Goal: Communication & Community: Answer question/provide support

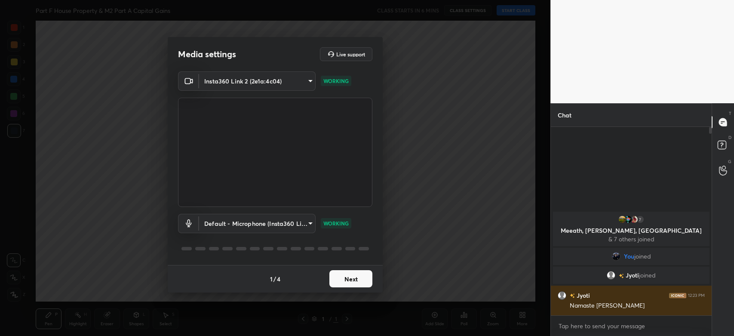
click at [341, 280] on button "Next" at bounding box center [351, 278] width 43 height 17
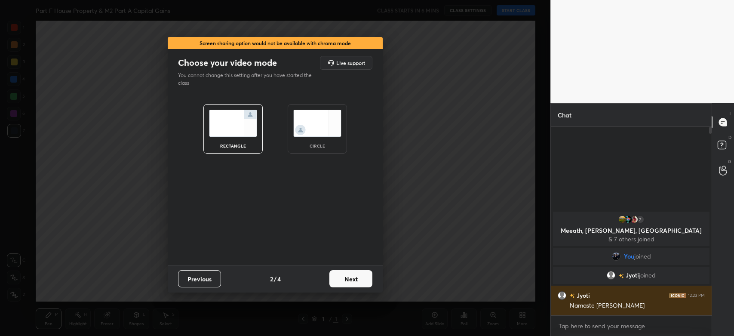
click at [353, 277] on button "Next" at bounding box center [351, 278] width 43 height 17
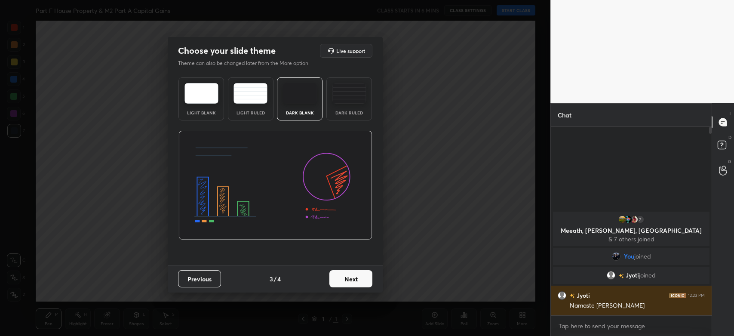
click at [353, 277] on button "Next" at bounding box center [351, 278] width 43 height 17
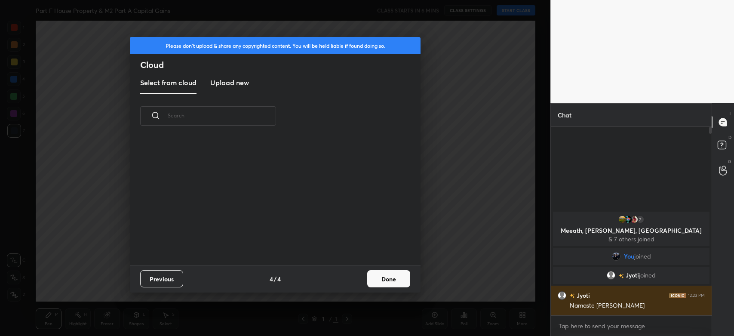
scroll to position [127, 276]
click at [233, 85] on h3 "Upload new" at bounding box center [229, 82] width 39 height 10
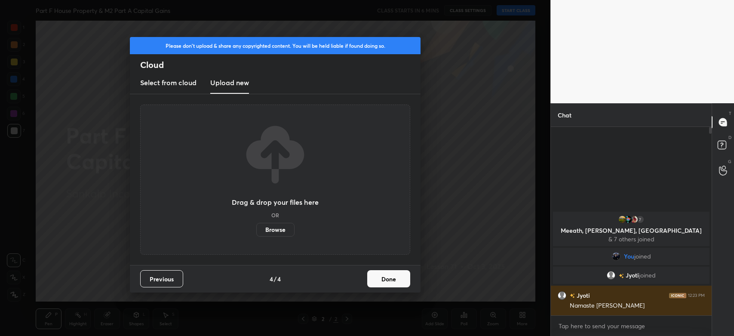
click at [274, 227] on label "Browse" at bounding box center [275, 230] width 38 height 14
click at [256, 227] on input "Browse" at bounding box center [256, 230] width 0 height 14
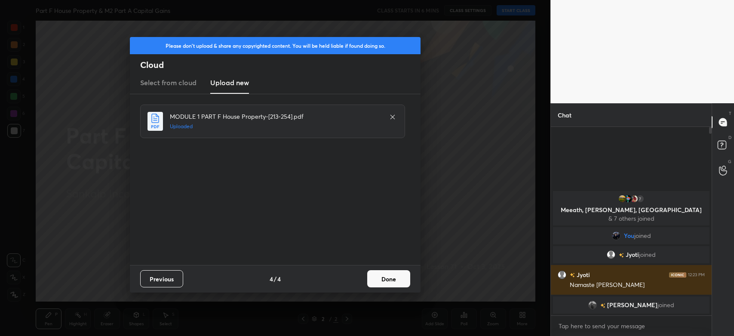
click at [385, 277] on button "Done" at bounding box center [388, 278] width 43 height 17
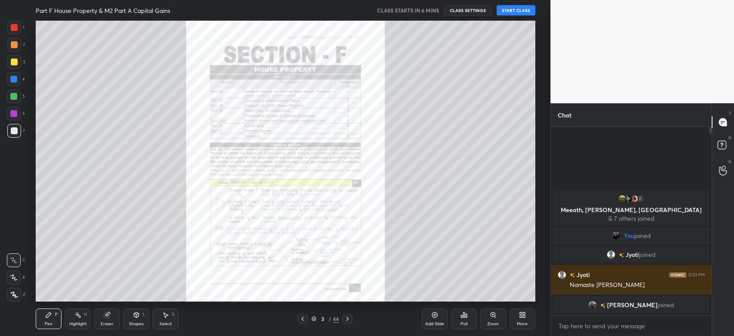
click at [315, 318] on icon at bounding box center [314, 318] width 4 height 2
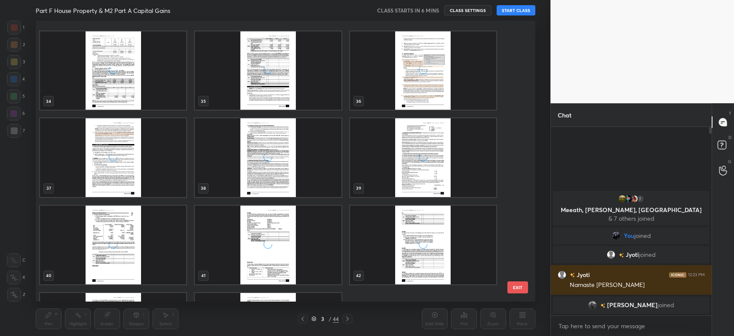
scroll to position [1027, 0]
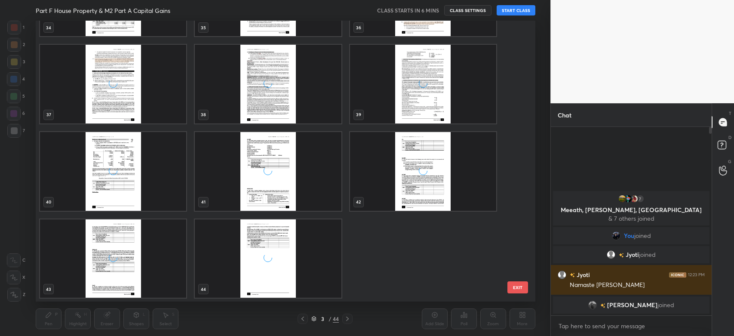
click at [322, 254] on div "grid" at bounding box center [268, 258] width 146 height 79
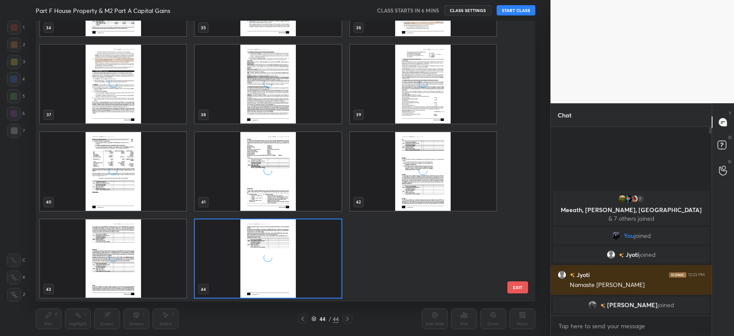
click at [322, 254] on div "grid" at bounding box center [268, 258] width 146 height 79
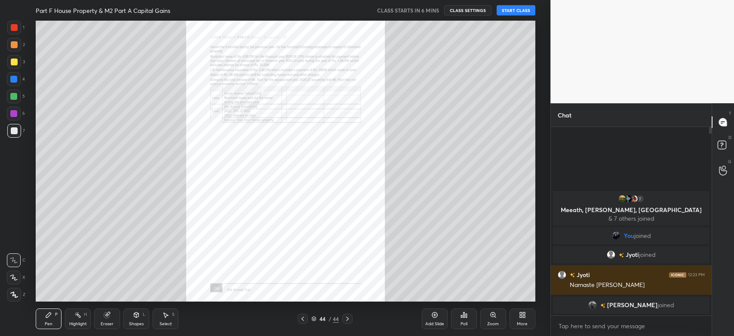
click at [520, 318] on icon at bounding box center [522, 315] width 7 height 7
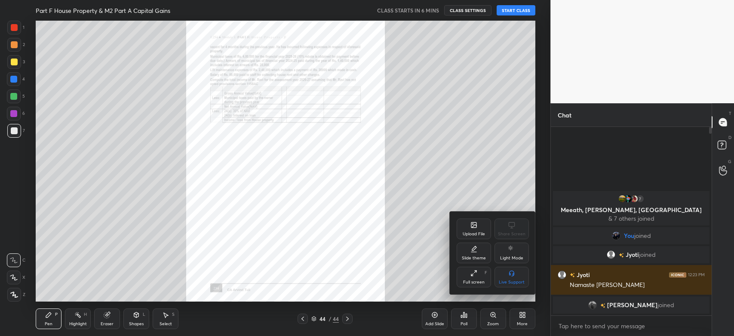
click at [465, 232] on div "Upload File" at bounding box center [474, 234] width 22 height 4
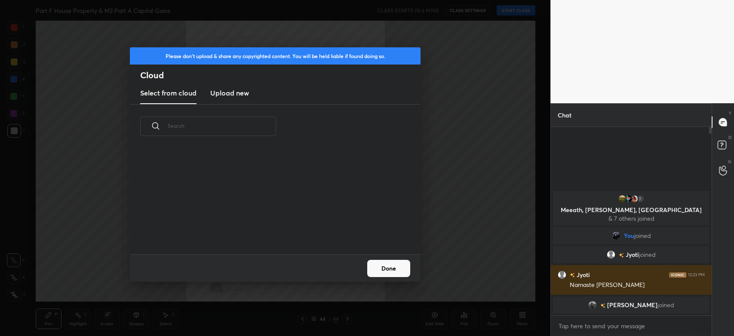
scroll to position [106, 276]
click at [240, 93] on h3 "Upload new" at bounding box center [229, 93] width 39 height 10
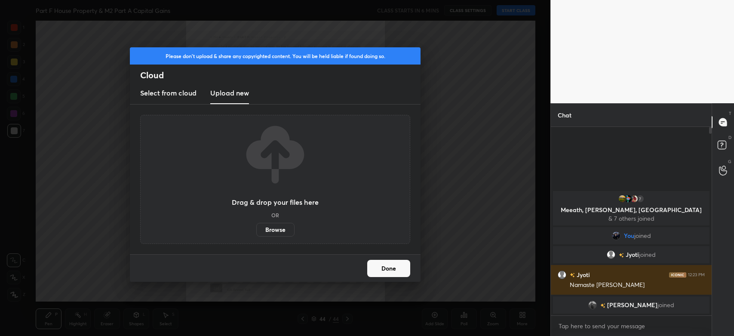
click at [276, 227] on label "Browse" at bounding box center [275, 230] width 38 height 14
click at [256, 227] on input "Browse" at bounding box center [256, 230] width 0 height 14
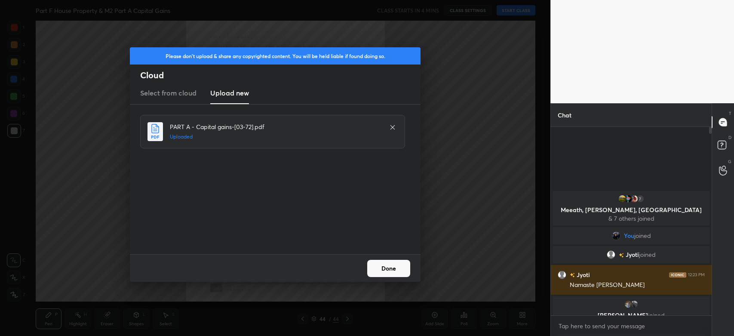
click at [394, 267] on button "Done" at bounding box center [388, 268] width 43 height 17
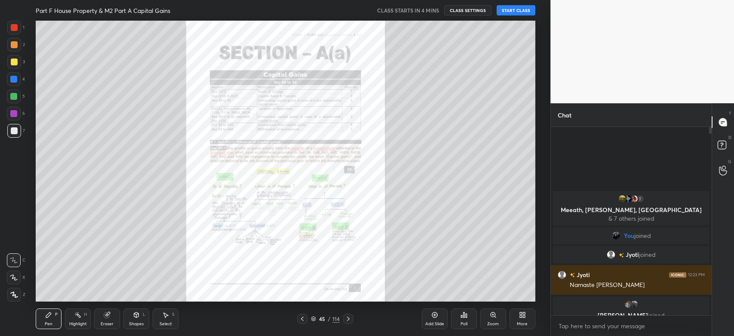
click at [303, 318] on icon at bounding box center [302, 318] width 7 height 7
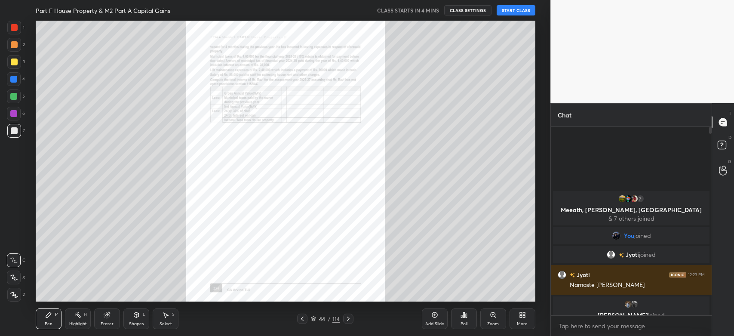
click at [303, 318] on icon at bounding box center [302, 318] width 7 height 7
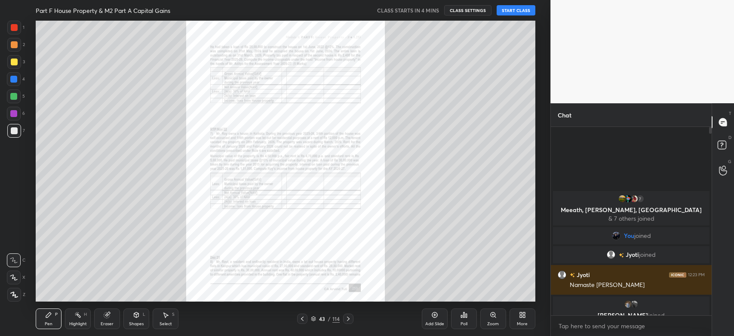
click at [303, 318] on icon at bounding box center [302, 318] width 7 height 7
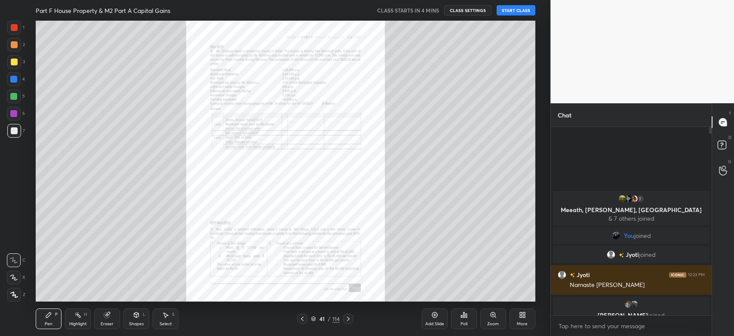
click at [303, 318] on icon at bounding box center [302, 318] width 7 height 7
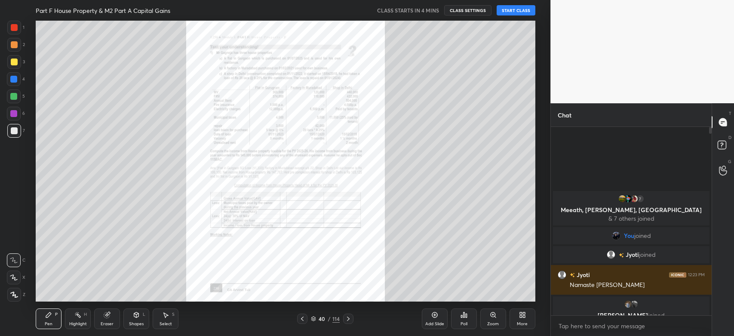
click at [303, 318] on icon at bounding box center [302, 318] width 7 height 7
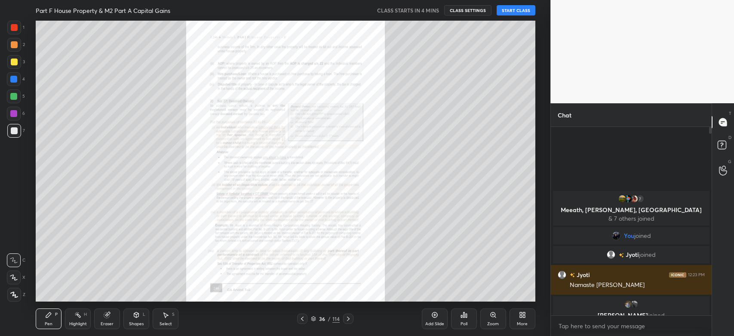
click at [303, 318] on icon at bounding box center [302, 318] width 7 height 7
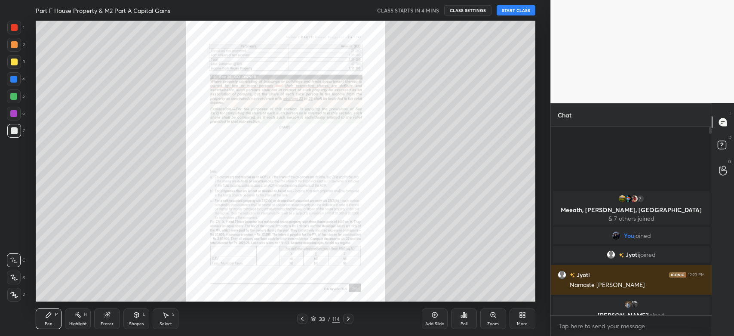
click at [303, 318] on icon at bounding box center [302, 318] width 7 height 7
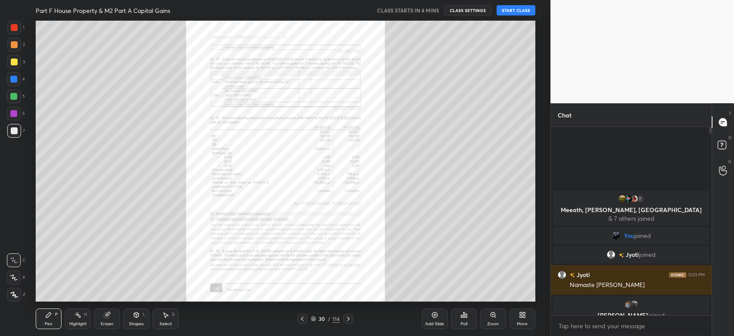
click at [303, 318] on icon at bounding box center [302, 318] width 7 height 7
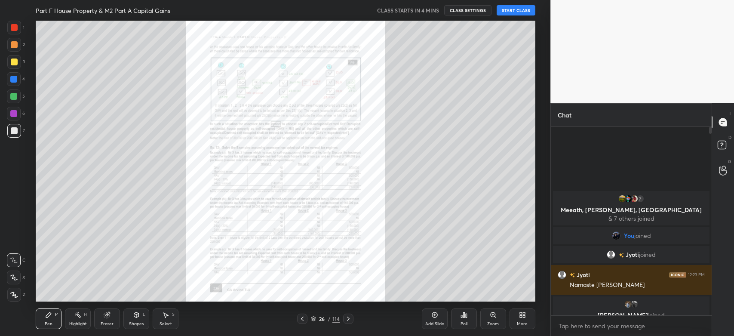
click at [303, 318] on icon at bounding box center [302, 318] width 7 height 7
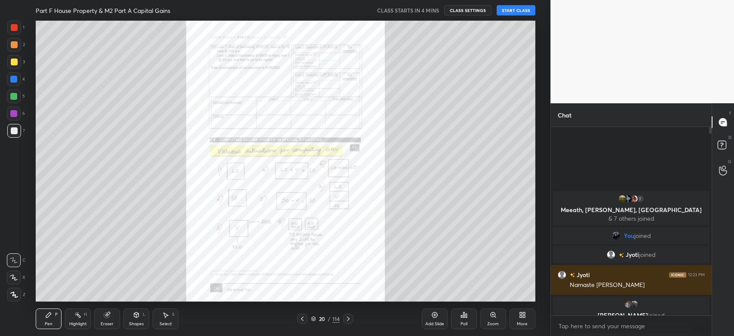
click at [303, 318] on icon at bounding box center [302, 318] width 7 height 7
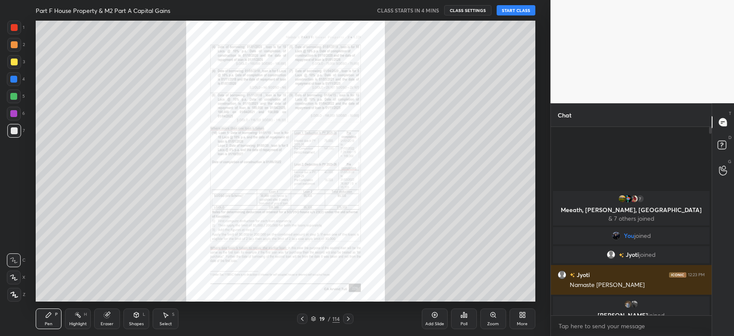
click at [303, 318] on icon at bounding box center [302, 318] width 7 height 7
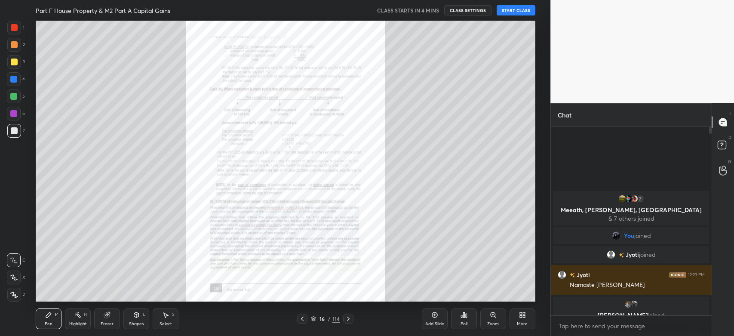
click at [303, 318] on icon at bounding box center [302, 318] width 7 height 7
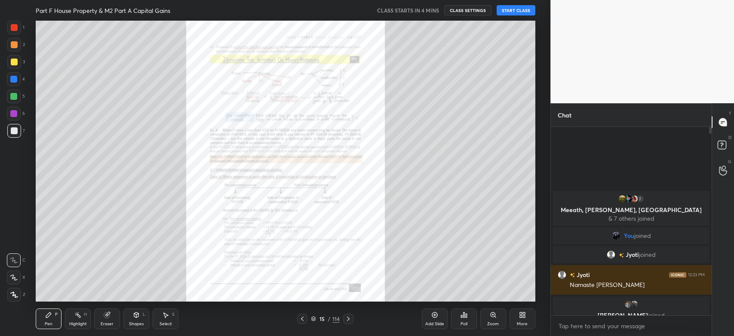
click at [303, 318] on icon at bounding box center [302, 318] width 7 height 7
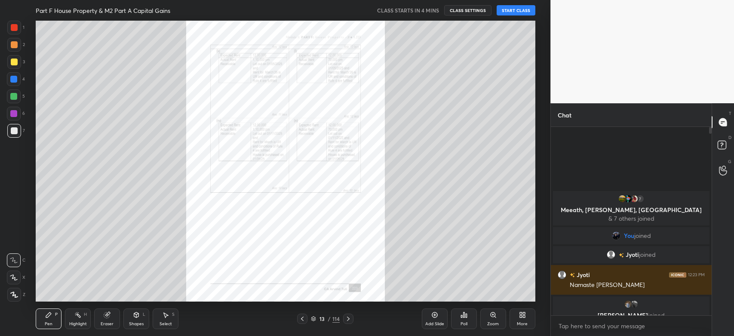
click at [303, 318] on icon at bounding box center [302, 318] width 7 height 7
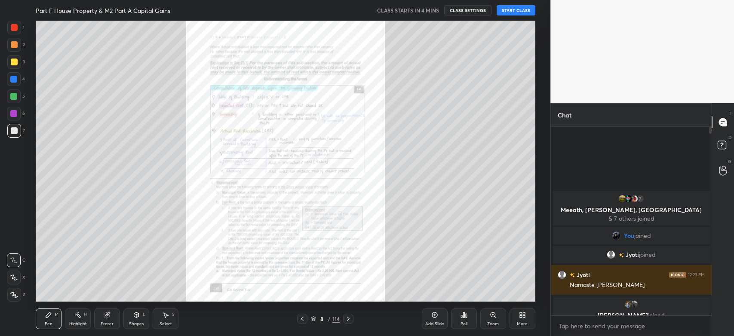
click at [303, 318] on icon at bounding box center [302, 318] width 7 height 7
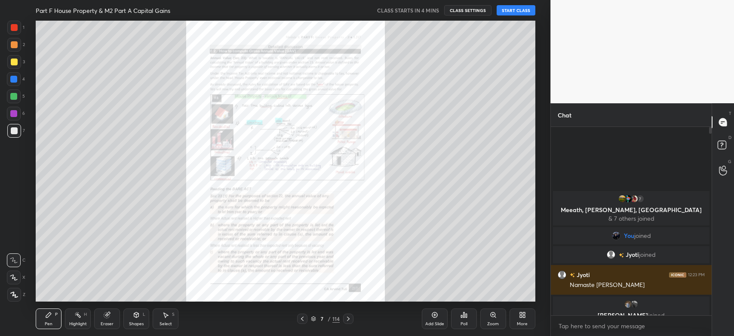
click at [303, 318] on icon at bounding box center [302, 318] width 7 height 7
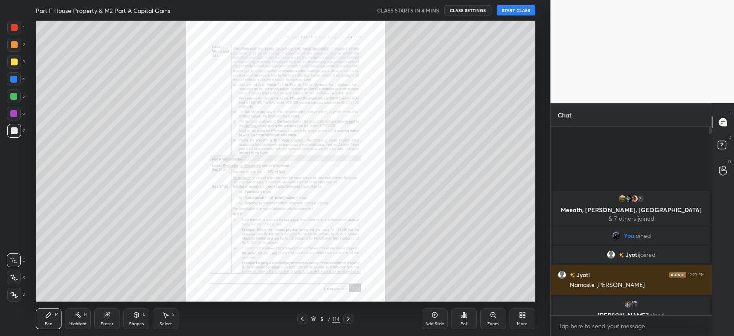
click at [303, 318] on icon at bounding box center [302, 318] width 7 height 7
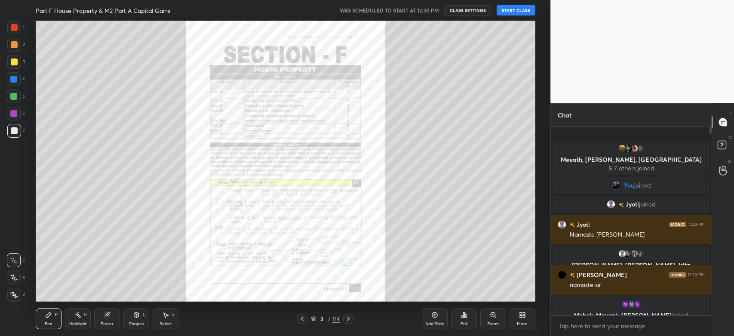
click at [512, 14] on button "START CLASS" at bounding box center [516, 10] width 39 height 10
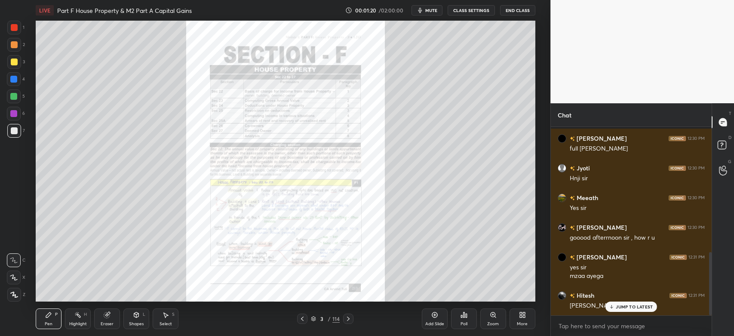
scroll to position [373, 0]
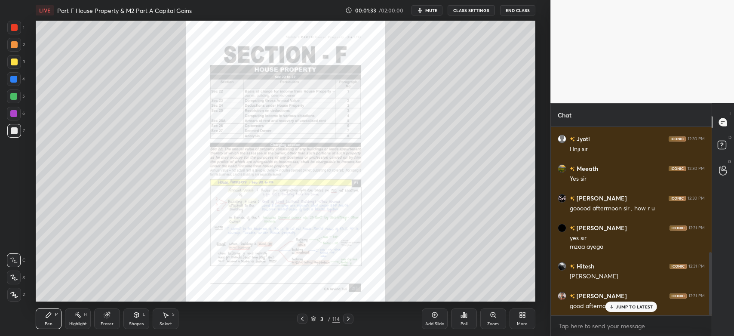
click at [621, 310] on div "JUMP TO LATEST" at bounding box center [632, 307] width 52 height 10
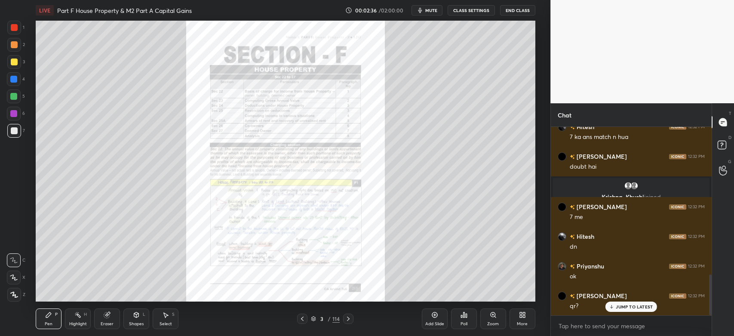
scroll to position [682, 0]
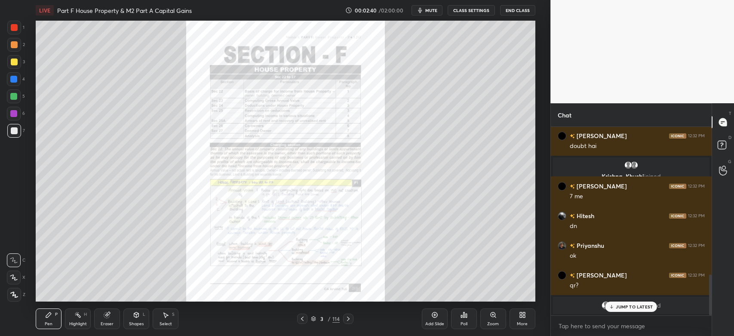
click at [522, 315] on icon at bounding box center [522, 315] width 7 height 7
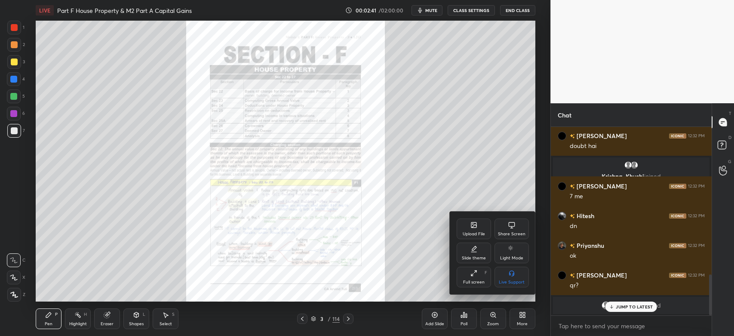
click at [515, 235] on div "Share Screen" at bounding box center [512, 234] width 28 height 4
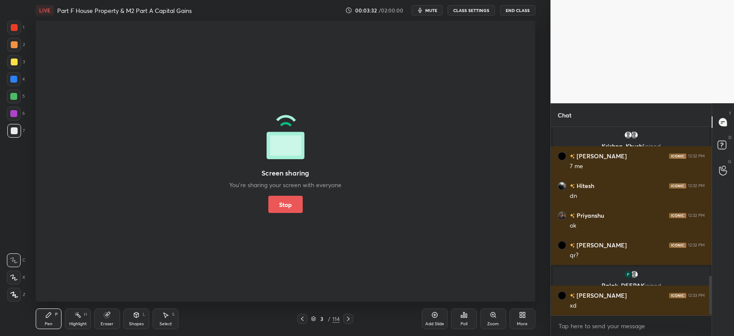
scroll to position [741, 0]
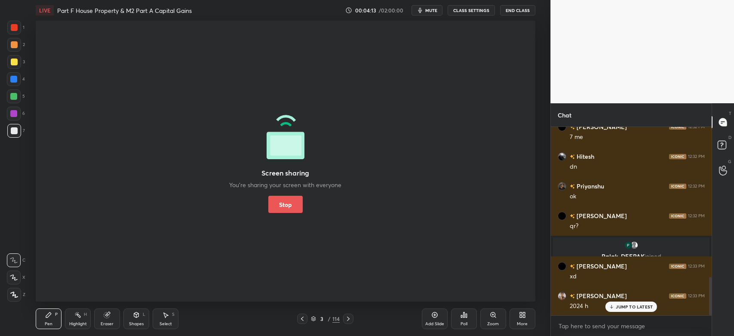
click at [292, 207] on button "Stop" at bounding box center [285, 204] width 34 height 17
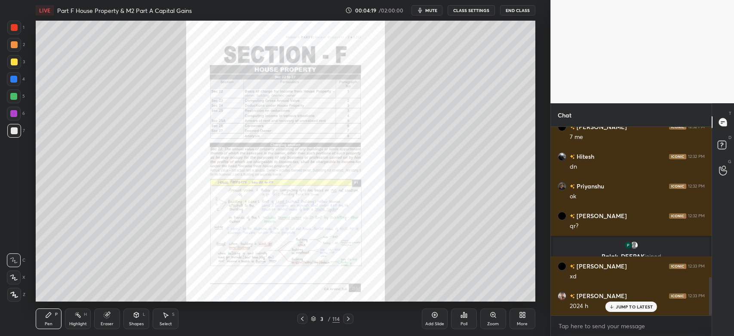
click at [614, 307] on icon at bounding box center [612, 306] width 6 height 5
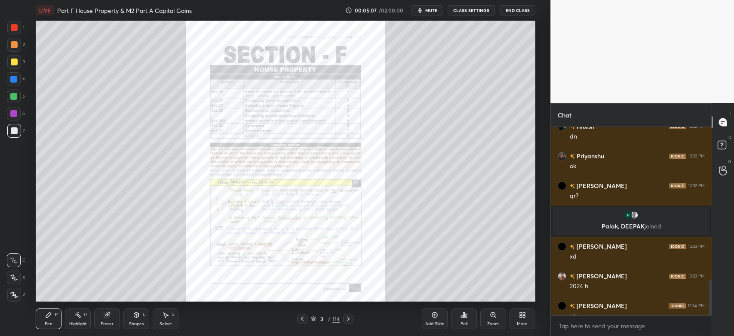
scroll to position [802, 0]
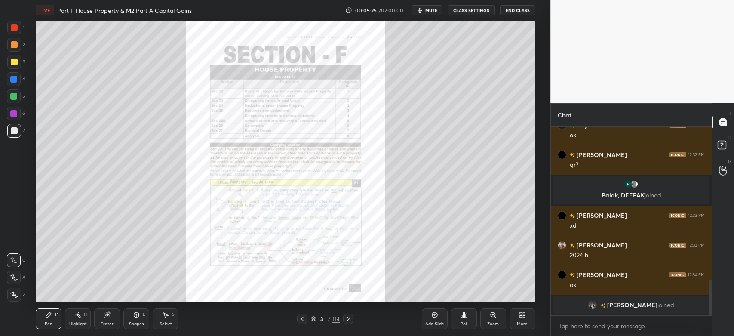
click at [350, 321] on icon at bounding box center [348, 318] width 7 height 7
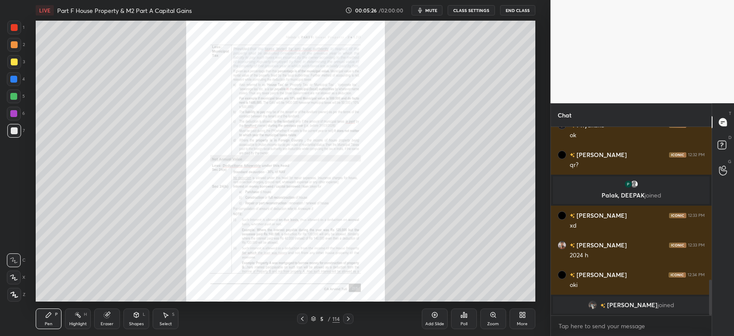
click at [350, 321] on icon at bounding box center [348, 318] width 7 height 7
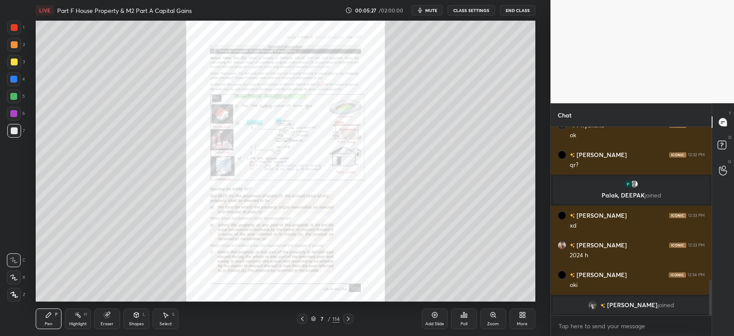
click at [350, 321] on icon at bounding box center [348, 318] width 7 height 7
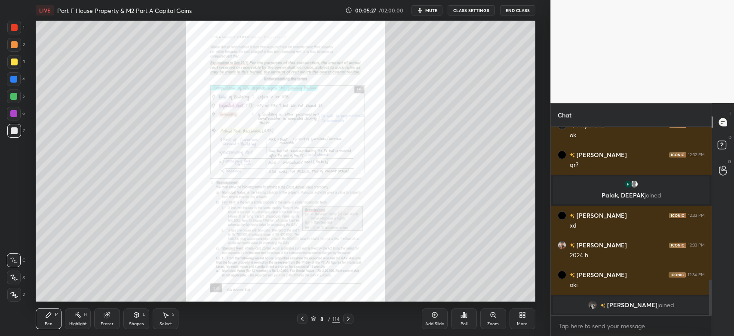
click at [350, 321] on icon at bounding box center [348, 318] width 7 height 7
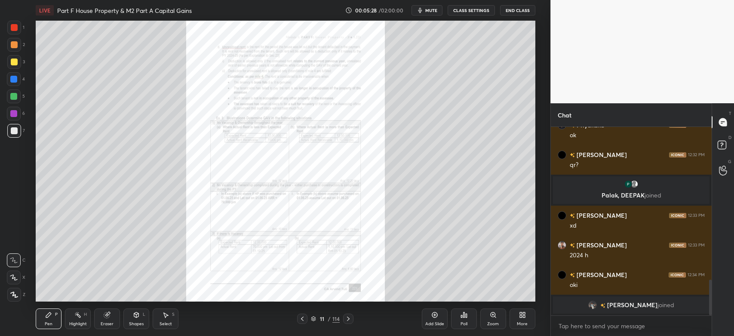
click at [350, 321] on icon at bounding box center [348, 318] width 7 height 7
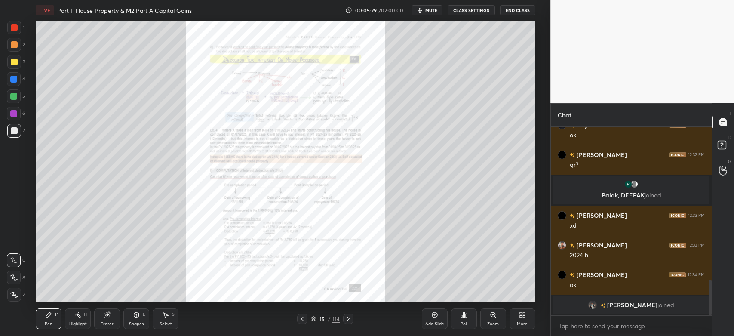
click at [350, 321] on icon at bounding box center [348, 318] width 7 height 7
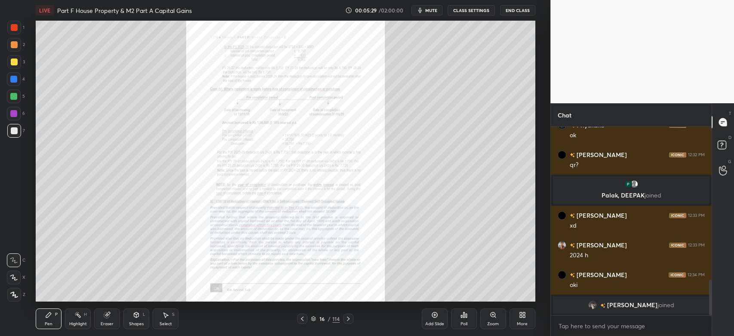
click at [350, 321] on icon at bounding box center [348, 318] width 7 height 7
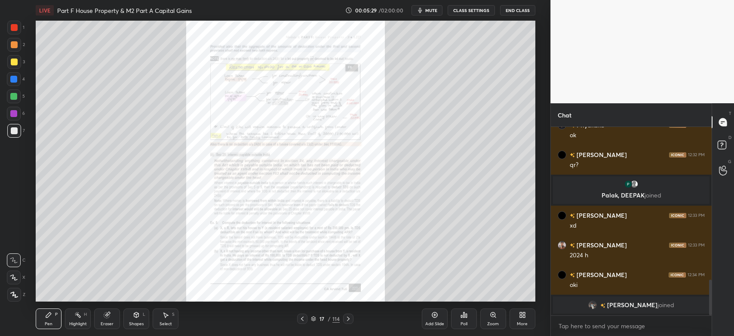
click at [350, 321] on icon at bounding box center [348, 318] width 7 height 7
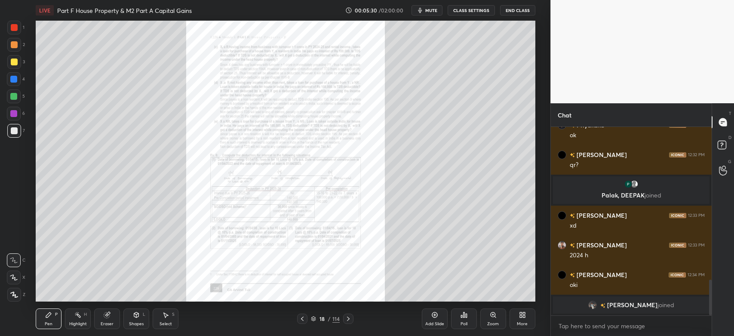
click at [350, 321] on icon at bounding box center [348, 318] width 7 height 7
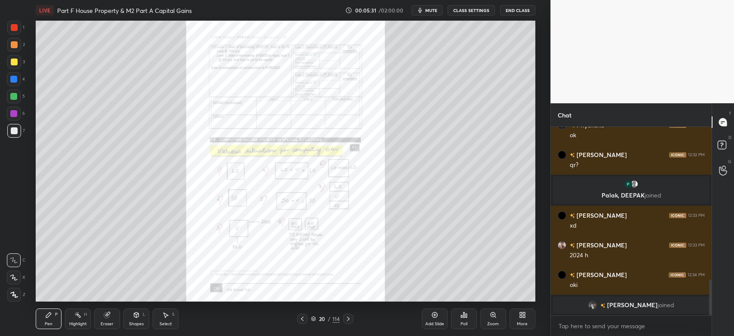
click at [350, 321] on icon at bounding box center [348, 318] width 7 height 7
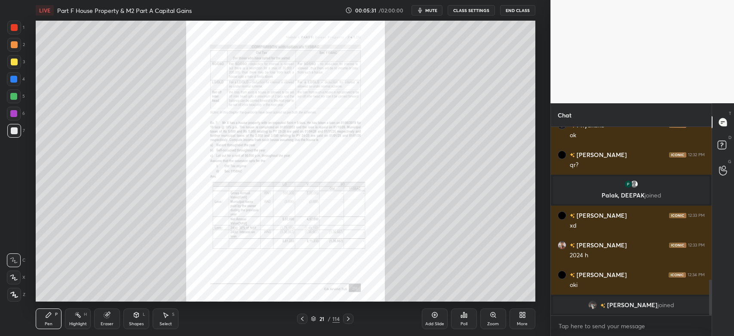
click at [350, 321] on icon at bounding box center [348, 318] width 7 height 7
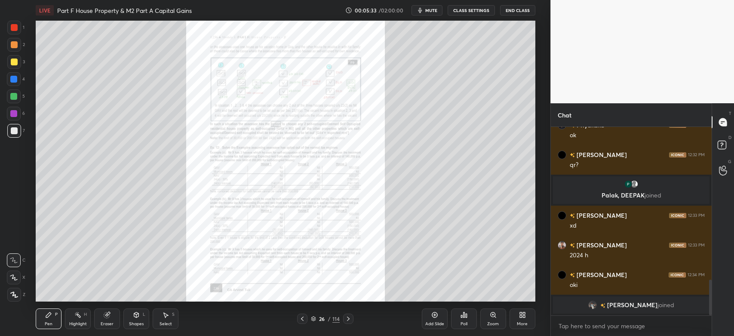
click at [350, 321] on icon at bounding box center [348, 318] width 7 height 7
click at [305, 316] on icon at bounding box center [302, 318] width 7 height 7
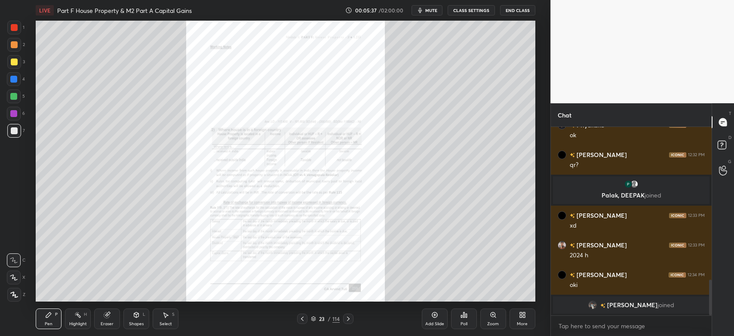
click at [305, 316] on icon at bounding box center [302, 318] width 7 height 7
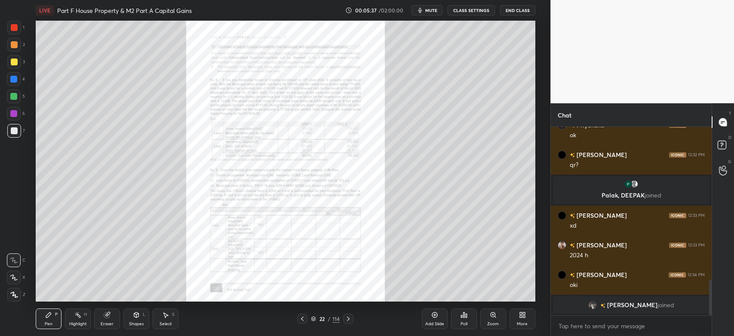
click at [305, 316] on icon at bounding box center [302, 318] width 7 height 7
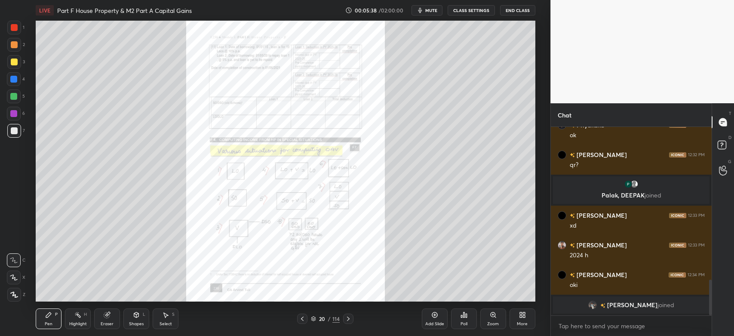
click at [305, 316] on icon at bounding box center [302, 318] width 7 height 7
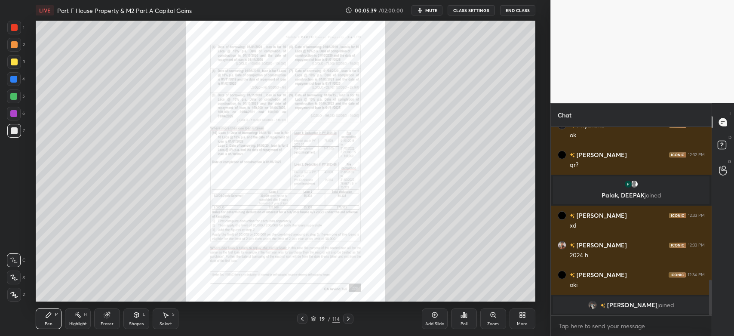
click at [305, 316] on icon at bounding box center [302, 318] width 7 height 7
click at [491, 317] on icon at bounding box center [493, 315] width 7 height 7
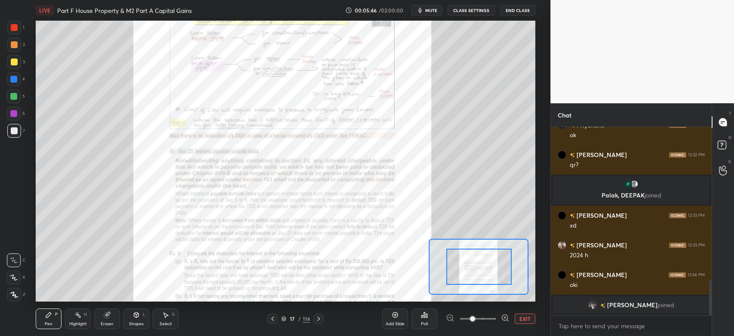
drag, startPoint x: 472, startPoint y: 261, endPoint x: 475, endPoint y: 269, distance: 8.3
click at [503, 316] on icon at bounding box center [505, 318] width 6 height 6
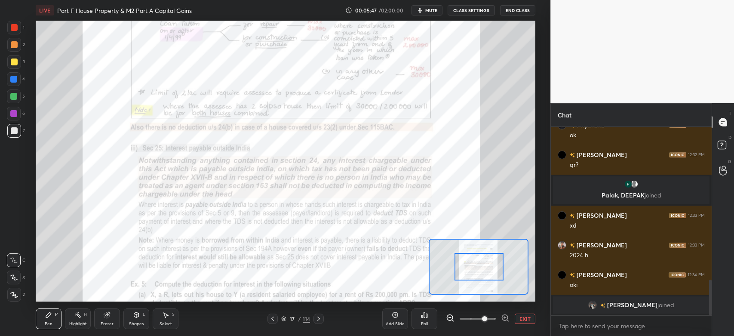
click at [503, 316] on icon at bounding box center [505, 318] width 6 height 6
click at [487, 316] on span at bounding box center [484, 318] width 5 height 5
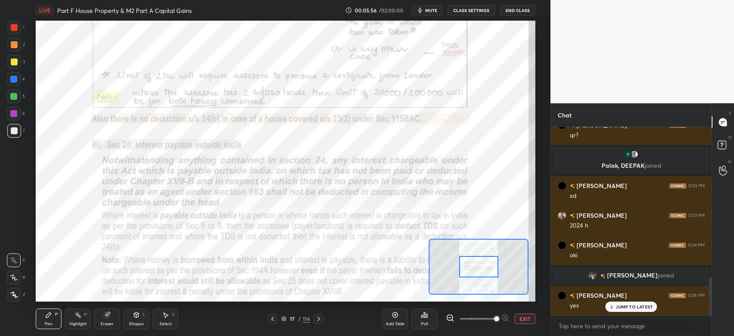
scroll to position [751, 0]
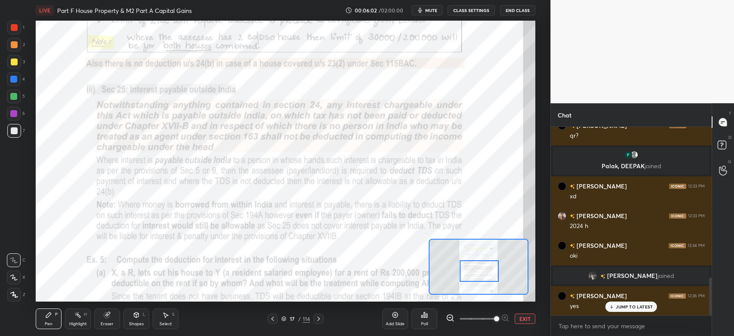
drag, startPoint x: 473, startPoint y: 266, endPoint x: 474, endPoint y: 271, distance: 4.3
click at [474, 271] on div at bounding box center [479, 271] width 39 height 22
click at [315, 319] on icon at bounding box center [318, 318] width 7 height 7
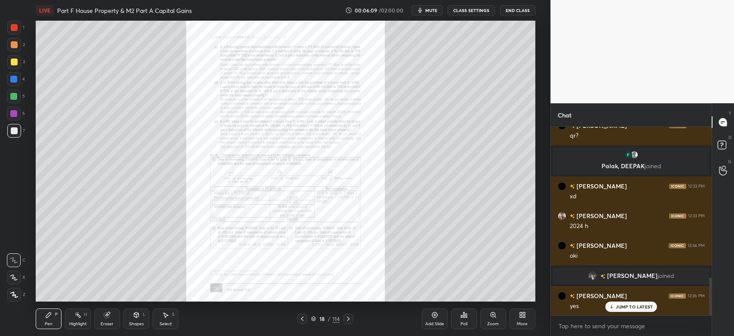
click at [347, 318] on icon at bounding box center [348, 318] width 7 height 7
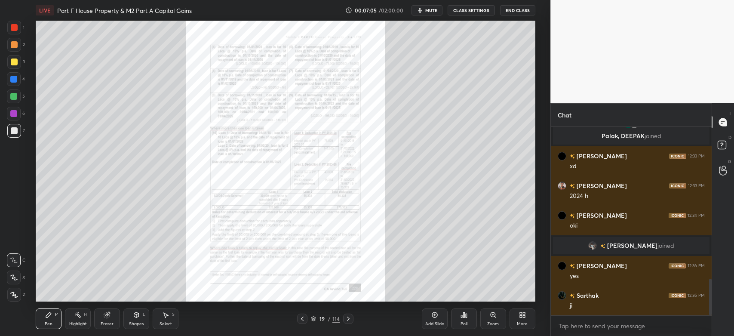
click at [349, 319] on icon at bounding box center [348, 318] width 7 height 7
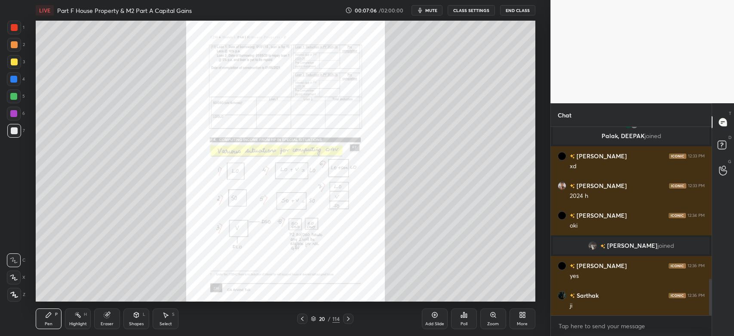
click at [349, 319] on icon at bounding box center [348, 318] width 7 height 7
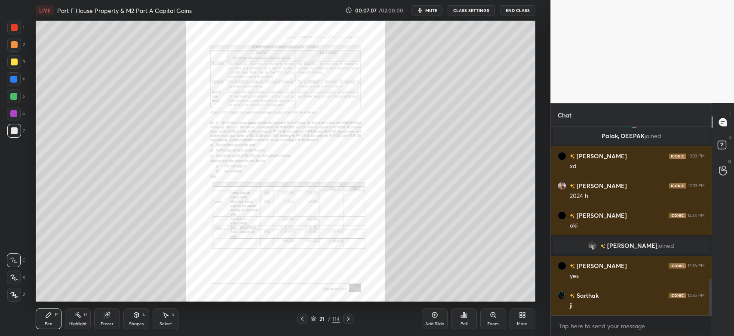
click at [349, 319] on icon at bounding box center [348, 318] width 7 height 7
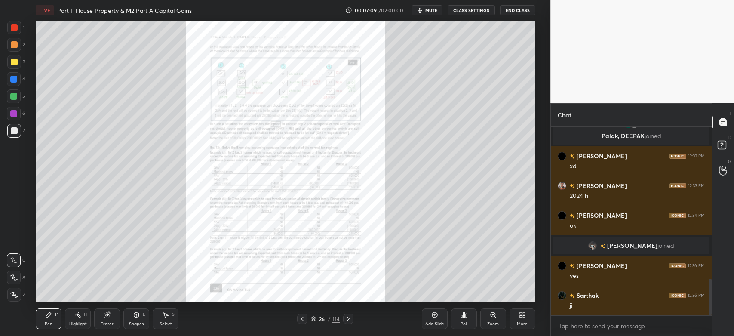
click at [349, 319] on icon at bounding box center [348, 318] width 7 height 7
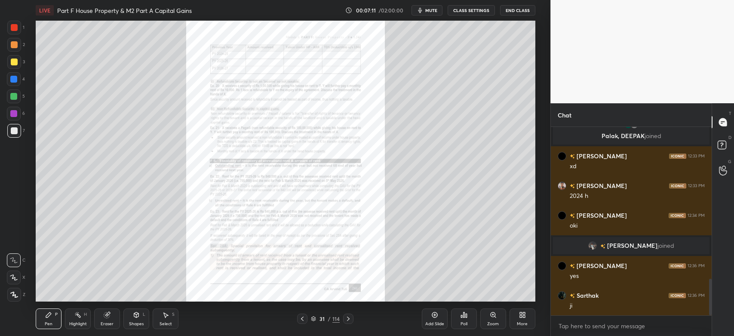
click at [349, 319] on icon at bounding box center [348, 318] width 7 height 7
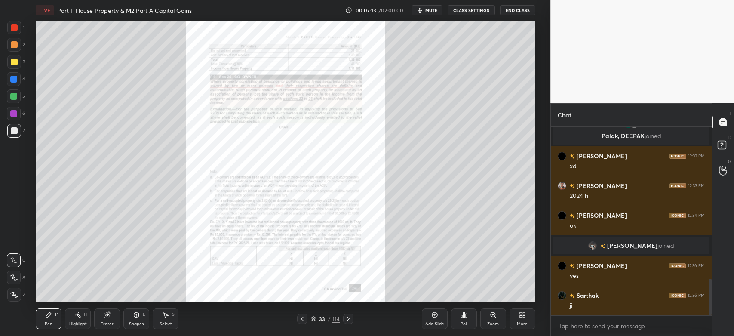
click at [349, 319] on icon at bounding box center [348, 318] width 7 height 7
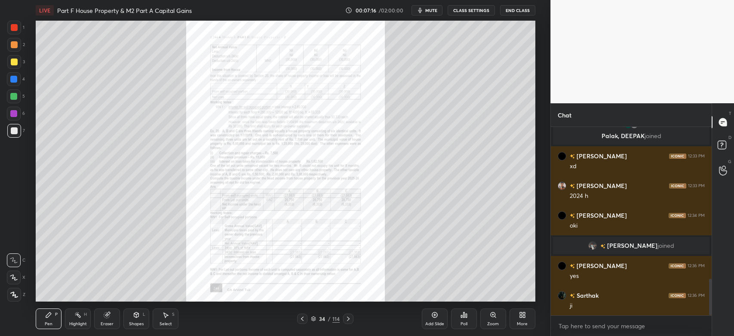
click at [346, 319] on icon at bounding box center [348, 318] width 7 height 7
click at [495, 319] on div "Zoom" at bounding box center [494, 318] width 26 height 21
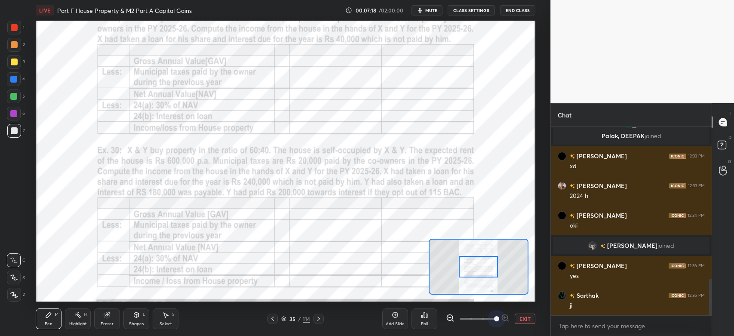
click at [495, 319] on span at bounding box center [478, 318] width 36 height 19
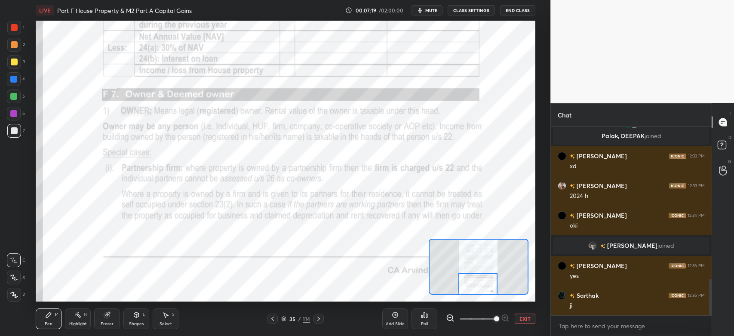
drag, startPoint x: 470, startPoint y: 273, endPoint x: 469, endPoint y: 296, distance: 22.8
click at [469, 296] on div "LIVE Part F House Property & M2 Part A Capital Gains 00:07:19 / 02:00:00 mute C…" at bounding box center [286, 168] width 516 height 336
click at [318, 315] on div at bounding box center [319, 319] width 10 height 10
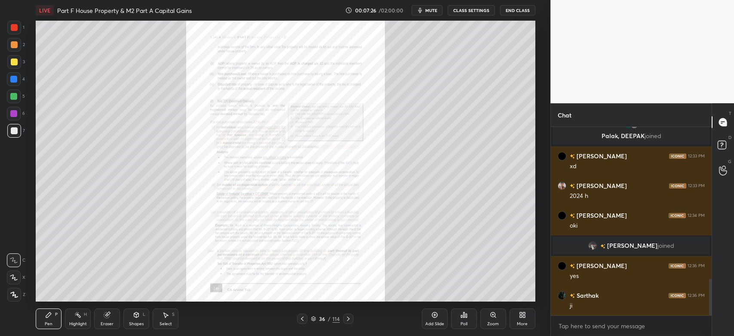
click at [493, 316] on icon at bounding box center [493, 314] width 5 height 5
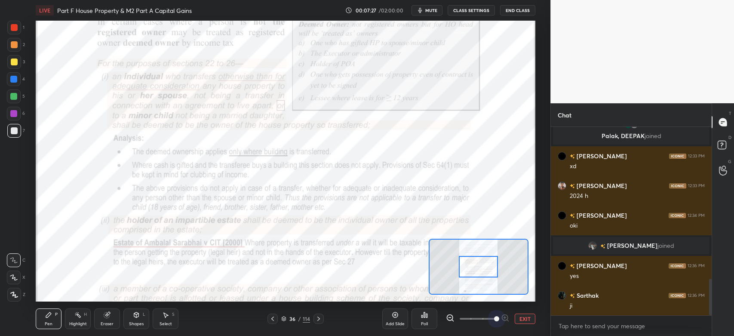
click at [493, 316] on span at bounding box center [478, 318] width 36 height 19
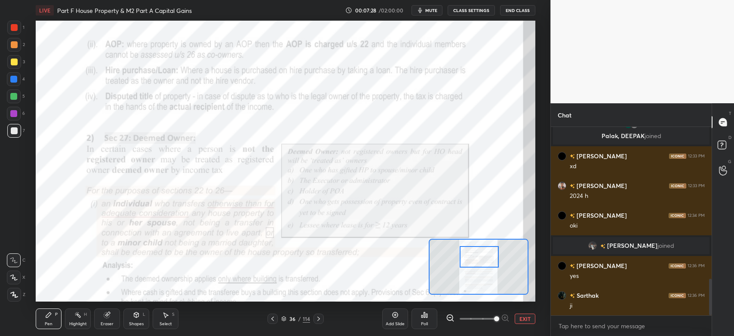
drag, startPoint x: 478, startPoint y: 271, endPoint x: 478, endPoint y: 261, distance: 9.9
click at [478, 261] on div at bounding box center [479, 257] width 39 height 22
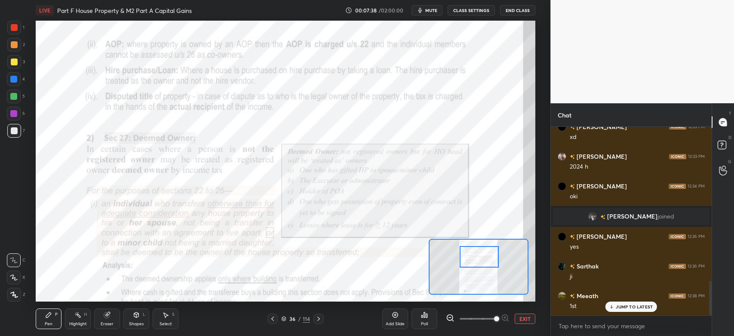
scroll to position [840, 0]
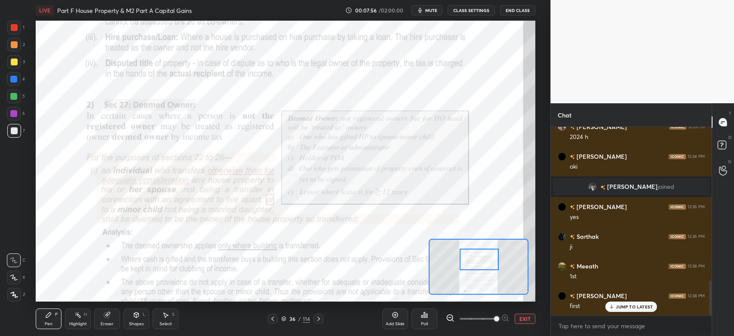
click at [480, 270] on div at bounding box center [479, 260] width 39 height 22
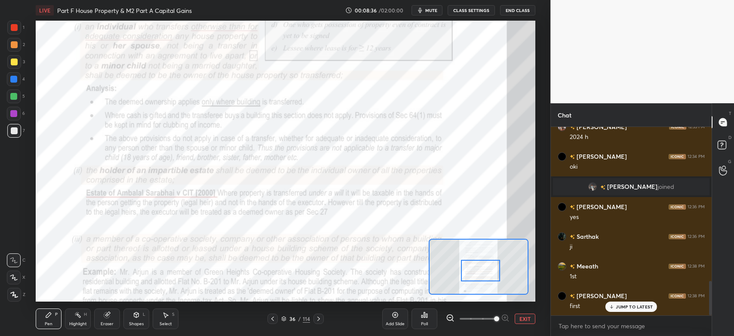
drag, startPoint x: 470, startPoint y: 262, endPoint x: 469, endPoint y: 275, distance: 12.1
click at [472, 274] on div at bounding box center [480, 271] width 39 height 22
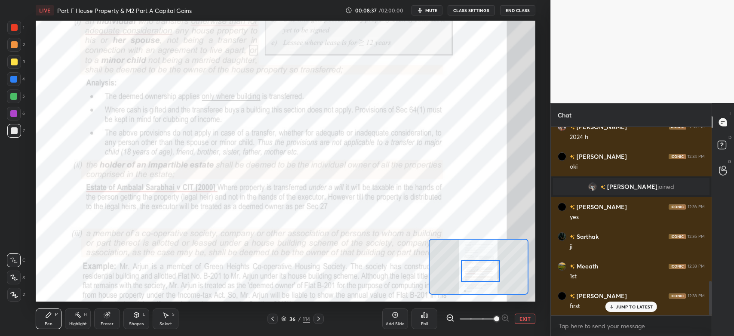
click at [319, 321] on icon at bounding box center [318, 318] width 7 height 7
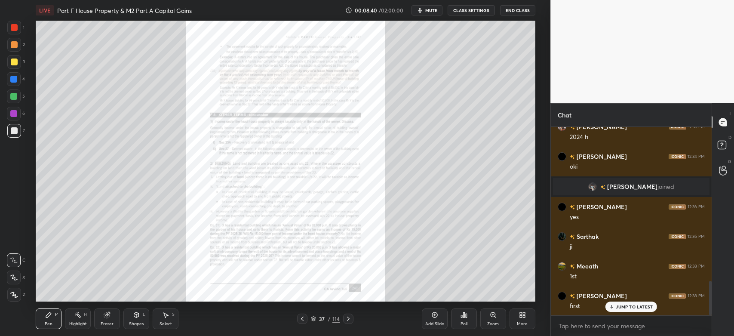
click at [490, 317] on icon at bounding box center [493, 315] width 7 height 7
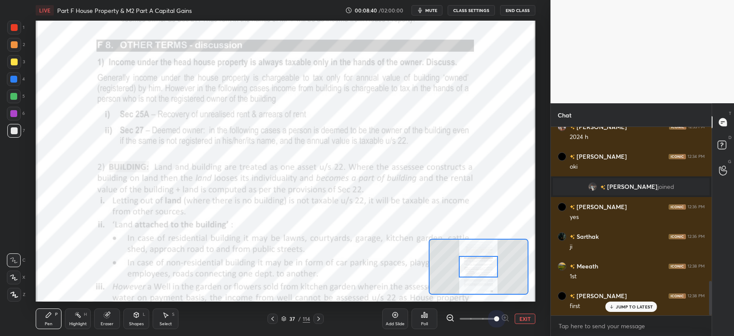
click at [490, 317] on span at bounding box center [478, 318] width 36 height 19
click at [481, 273] on div at bounding box center [478, 267] width 39 height 22
click at [319, 320] on icon at bounding box center [318, 318] width 7 height 7
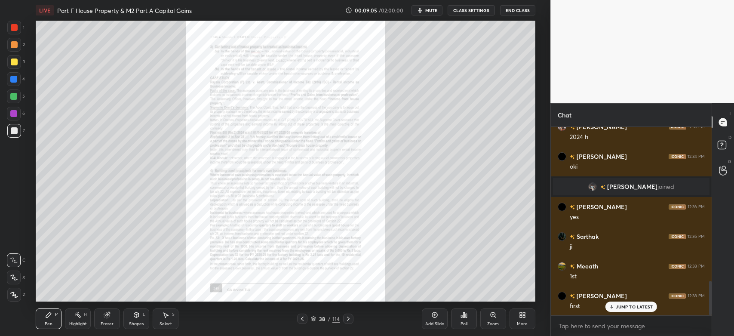
click at [490, 312] on icon at bounding box center [493, 315] width 7 height 7
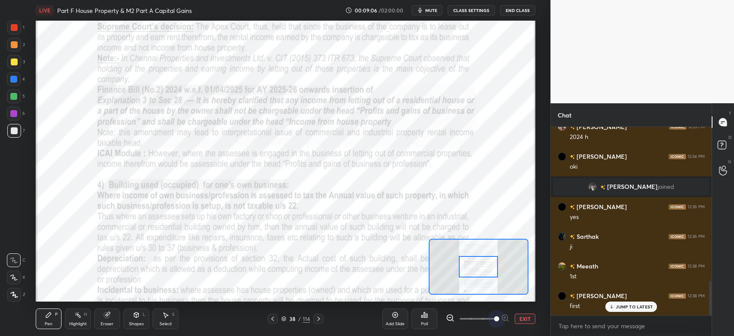
click at [490, 312] on span at bounding box center [478, 318] width 36 height 19
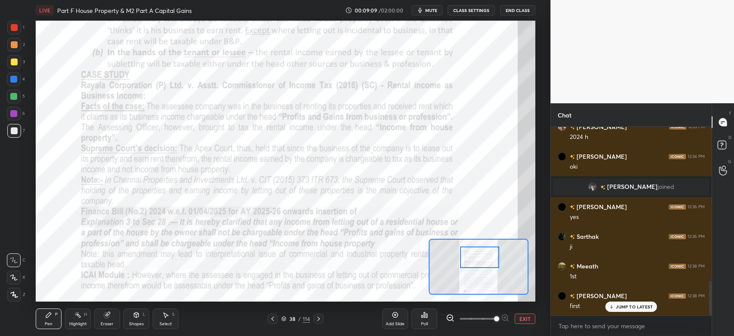
drag, startPoint x: 491, startPoint y: 271, endPoint x: 492, endPoint y: 261, distance: 9.6
click at [492, 261] on div at bounding box center [479, 258] width 39 height 22
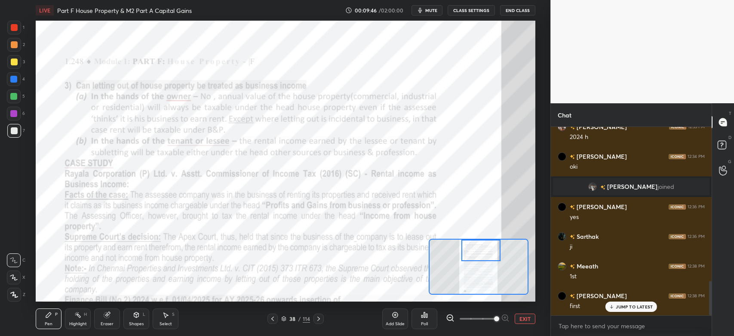
drag, startPoint x: 489, startPoint y: 260, endPoint x: 490, endPoint y: 249, distance: 10.9
click at [490, 249] on div at bounding box center [481, 251] width 39 height 22
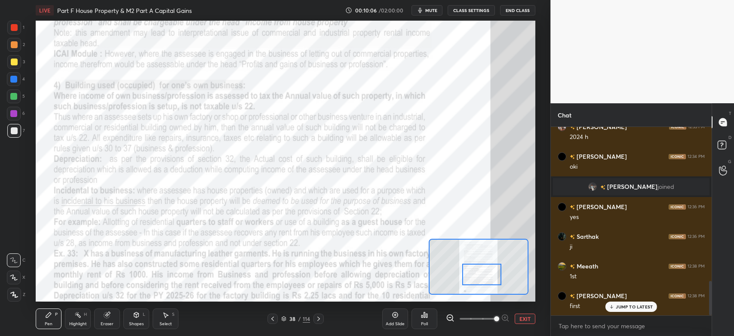
drag, startPoint x: 479, startPoint y: 254, endPoint x: 479, endPoint y: 278, distance: 24.1
click at [479, 278] on div at bounding box center [482, 275] width 39 height 22
click at [272, 319] on icon at bounding box center [272, 318] width 7 height 7
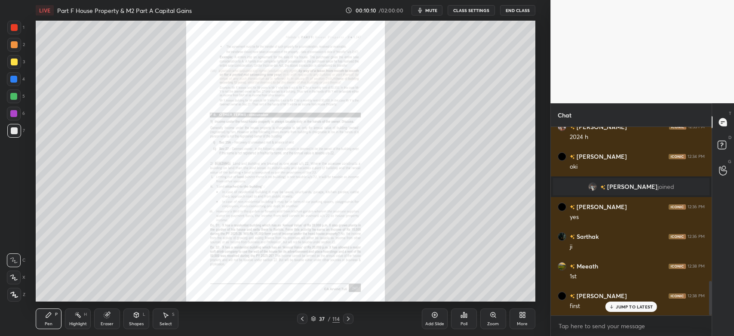
click at [496, 313] on icon at bounding box center [493, 315] width 7 height 7
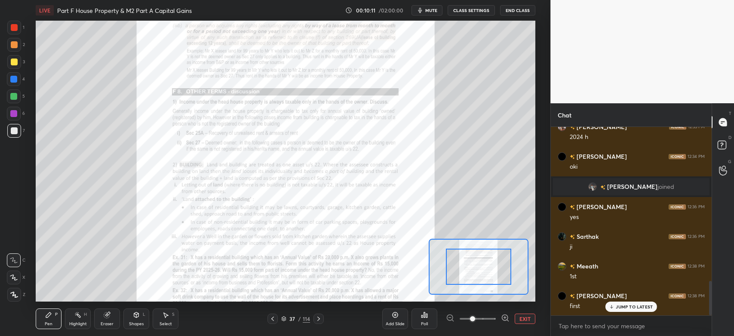
click at [496, 314] on div at bounding box center [478, 319] width 64 height 10
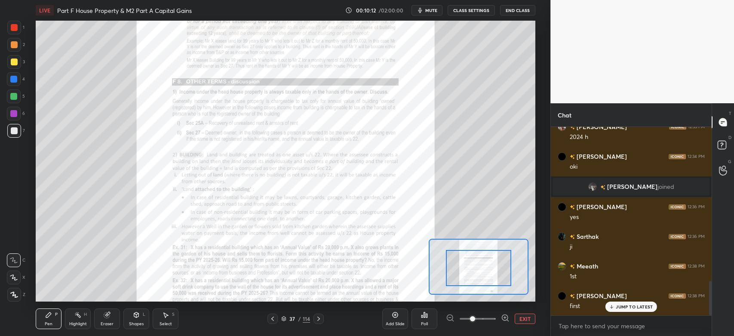
drag, startPoint x: 489, startPoint y: 273, endPoint x: 490, endPoint y: 283, distance: 9.5
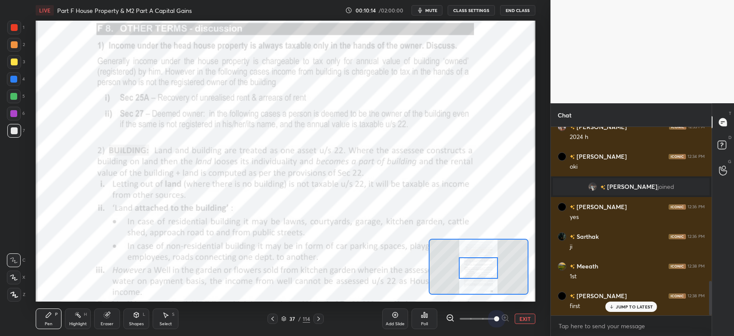
drag, startPoint x: 470, startPoint y: 316, endPoint x: 493, endPoint y: 318, distance: 22.9
click at [494, 318] on span at bounding box center [496, 318] width 5 height 5
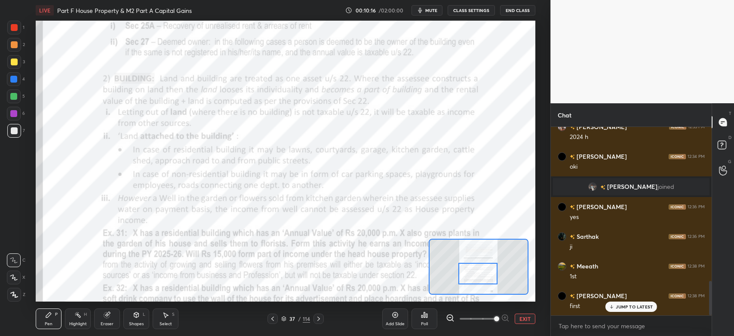
drag, startPoint x: 485, startPoint y: 267, endPoint x: 485, endPoint y: 272, distance: 5.6
click at [485, 272] on div at bounding box center [478, 274] width 39 height 22
click at [320, 320] on icon at bounding box center [318, 318] width 7 height 7
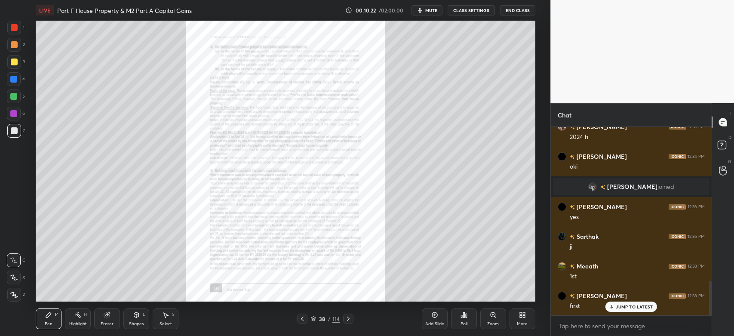
click at [493, 315] on icon at bounding box center [493, 315] width 0 height 2
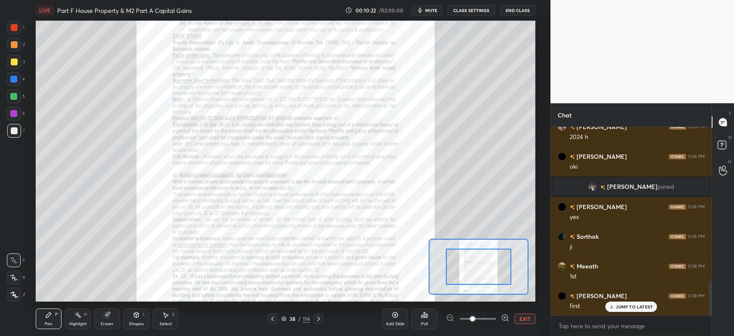
click at [493, 315] on span at bounding box center [478, 318] width 36 height 19
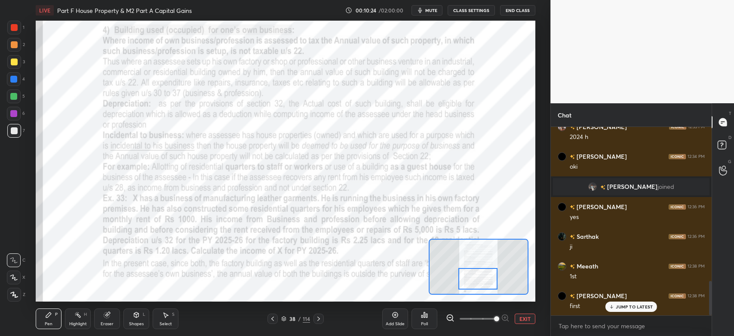
drag, startPoint x: 487, startPoint y: 267, endPoint x: 486, endPoint y: 279, distance: 12.1
click at [486, 279] on div at bounding box center [478, 279] width 39 height 22
click at [317, 319] on icon at bounding box center [318, 318] width 7 height 7
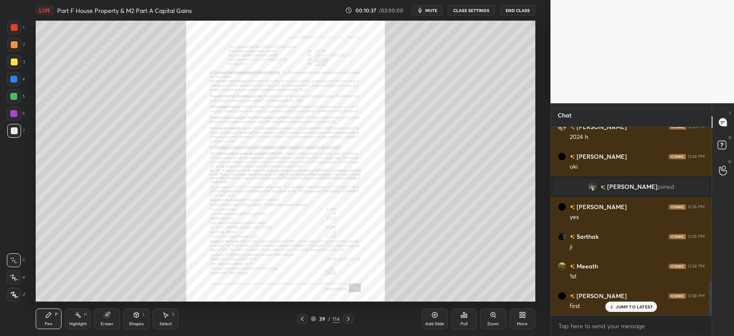
click at [493, 315] on icon at bounding box center [493, 315] width 0 height 2
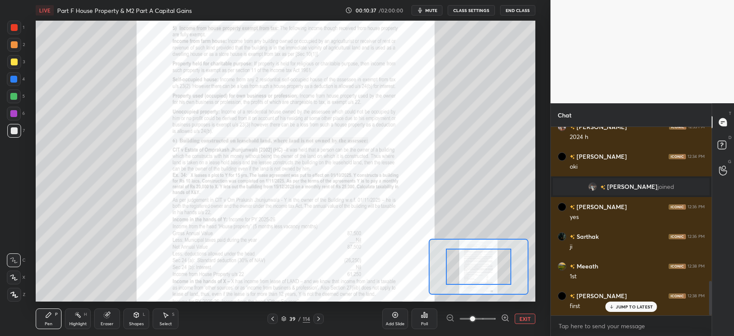
click at [493, 316] on span at bounding box center [478, 318] width 36 height 19
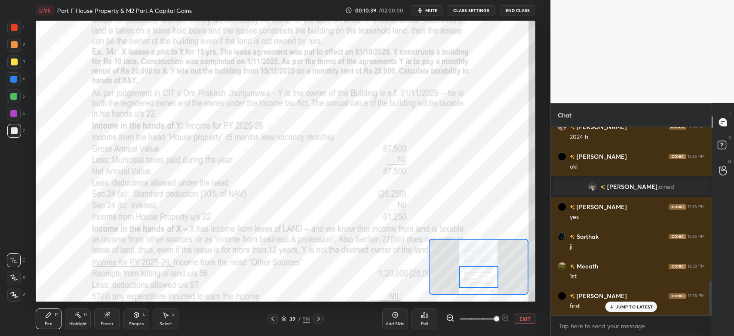
drag, startPoint x: 472, startPoint y: 259, endPoint x: 473, endPoint y: 269, distance: 10.3
click at [473, 269] on div at bounding box center [479, 277] width 39 height 22
click at [320, 320] on icon at bounding box center [318, 318] width 7 height 7
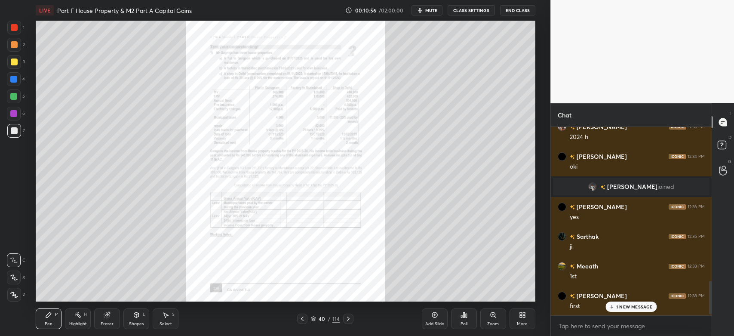
scroll to position [870, 0]
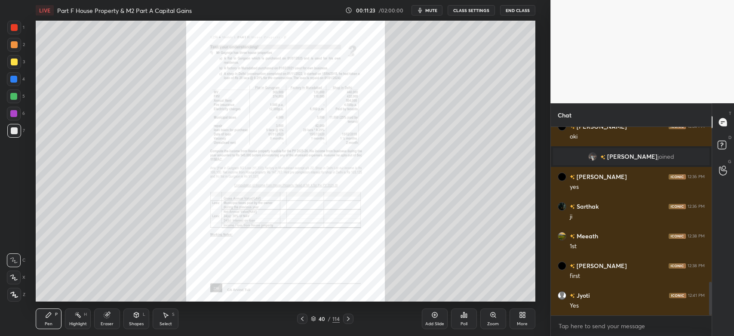
click at [352, 320] on div at bounding box center [348, 319] width 10 height 10
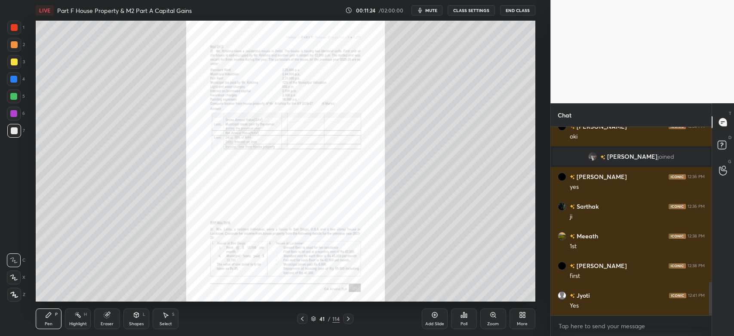
click at [353, 319] on div at bounding box center [348, 319] width 10 height 10
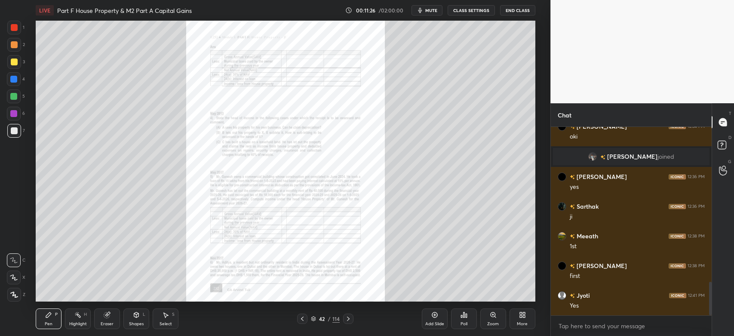
click at [496, 317] on icon at bounding box center [493, 315] width 7 height 7
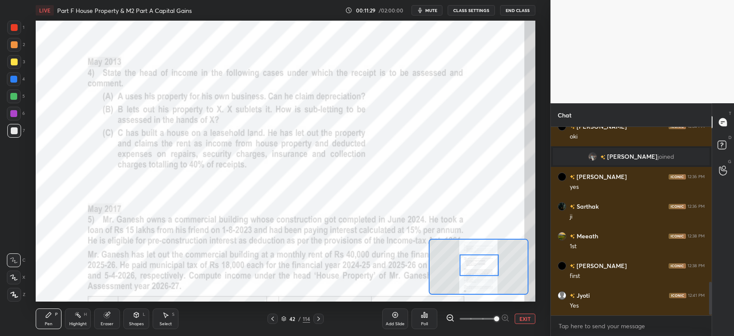
scroll to position [891, 0]
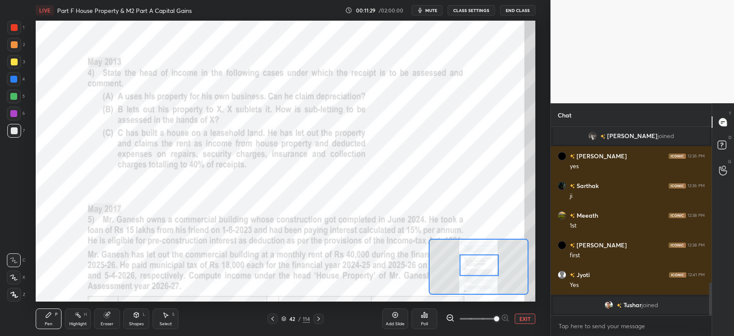
click at [15, 30] on div at bounding box center [14, 27] width 7 height 7
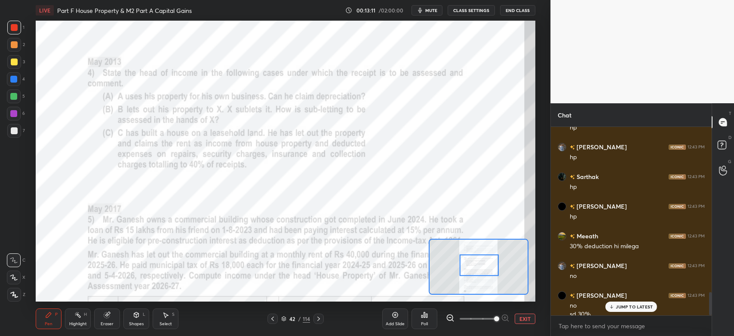
scroll to position [1346, 0]
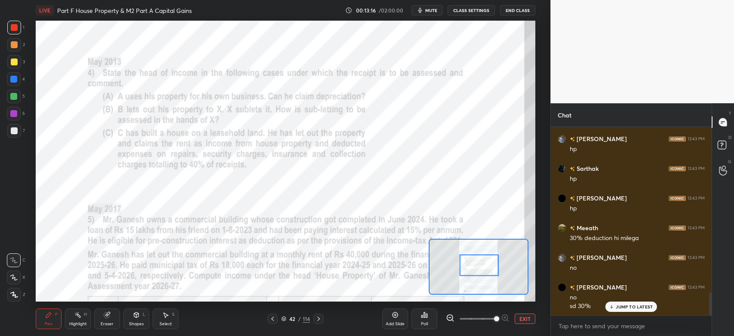
click at [318, 322] on icon at bounding box center [318, 318] width 7 height 7
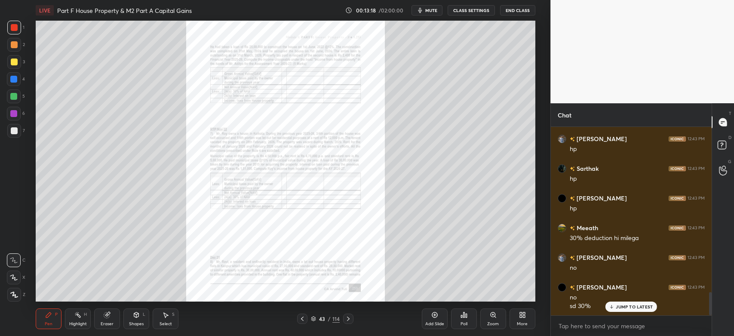
click at [489, 318] on div "Zoom" at bounding box center [494, 318] width 26 height 21
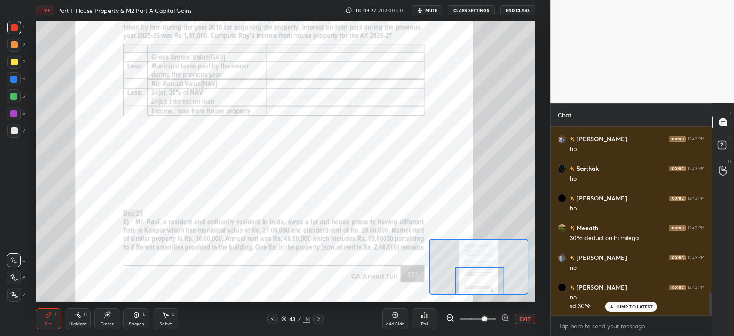
click at [10, 48] on div at bounding box center [14, 45] width 14 height 14
click at [13, 115] on div at bounding box center [13, 113] width 7 height 7
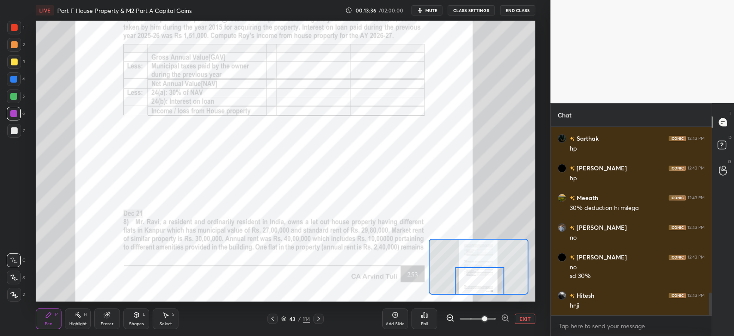
click at [18, 29] on div at bounding box center [14, 28] width 14 height 14
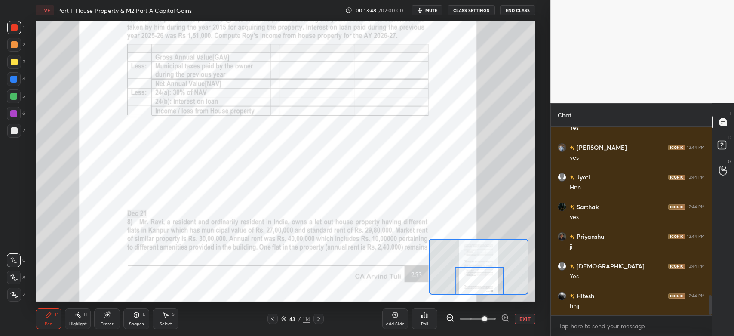
scroll to position [1614, 0]
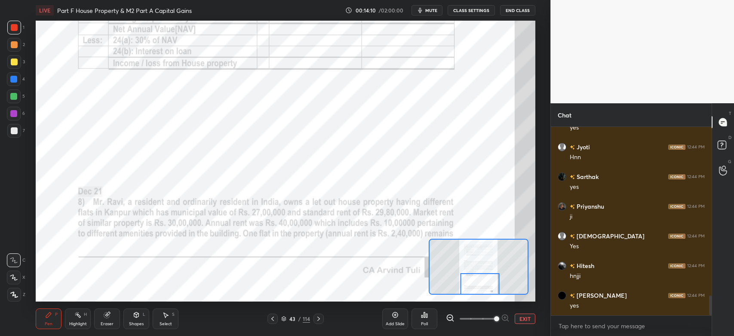
click at [17, 79] on div at bounding box center [14, 79] width 14 height 14
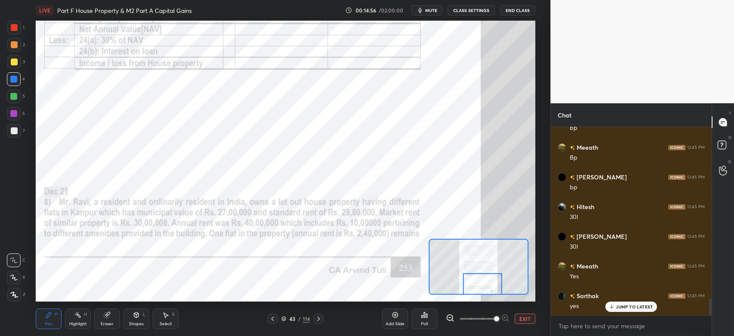
scroll to position [1910, 0]
click at [15, 115] on div at bounding box center [13, 113] width 7 height 7
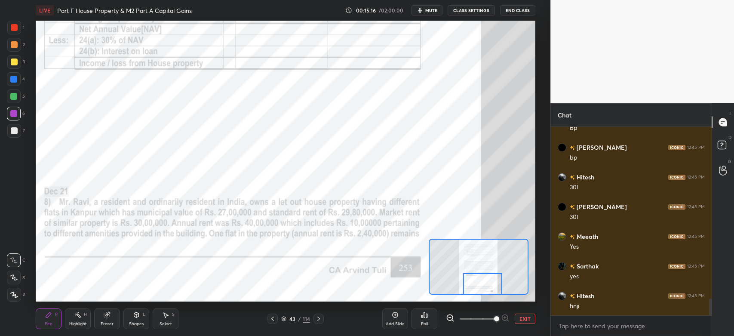
scroll to position [1940, 0]
click at [317, 319] on icon at bounding box center [318, 318] width 7 height 7
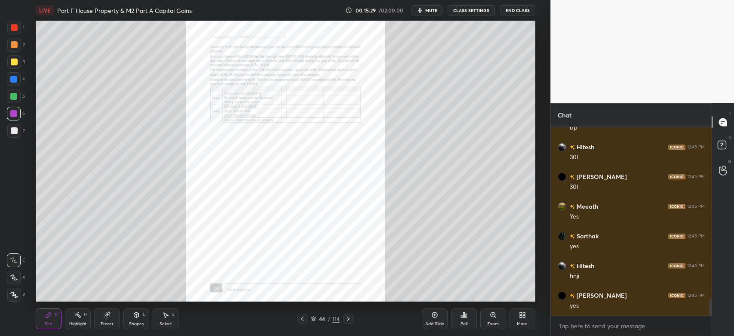
click at [494, 318] on icon at bounding box center [493, 315] width 7 height 7
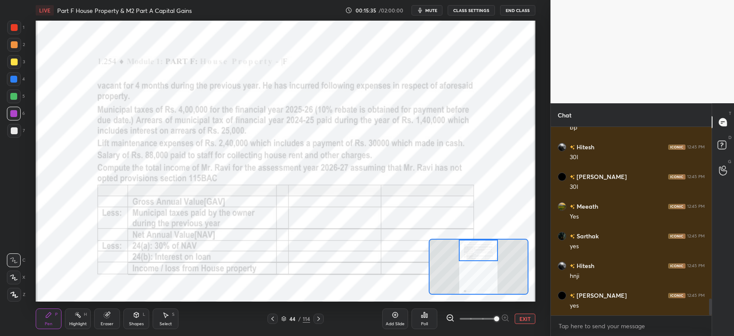
click at [19, 30] on div at bounding box center [14, 28] width 14 height 14
click at [275, 320] on icon at bounding box center [272, 318] width 7 height 7
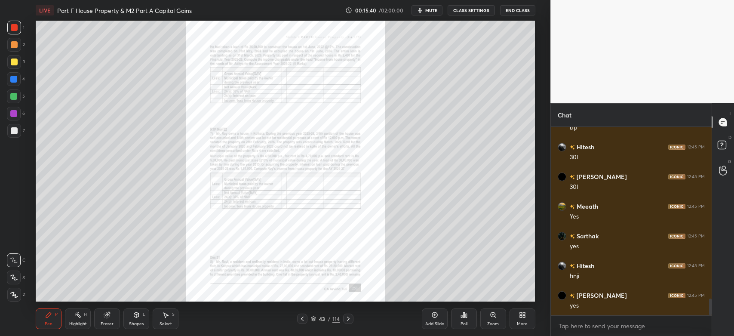
click at [492, 317] on icon at bounding box center [493, 314] width 5 height 5
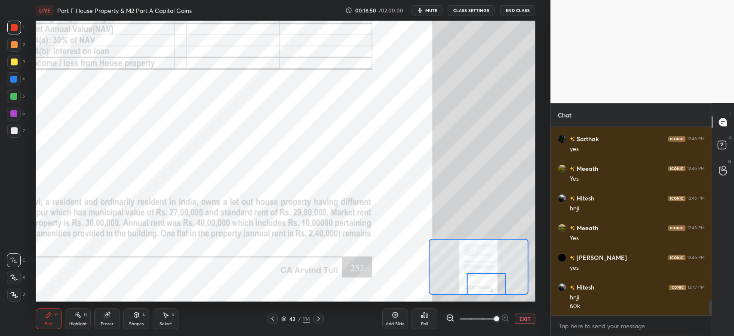
scroll to position [2216, 0]
click at [16, 117] on div at bounding box center [13, 113] width 7 height 7
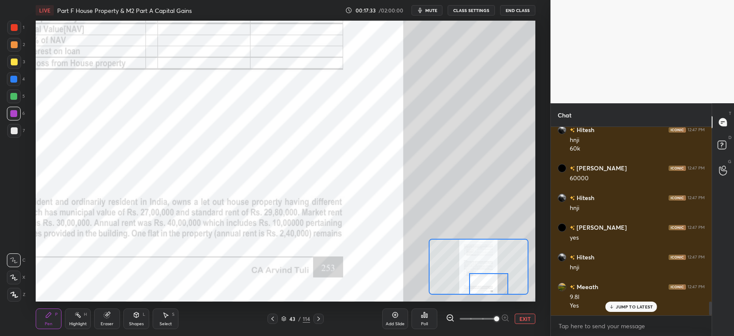
scroll to position [2373, 0]
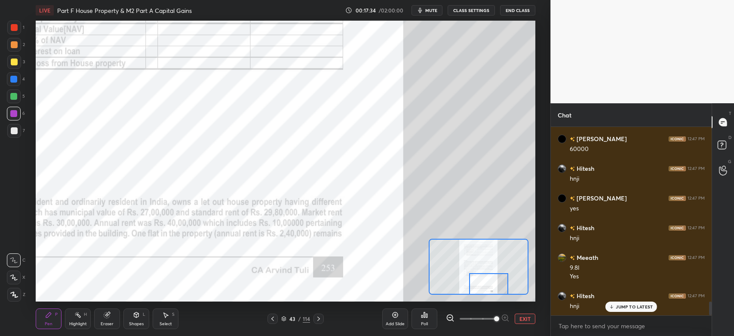
click at [21, 133] on div at bounding box center [14, 131] width 14 height 14
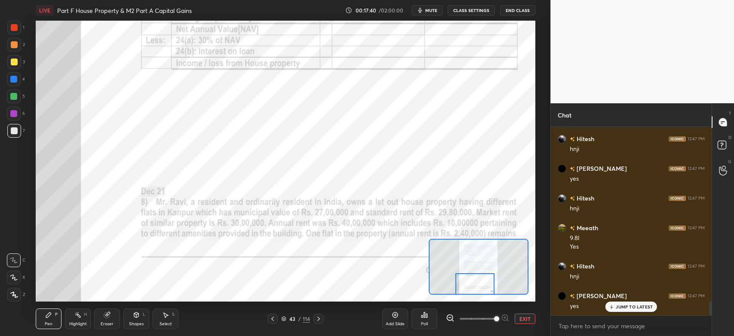
click at [12, 118] on div at bounding box center [14, 114] width 14 height 14
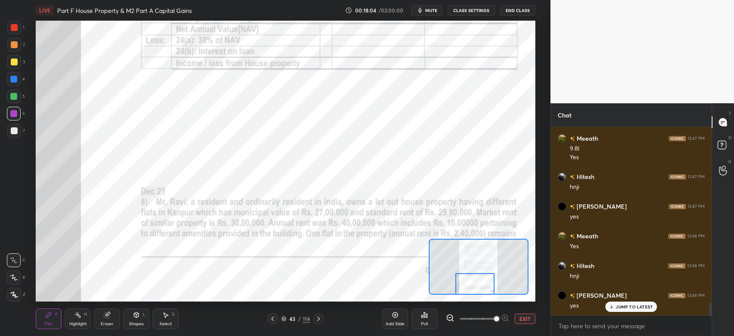
scroll to position [2521, 0]
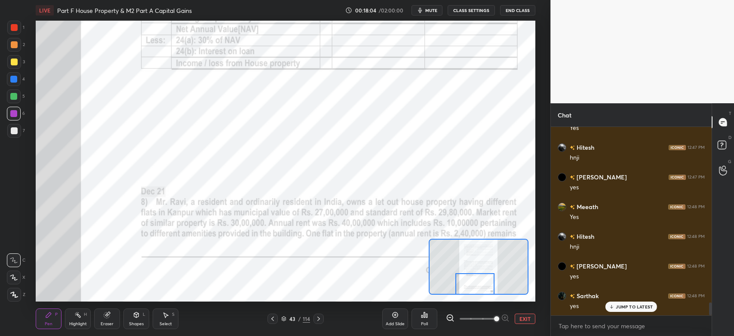
click at [320, 321] on icon at bounding box center [318, 318] width 7 height 7
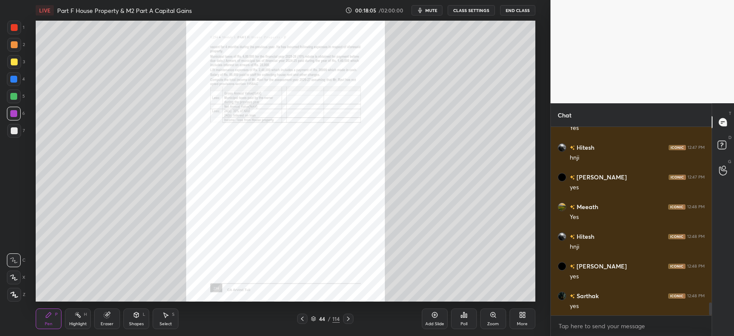
scroll to position [2551, 0]
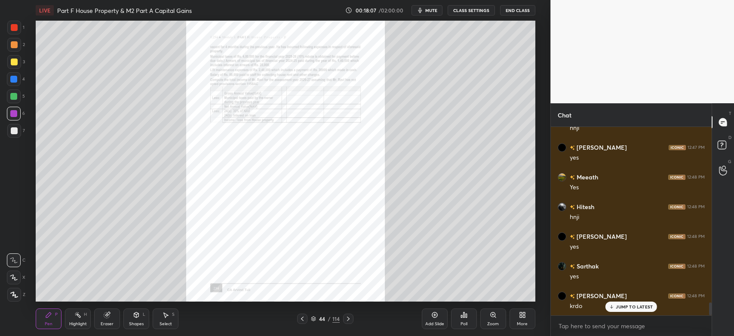
click at [491, 317] on icon at bounding box center [493, 315] width 7 height 7
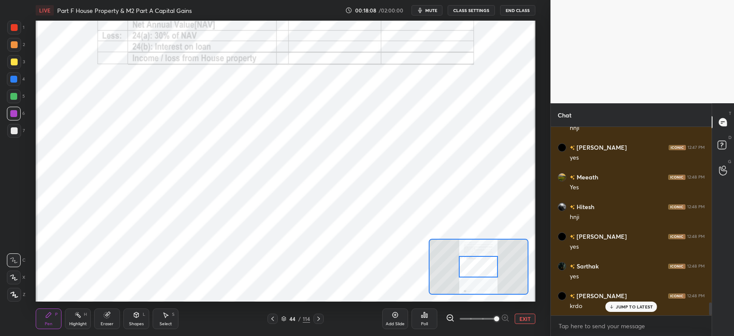
click at [9, 47] on div at bounding box center [14, 45] width 14 height 14
click at [275, 320] on icon at bounding box center [272, 318] width 7 height 7
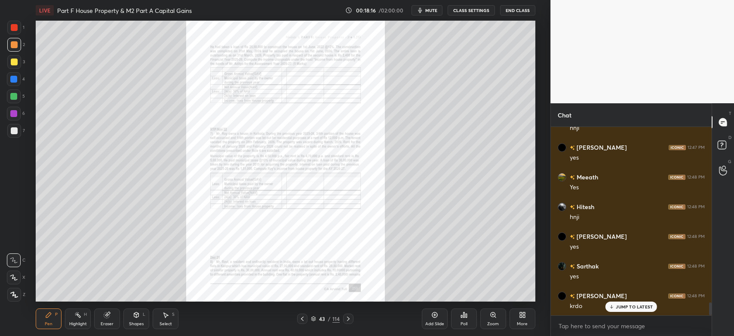
click at [494, 316] on icon at bounding box center [493, 314] width 5 height 5
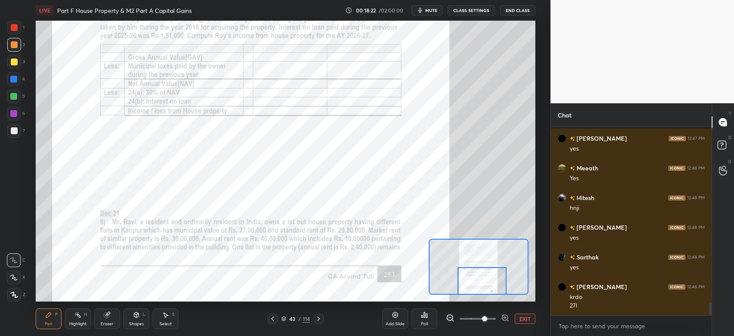
scroll to position [2619, 0]
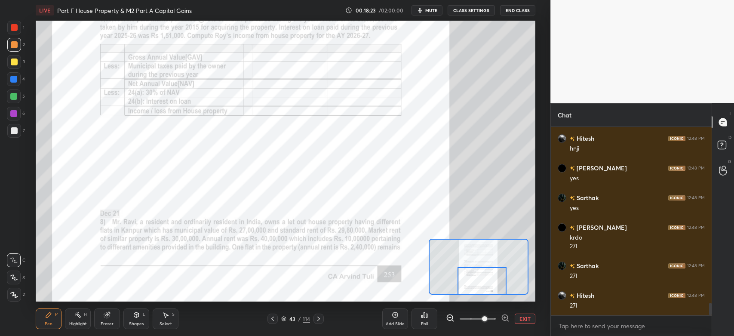
click at [321, 320] on icon at bounding box center [318, 318] width 7 height 7
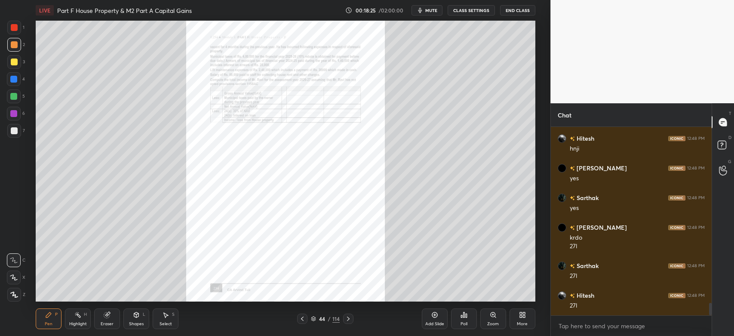
click at [489, 315] on div "Zoom" at bounding box center [494, 318] width 26 height 21
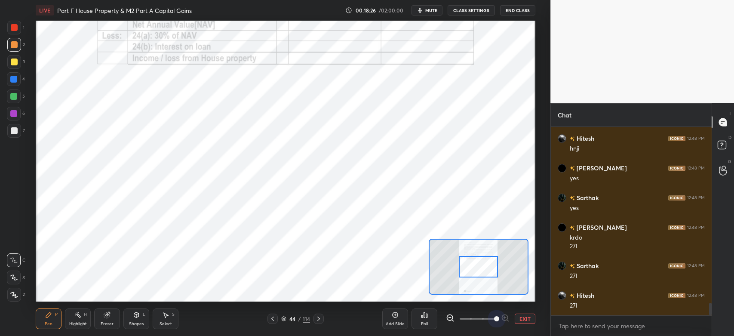
click at [500, 316] on span at bounding box center [496, 318] width 5 height 5
click at [16, 30] on div at bounding box center [14, 27] width 7 height 7
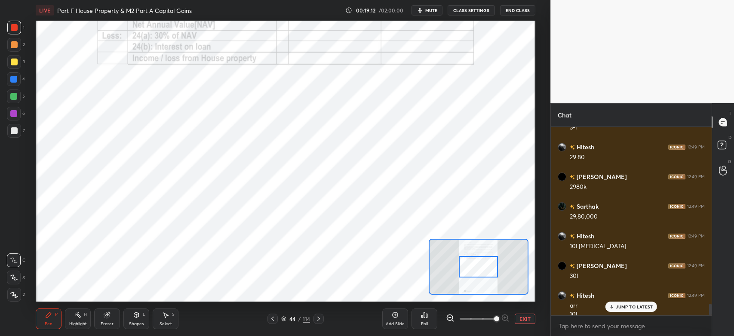
scroll to position [2844, 0]
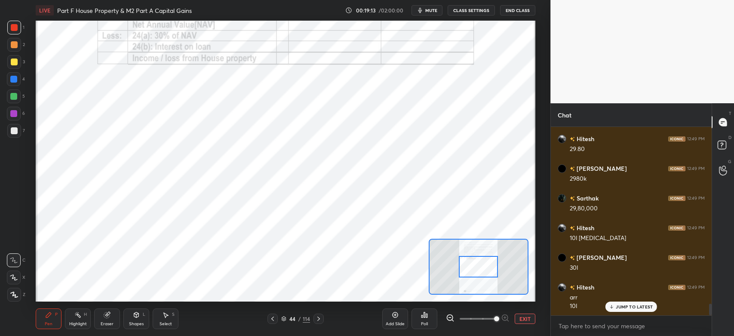
click at [12, 107] on div at bounding box center [14, 114] width 14 height 14
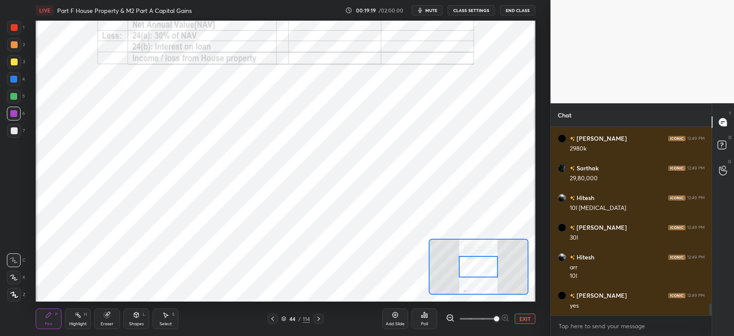
click at [105, 324] on div "Eraser" at bounding box center [107, 324] width 13 height 4
click at [47, 318] on icon at bounding box center [48, 315] width 7 height 7
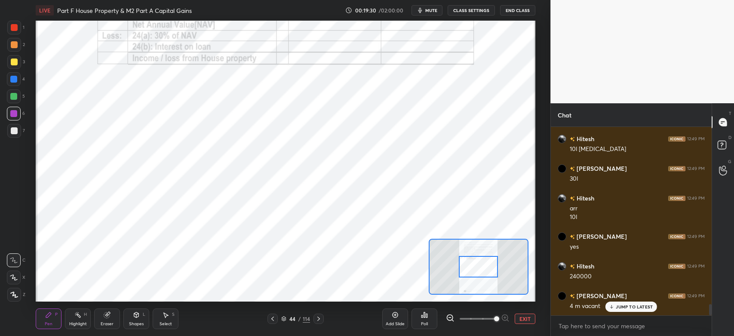
scroll to position [2963, 0]
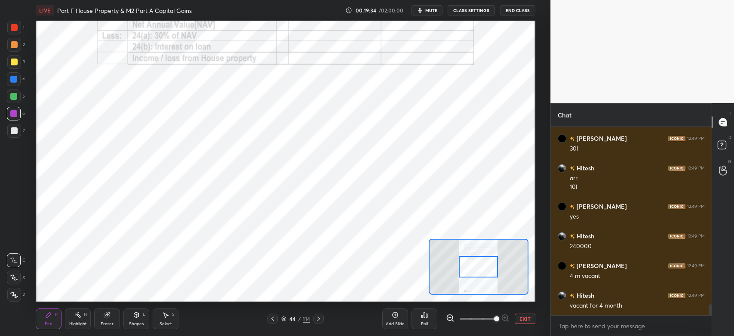
click at [14, 28] on div at bounding box center [14, 27] width 7 height 7
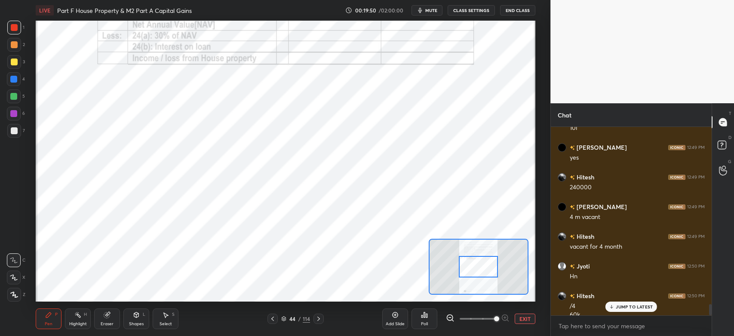
scroll to position [3031, 0]
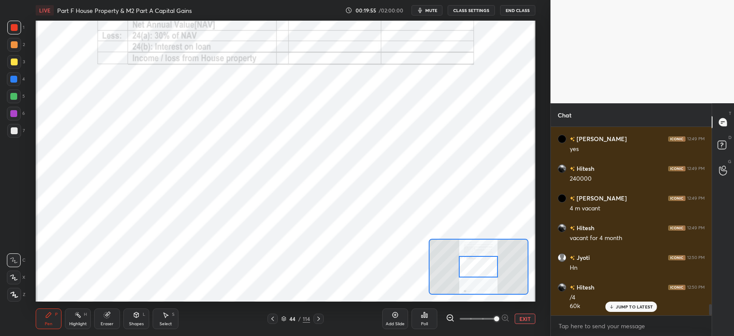
click at [12, 81] on div at bounding box center [13, 79] width 7 height 7
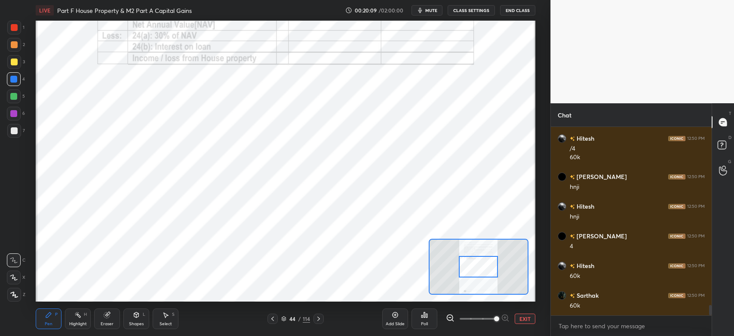
scroll to position [3209, 0]
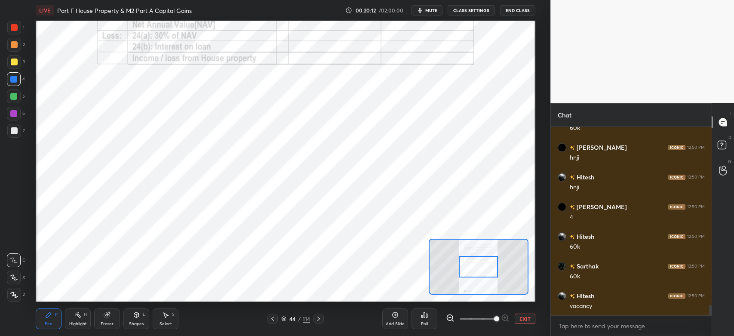
click at [12, 116] on div at bounding box center [13, 113] width 7 height 7
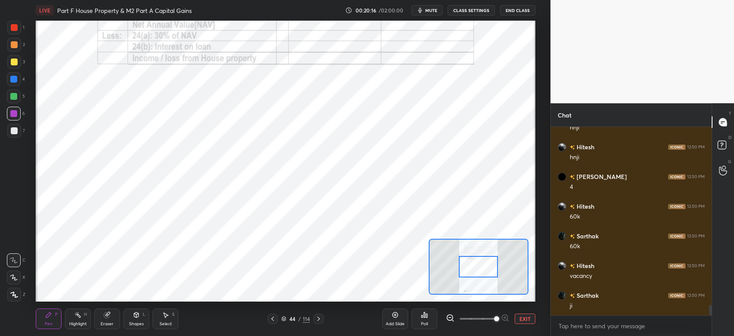
scroll to position [3268, 0]
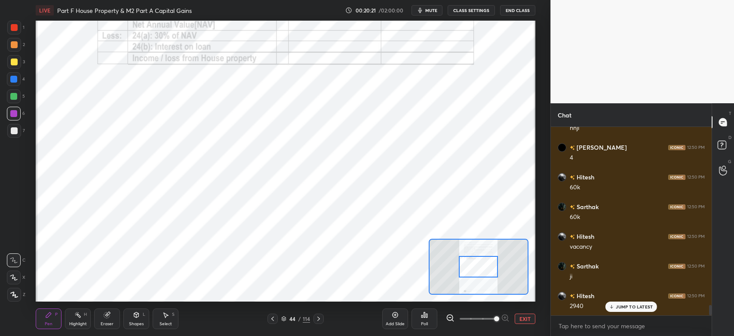
click at [12, 45] on div at bounding box center [14, 44] width 7 height 7
click at [16, 116] on div at bounding box center [13, 113] width 7 height 7
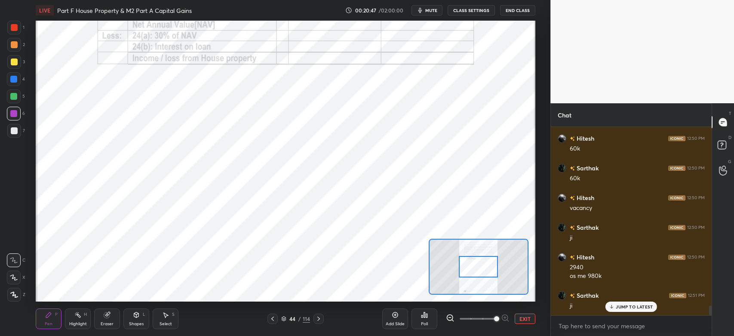
scroll to position [3336, 0]
click at [24, 28] on div "1" at bounding box center [15, 28] width 17 height 14
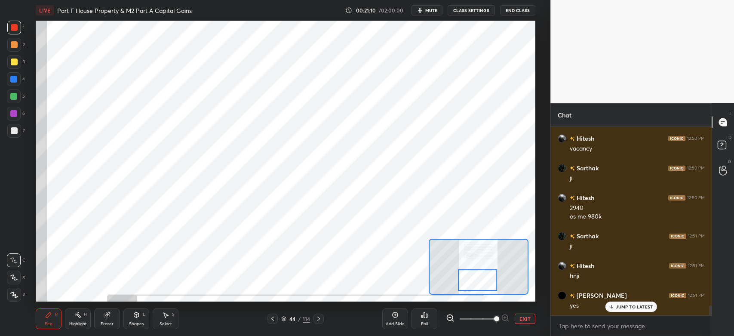
scroll to position [3396, 0]
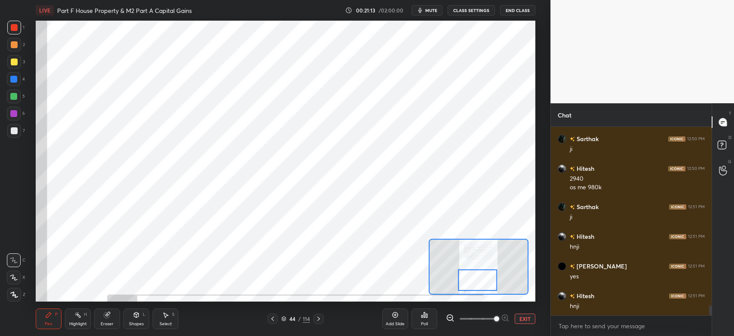
click at [10, 110] on div at bounding box center [13, 113] width 7 height 7
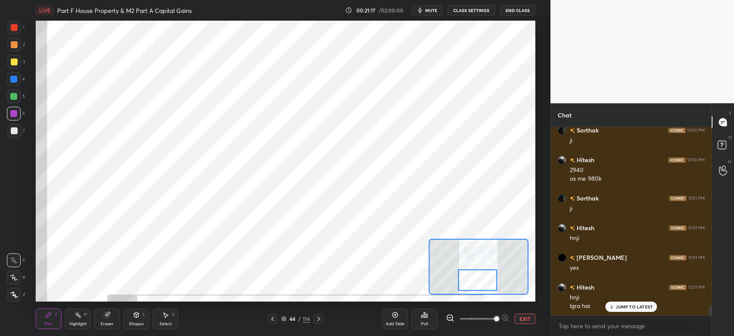
click at [16, 98] on div at bounding box center [13, 96] width 7 height 7
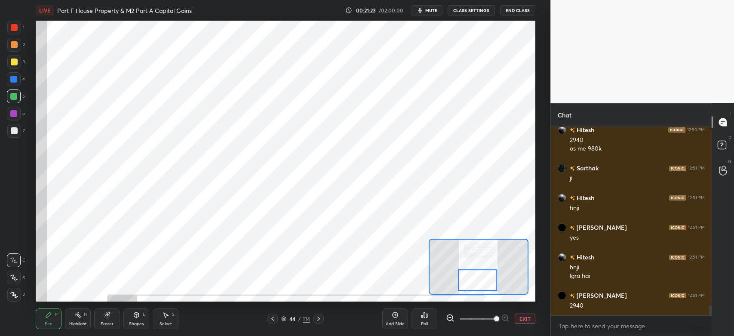
click at [14, 43] on div at bounding box center [14, 44] width 7 height 7
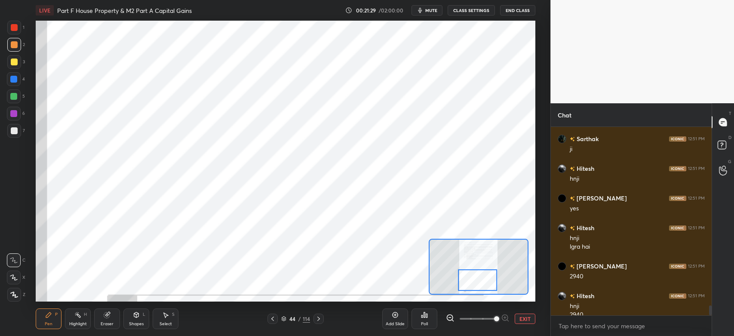
scroll to position [3473, 0]
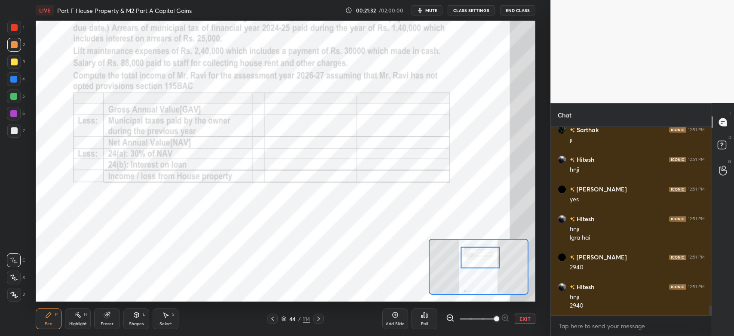
click at [14, 28] on div at bounding box center [14, 27] width 7 height 7
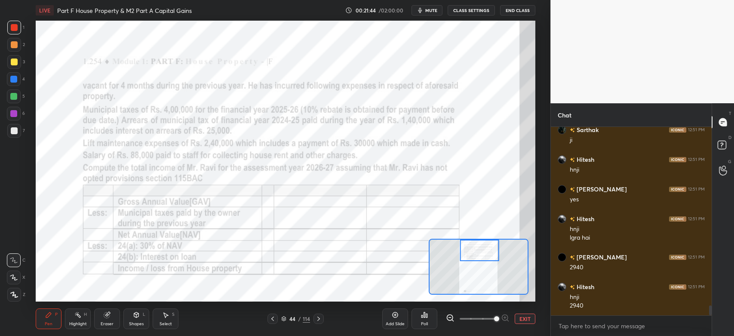
click at [11, 98] on div at bounding box center [13, 96] width 7 height 7
click at [14, 31] on div at bounding box center [14, 28] width 14 height 14
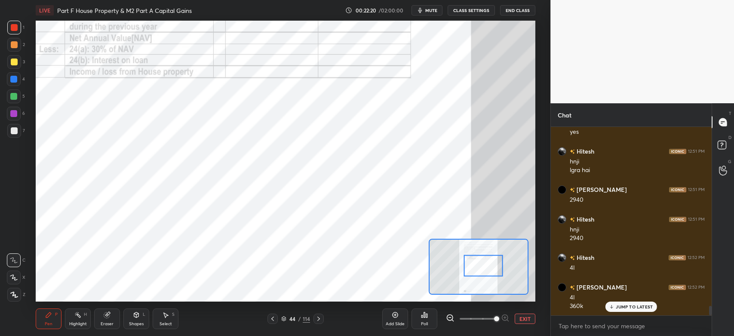
scroll to position [3600, 0]
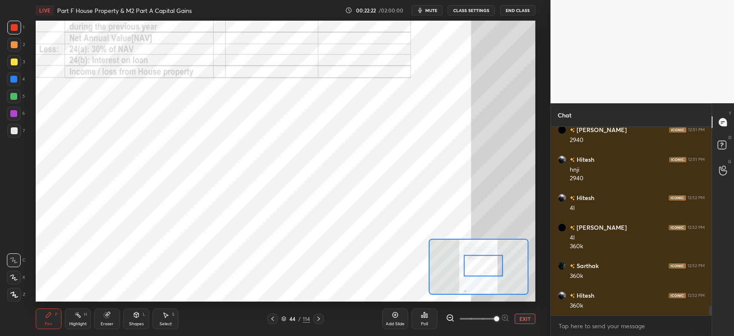
click at [15, 101] on div at bounding box center [14, 96] width 14 height 14
click at [12, 116] on div at bounding box center [13, 113] width 7 height 7
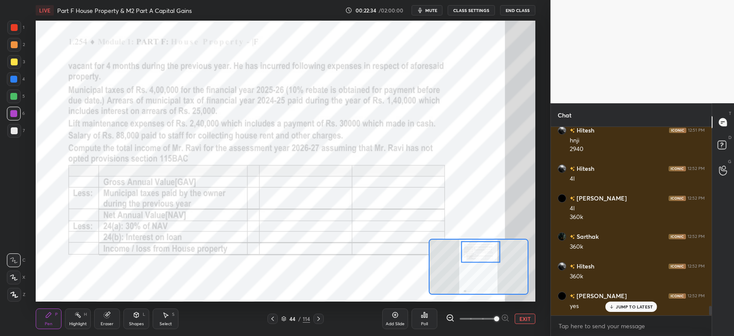
scroll to position [3659, 0]
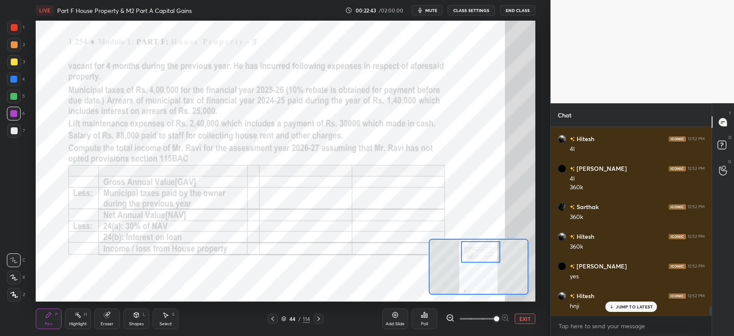
click at [110, 325] on div "Eraser" at bounding box center [107, 324] width 13 height 4
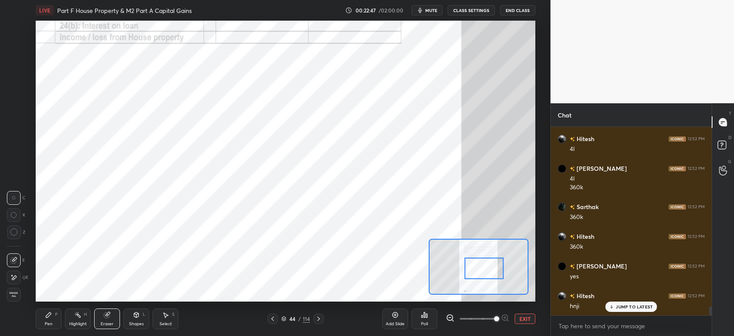
click at [49, 322] on div "Pen" at bounding box center [49, 324] width 8 height 4
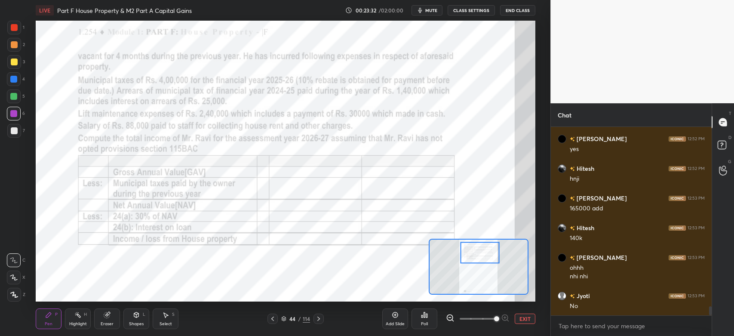
scroll to position [3816, 0]
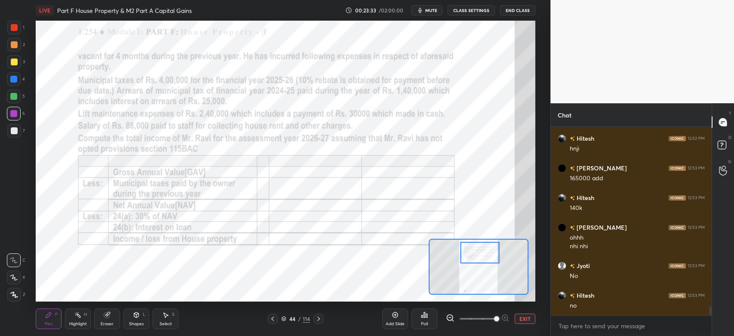
click at [9, 28] on div at bounding box center [14, 28] width 14 height 14
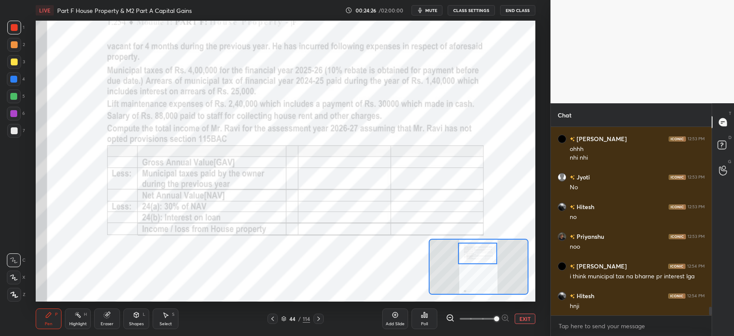
scroll to position [3935, 0]
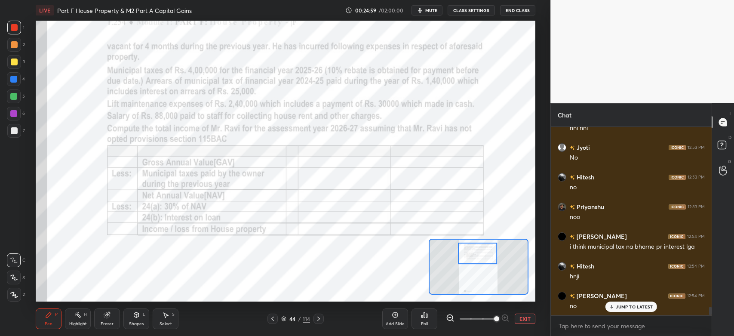
click at [21, 107] on div "6" at bounding box center [16, 114] width 18 height 14
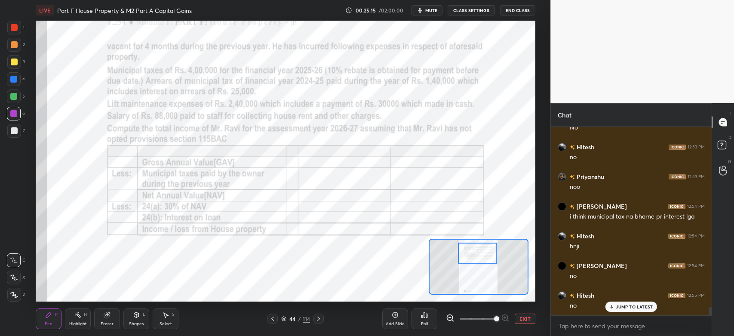
scroll to position [3994, 0]
click at [11, 30] on div at bounding box center [14, 27] width 7 height 7
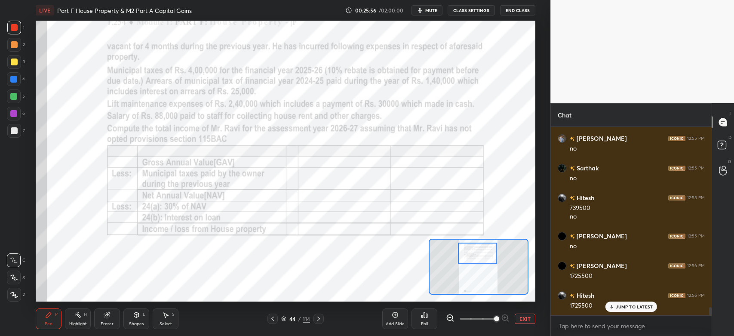
scroll to position [4210, 0]
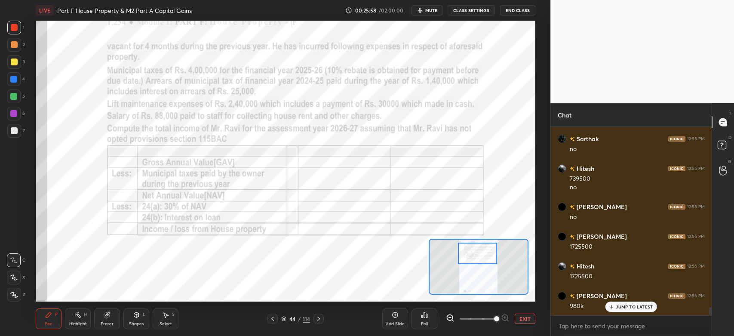
click at [13, 115] on div at bounding box center [13, 113] width 7 height 7
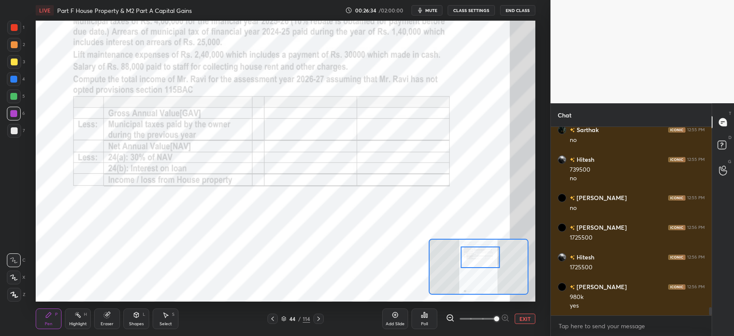
scroll to position [4240, 0]
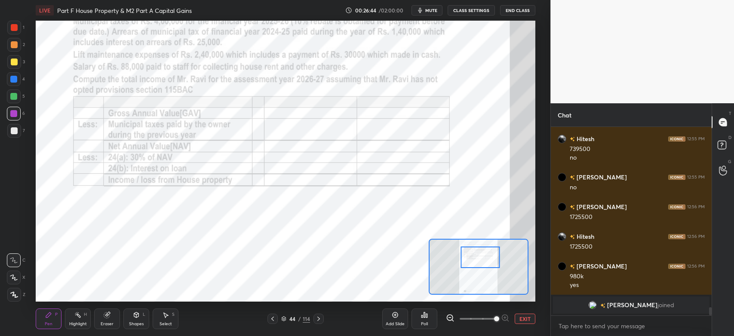
click at [10, 30] on div at bounding box center [14, 28] width 14 height 14
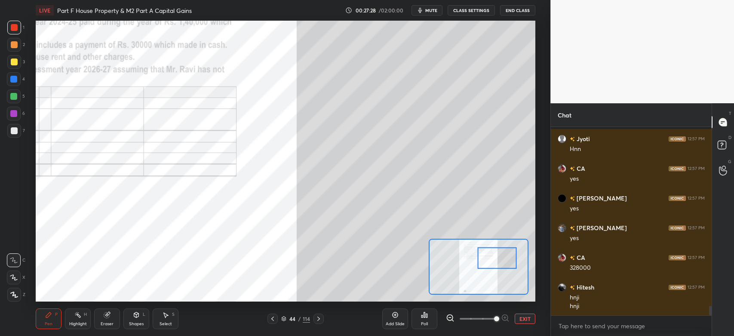
scroll to position [3500, 0]
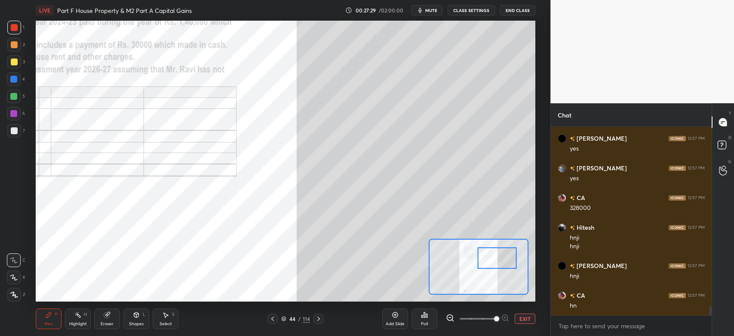
click at [498, 262] on div at bounding box center [497, 258] width 39 height 22
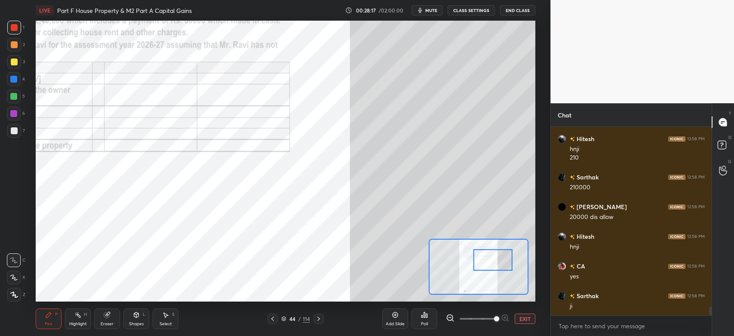
scroll to position [3775, 0]
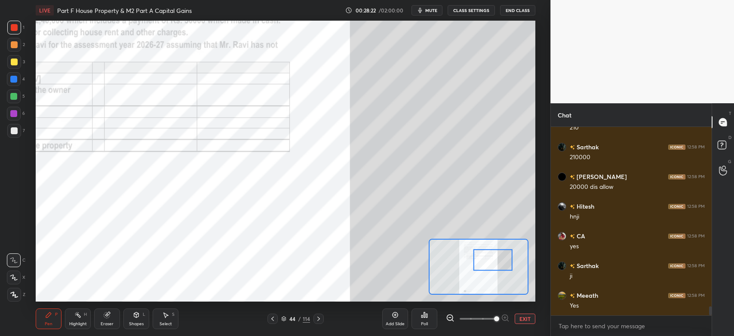
click at [12, 117] on div at bounding box center [13, 113] width 7 height 7
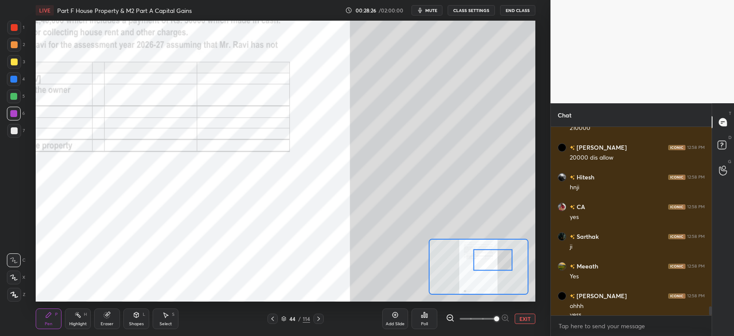
scroll to position [3814, 0]
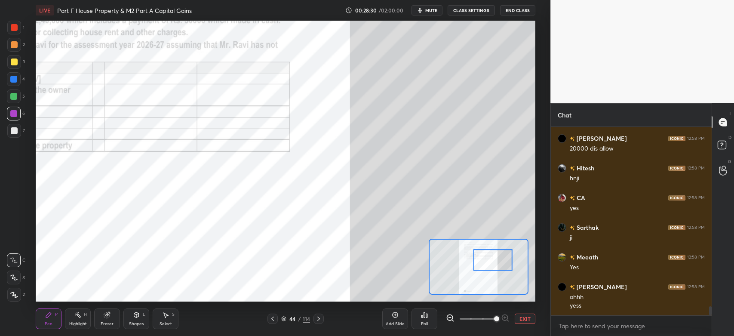
click at [19, 59] on div at bounding box center [14, 62] width 14 height 14
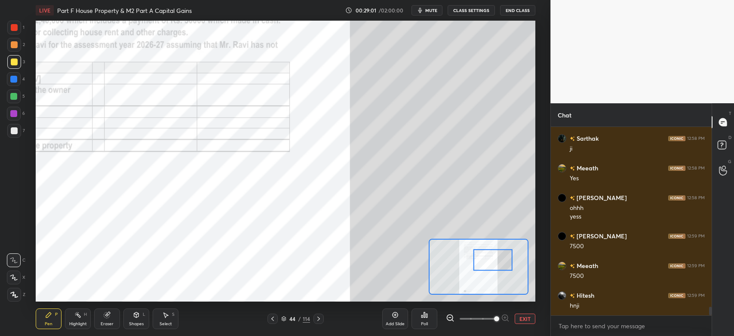
scroll to position [3932, 0]
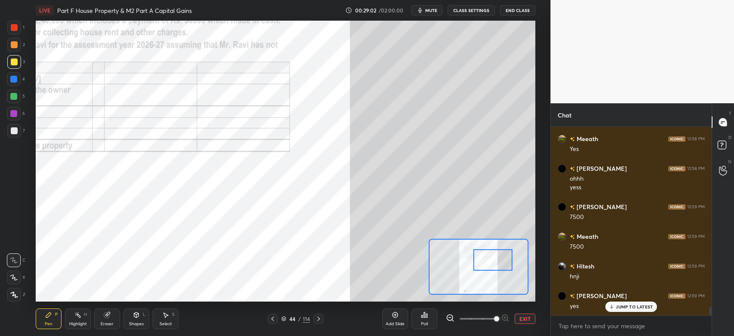
click at [18, 119] on div at bounding box center [14, 114] width 14 height 14
click at [13, 132] on div at bounding box center [14, 130] width 7 height 7
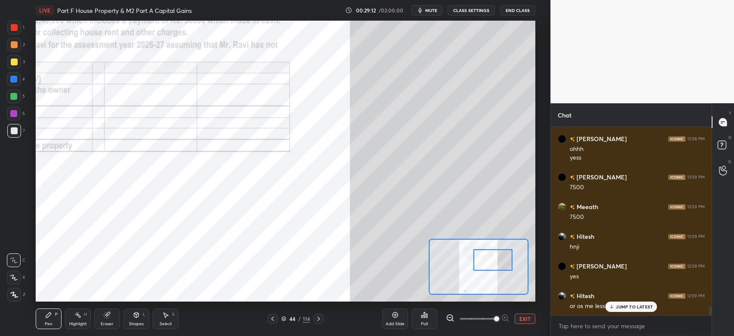
click at [619, 307] on p "JUMP TO LATEST" at bounding box center [634, 306] width 37 height 5
click at [14, 28] on div at bounding box center [14, 27] width 7 height 7
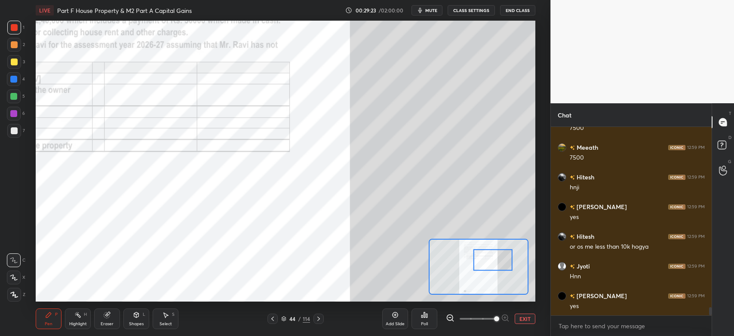
scroll to position [4051, 0]
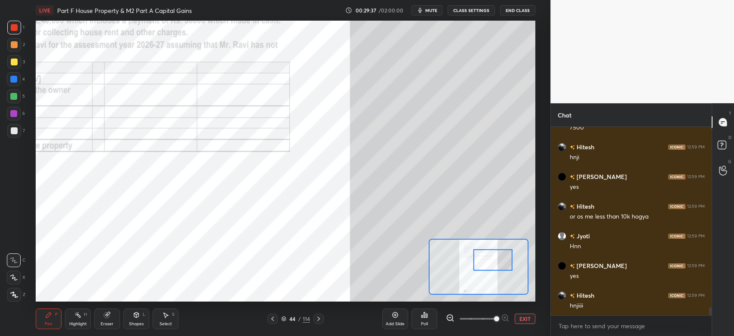
click at [8, 33] on div at bounding box center [14, 28] width 14 height 14
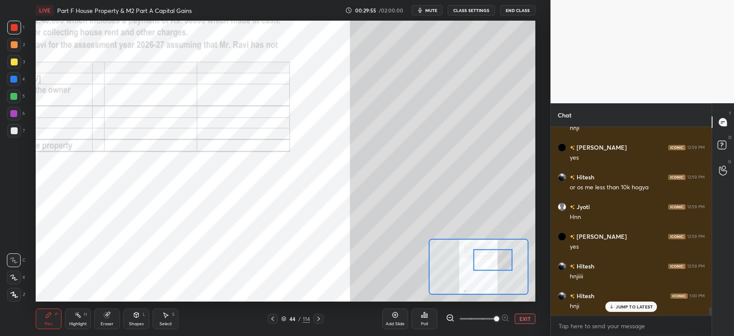
click at [451, 320] on icon at bounding box center [450, 318] width 6 height 6
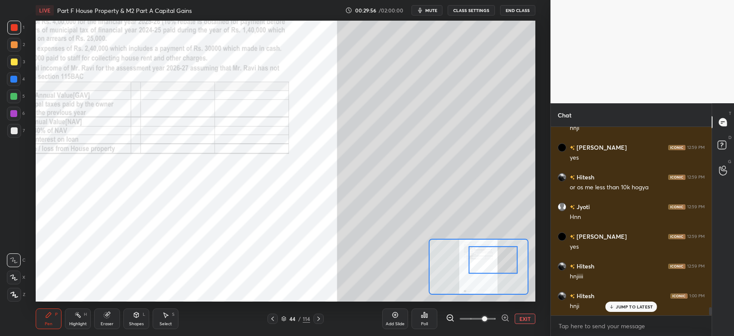
click at [451, 320] on icon at bounding box center [450, 318] width 9 height 9
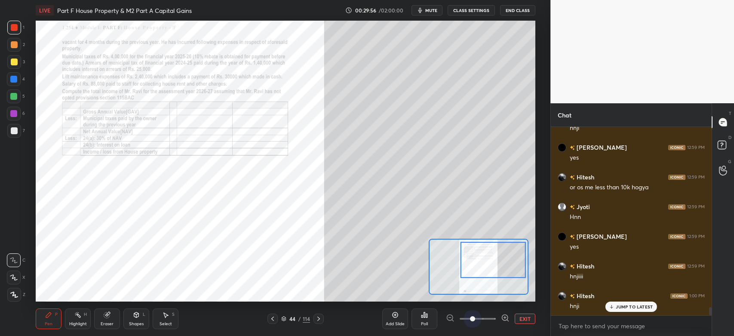
click at [453, 321] on div at bounding box center [478, 319] width 64 height 10
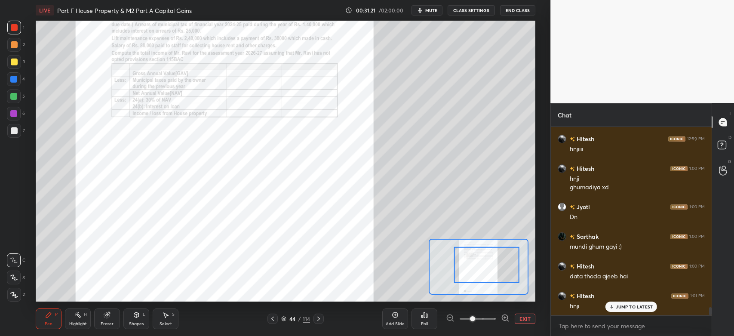
scroll to position [4238, 0]
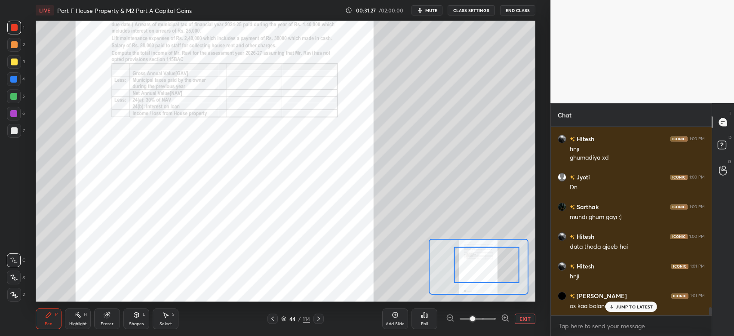
click at [620, 302] on div "JUMP TO LATEST" at bounding box center [632, 307] width 52 height 10
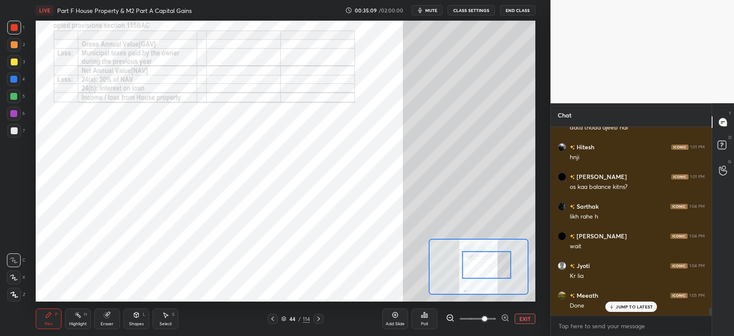
scroll to position [4386, 0]
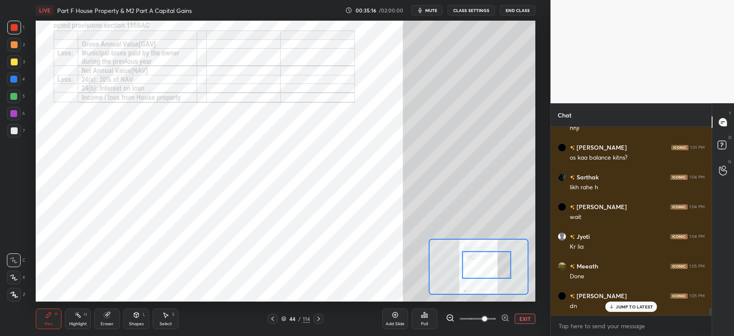
click at [322, 322] on icon at bounding box center [318, 318] width 7 height 7
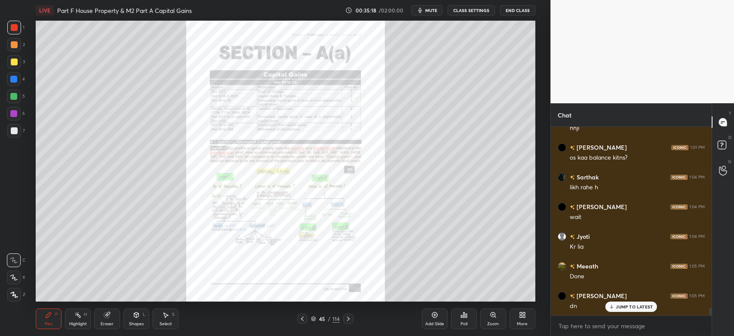
click at [305, 319] on icon at bounding box center [302, 318] width 7 height 7
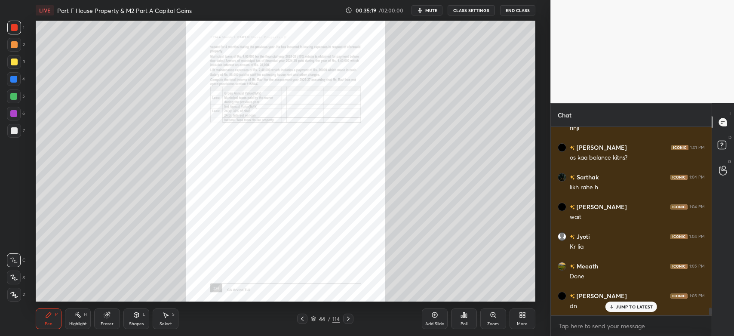
click at [433, 316] on icon at bounding box center [435, 315] width 7 height 7
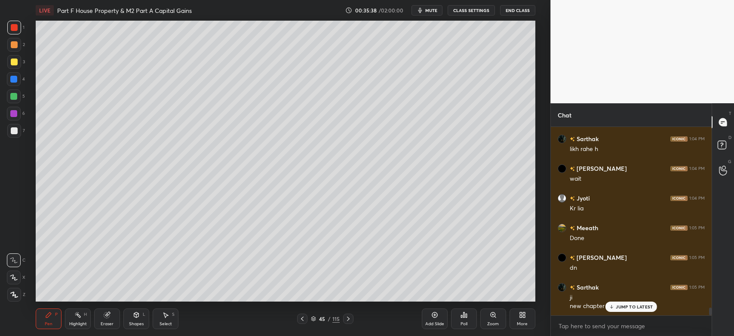
scroll to position [4454, 0]
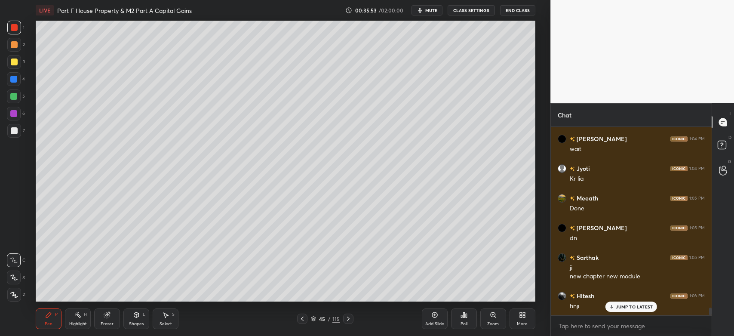
click at [11, 131] on div at bounding box center [14, 130] width 7 height 7
click at [522, 316] on icon at bounding box center [522, 315] width 7 height 7
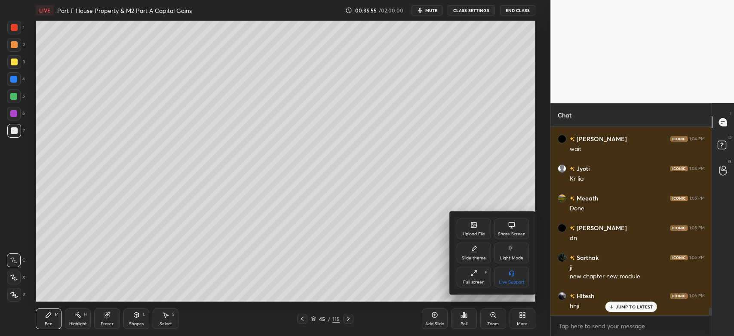
click at [474, 230] on div "Upload File" at bounding box center [474, 229] width 34 height 21
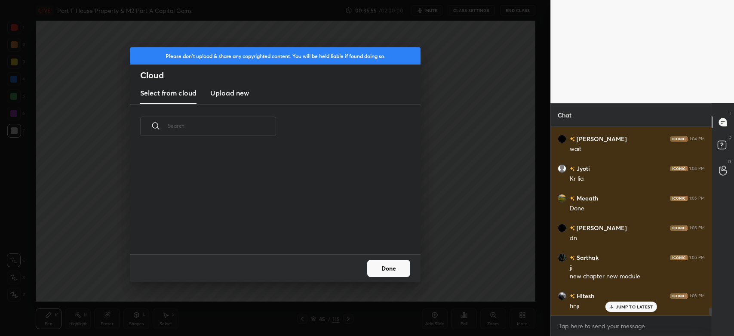
scroll to position [106, 276]
click at [222, 99] on new "Upload new" at bounding box center [229, 94] width 39 height 22
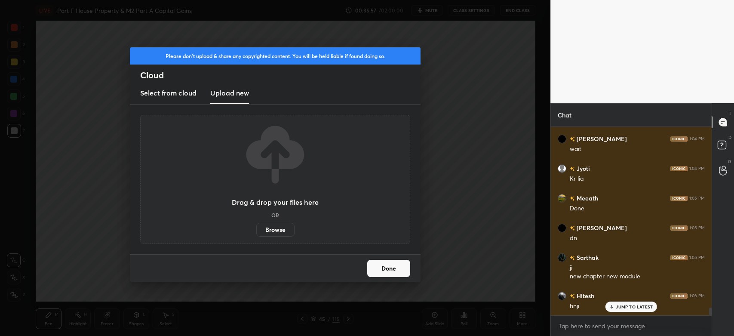
click at [275, 228] on label "Browse" at bounding box center [275, 230] width 38 height 14
click at [256, 228] on input "Browse" at bounding box center [256, 230] width 0 height 14
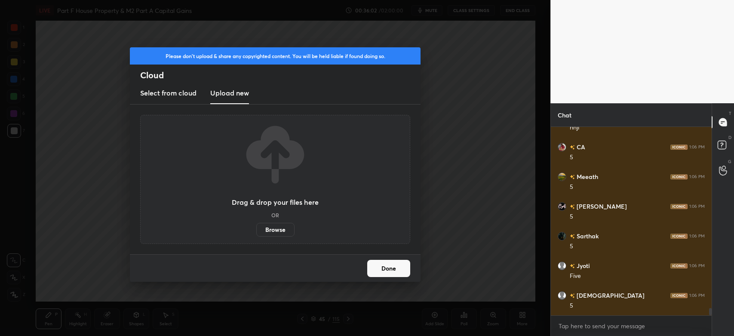
scroll to position [4662, 0]
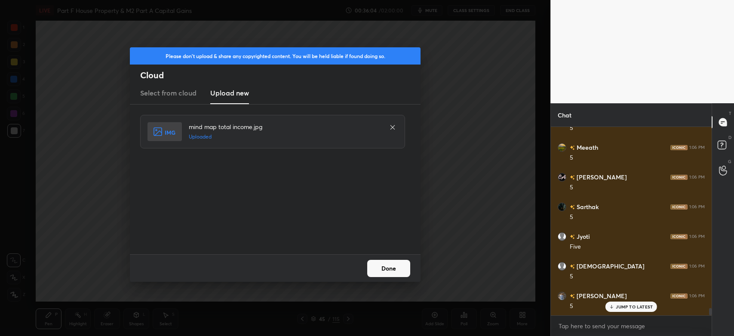
click at [383, 266] on button "Done" at bounding box center [388, 268] width 43 height 17
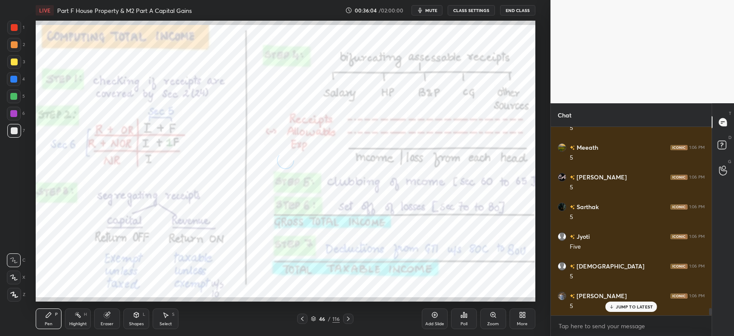
scroll to position [4691, 0]
click at [20, 27] on div at bounding box center [14, 28] width 14 height 14
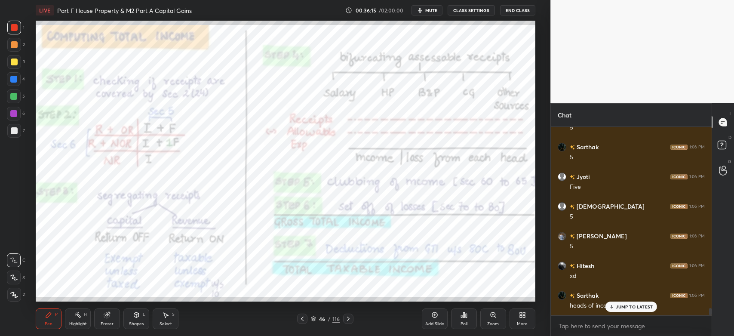
scroll to position [4751, 0]
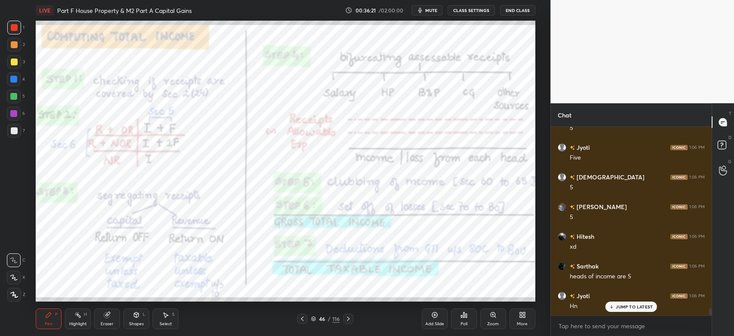
click at [434, 316] on icon at bounding box center [435, 315] width 7 height 7
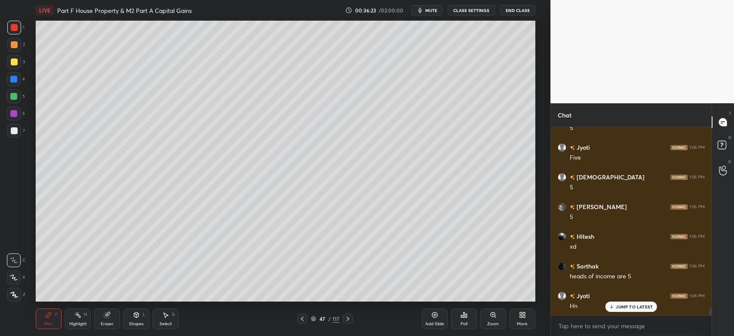
click at [13, 134] on div at bounding box center [14, 131] width 14 height 14
click at [17, 297] on icon at bounding box center [14, 294] width 7 height 5
click at [14, 64] on div at bounding box center [14, 62] width 7 height 7
click at [14, 136] on div at bounding box center [14, 131] width 14 height 14
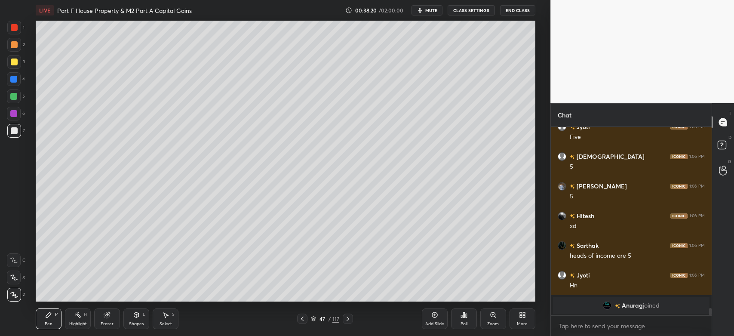
scroll to position [4802, 0]
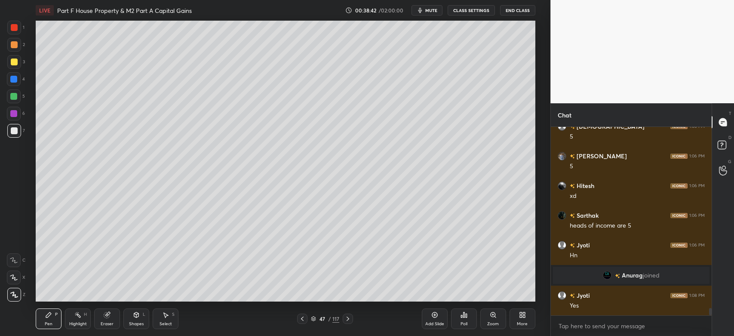
click at [11, 46] on div at bounding box center [14, 44] width 7 height 7
click at [103, 323] on div "Eraser" at bounding box center [107, 324] width 13 height 4
click at [46, 323] on div "Pen" at bounding box center [49, 324] width 8 height 4
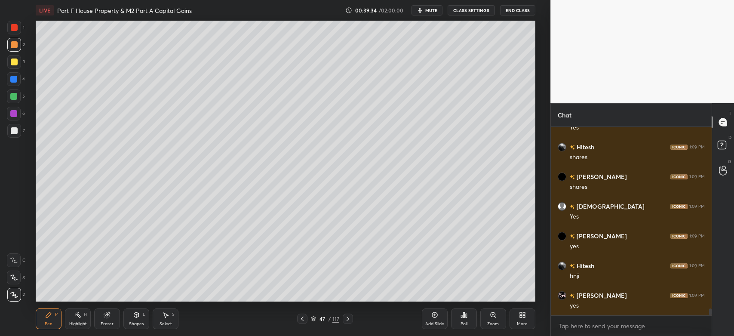
scroll to position [5009, 0]
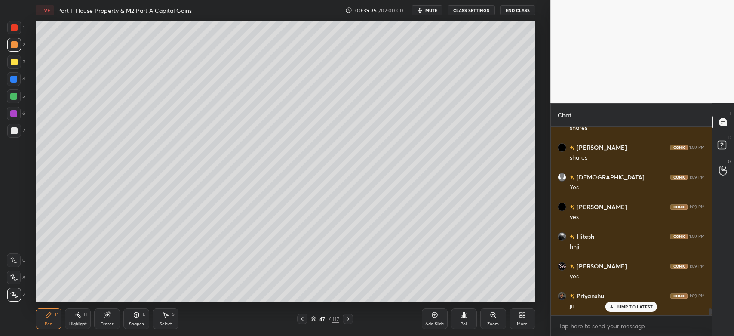
click at [107, 322] on div "Eraser" at bounding box center [107, 324] width 13 height 4
click at [14, 295] on span "Erase all" at bounding box center [13, 295] width 13 height 6
click at [14, 288] on div at bounding box center [14, 295] width 14 height 14
click at [11, 70] on div "3" at bounding box center [16, 63] width 18 height 17
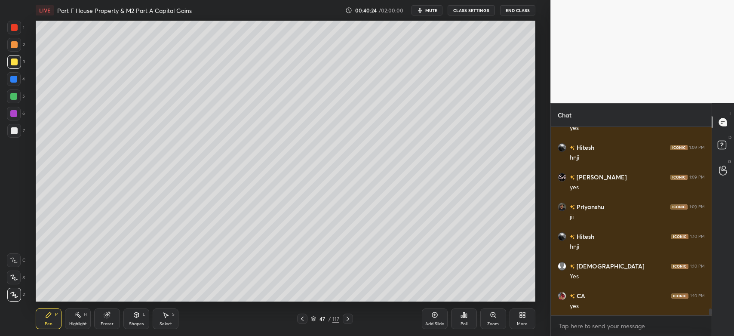
scroll to position [5128, 0]
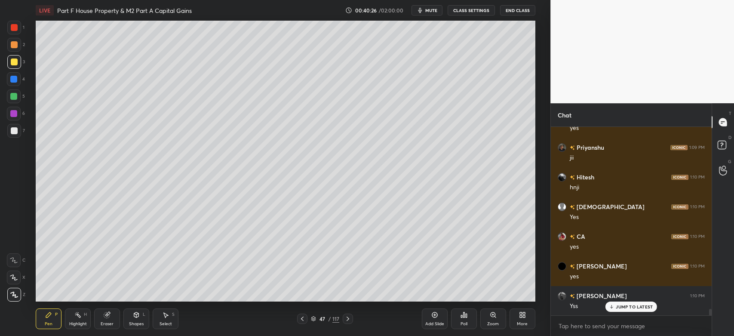
click at [15, 133] on div at bounding box center [14, 130] width 7 height 7
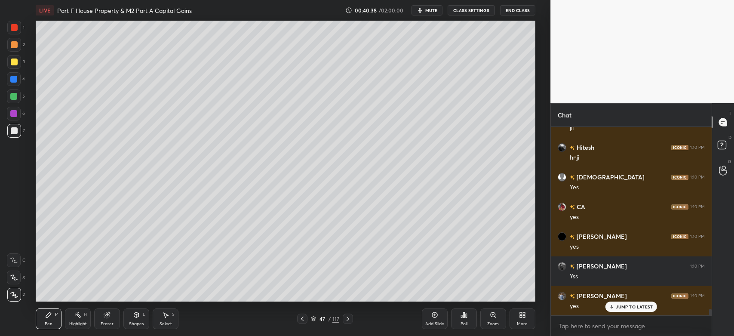
click at [20, 65] on div at bounding box center [14, 62] width 14 height 14
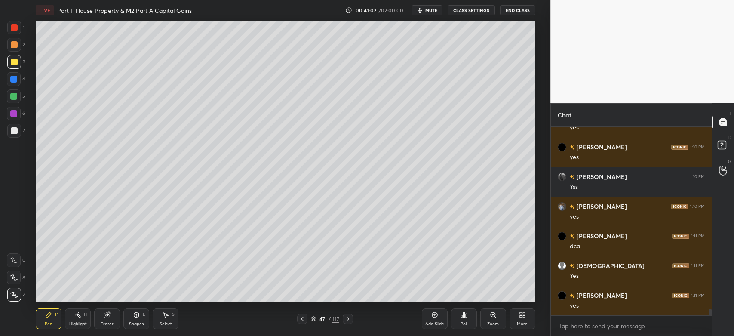
scroll to position [5306, 0]
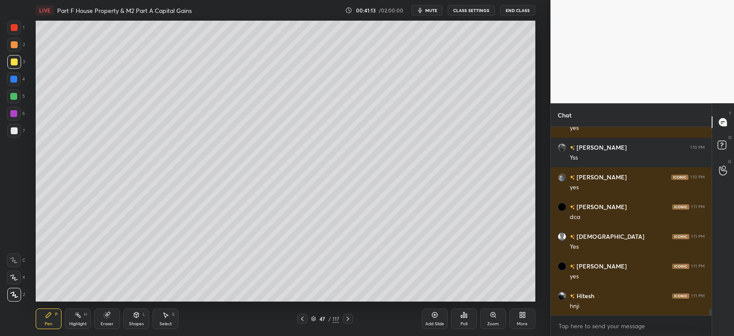
click at [15, 48] on div at bounding box center [14, 44] width 7 height 7
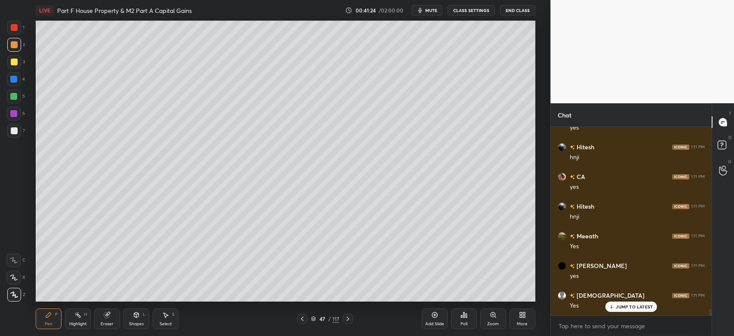
scroll to position [5484, 0]
click at [10, 136] on div at bounding box center [14, 131] width 14 height 14
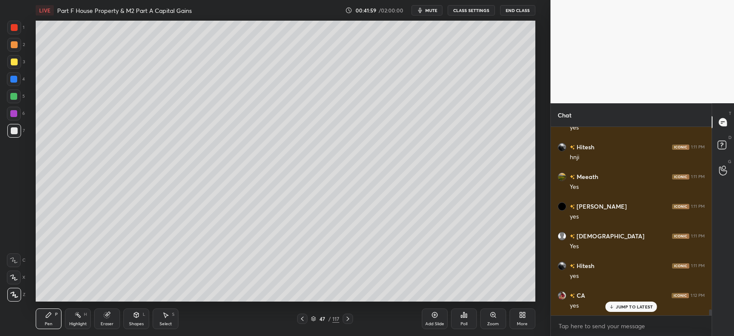
scroll to position [5543, 0]
click at [16, 66] on div at bounding box center [14, 62] width 14 height 14
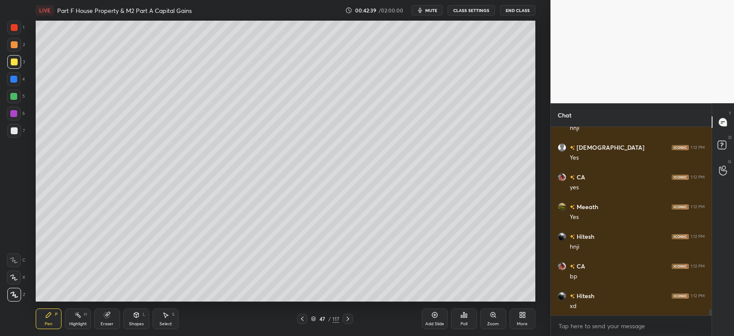
scroll to position [5752, 0]
click at [18, 130] on div at bounding box center [14, 131] width 14 height 14
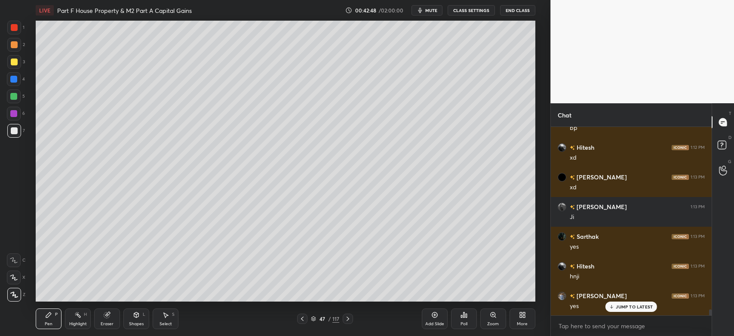
scroll to position [5900, 0]
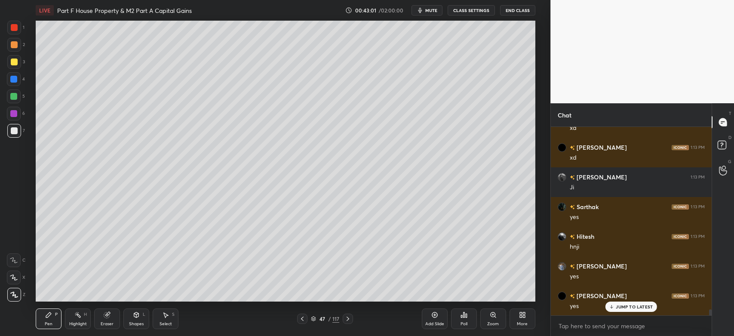
click at [436, 318] on icon at bounding box center [435, 315] width 7 height 7
click at [14, 67] on div at bounding box center [14, 62] width 14 height 14
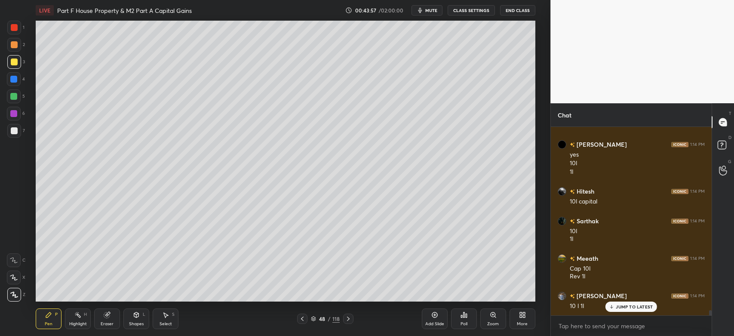
scroll to position [6556, 0]
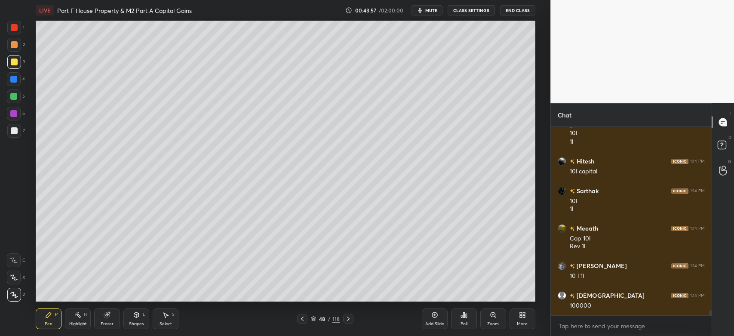
click at [15, 130] on div at bounding box center [14, 130] width 7 height 7
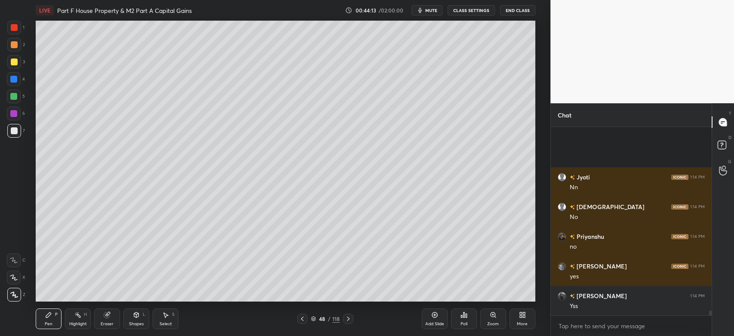
scroll to position [7091, 0]
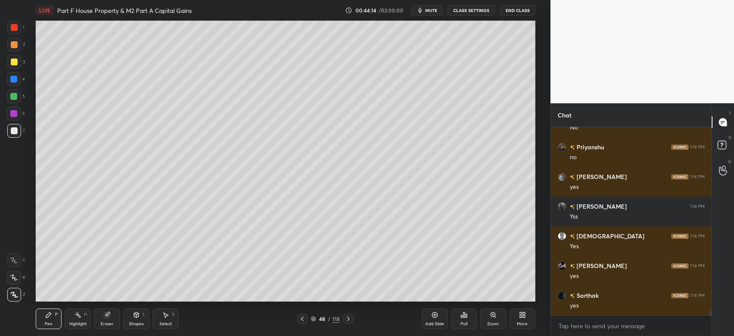
click at [105, 319] on div "Eraser" at bounding box center [107, 318] width 26 height 21
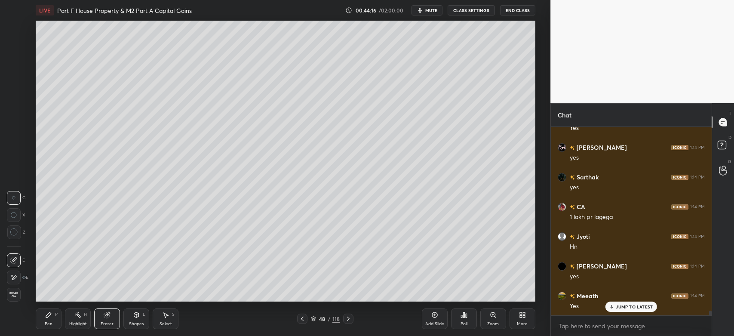
scroll to position [7239, 0]
click at [15, 281] on icon at bounding box center [13, 277] width 7 height 7
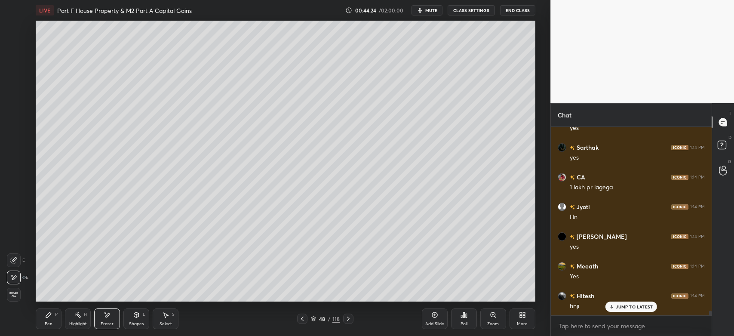
click at [52, 319] on div "Pen P" at bounding box center [49, 318] width 26 height 21
click at [429, 13] on span "mute" at bounding box center [432, 10] width 12 height 6
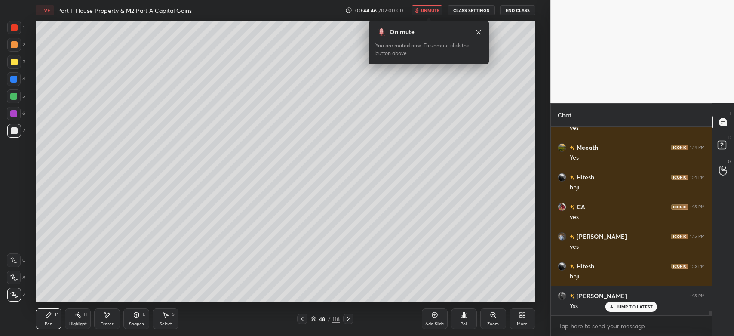
scroll to position [7387, 0]
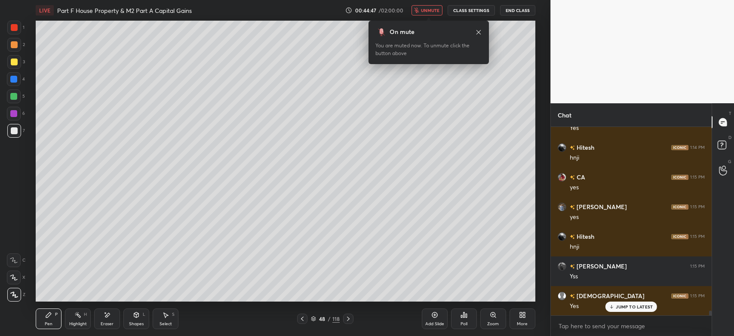
click at [429, 13] on span "unmute" at bounding box center [430, 10] width 19 height 6
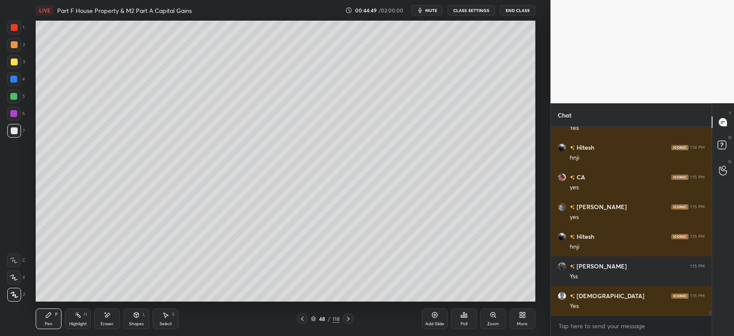
scroll to position [7417, 0]
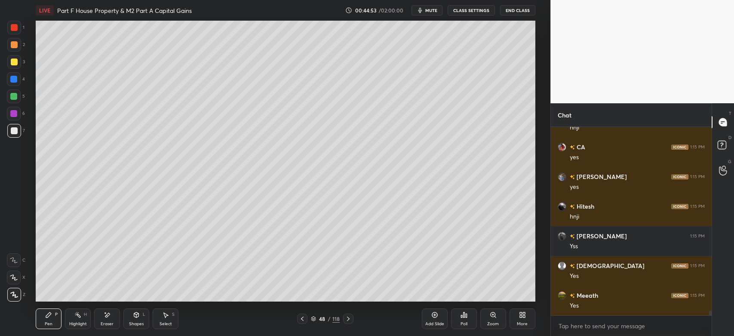
click at [302, 319] on icon at bounding box center [302, 318] width 7 height 7
click at [302, 321] on icon at bounding box center [302, 318] width 7 height 7
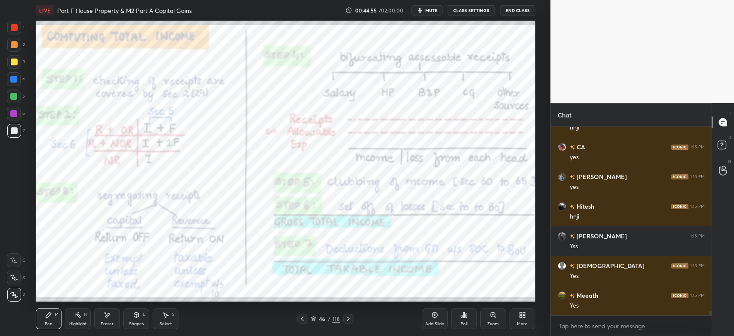
click at [11, 26] on div at bounding box center [14, 27] width 7 height 7
click at [349, 321] on icon at bounding box center [348, 318] width 7 height 7
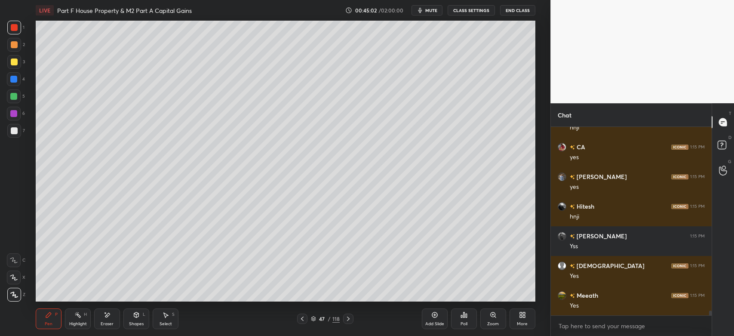
click at [350, 320] on icon at bounding box center [348, 318] width 7 height 7
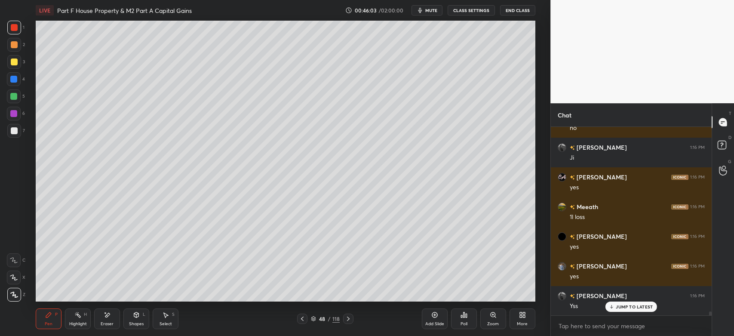
scroll to position [8681, 0]
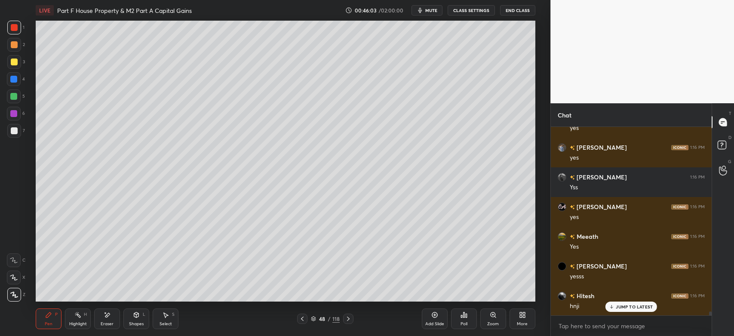
click at [305, 320] on icon at bounding box center [302, 318] width 7 height 7
click at [303, 323] on div at bounding box center [302, 319] width 10 height 10
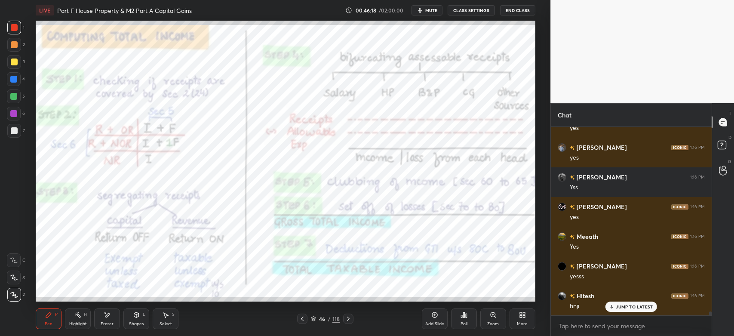
click at [348, 318] on icon at bounding box center [348, 319] width 3 height 4
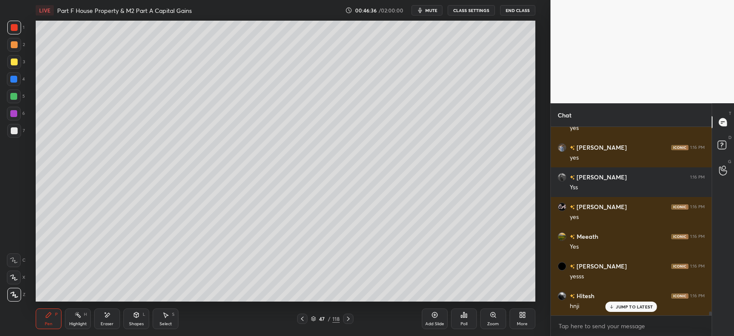
scroll to position [8711, 0]
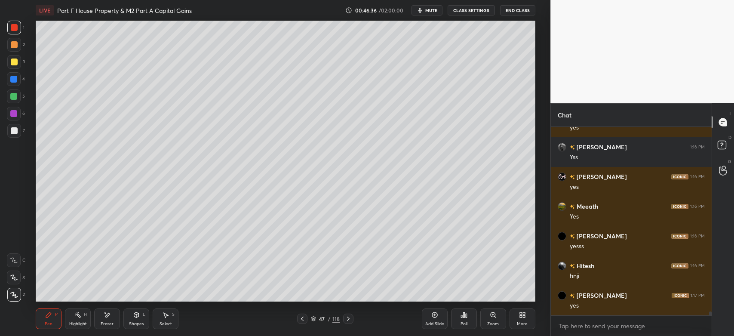
click at [17, 47] on div at bounding box center [14, 44] width 7 height 7
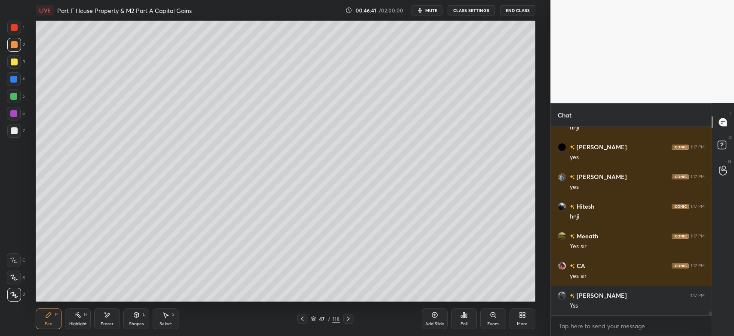
scroll to position [8889, 0]
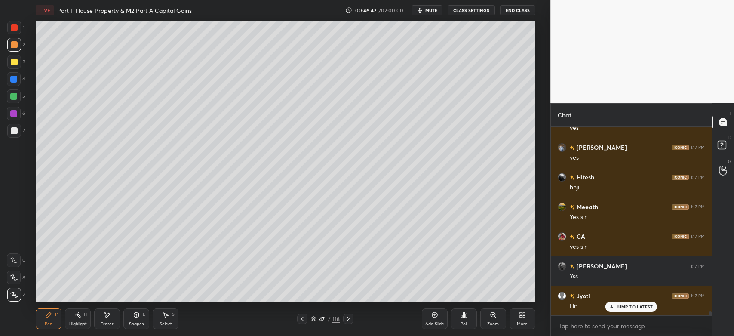
click at [348, 320] on icon at bounding box center [348, 319] width 3 height 4
click at [352, 320] on div at bounding box center [348, 319] width 10 height 10
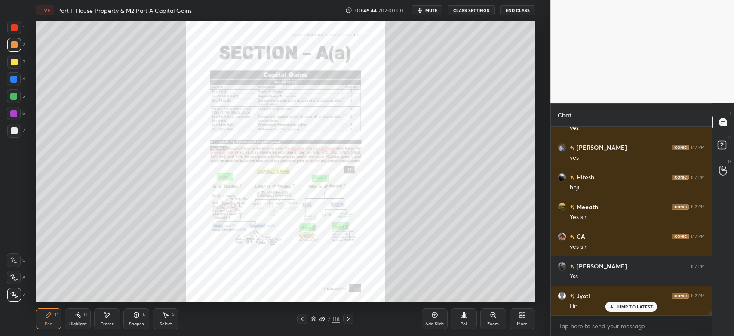
click at [485, 317] on div "Zoom" at bounding box center [494, 318] width 26 height 21
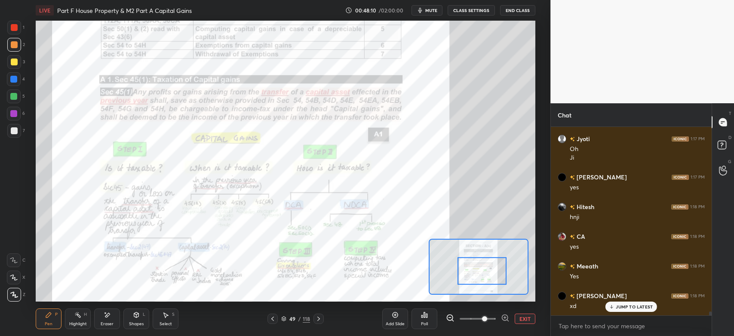
scroll to position [9194, 0]
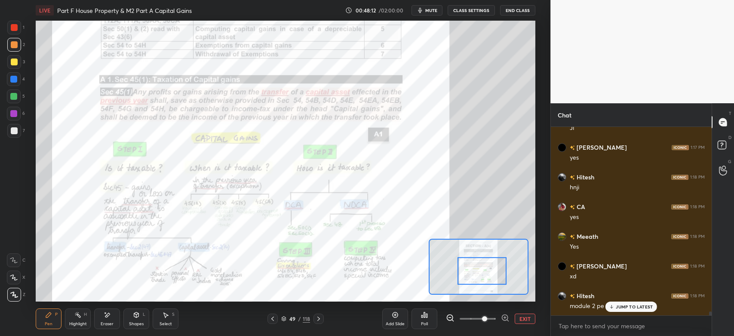
click at [626, 309] on p "JUMP TO LATEST" at bounding box center [634, 306] width 37 height 5
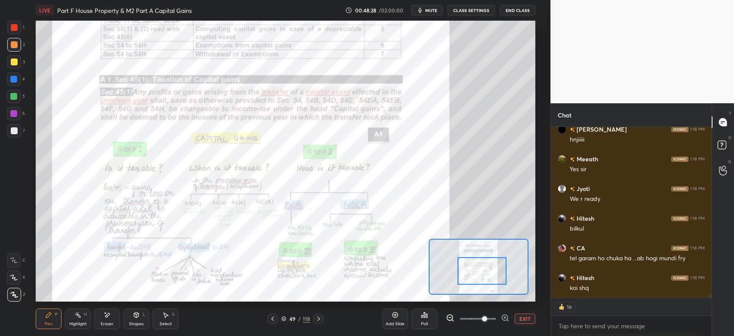
scroll to position [9598, 0]
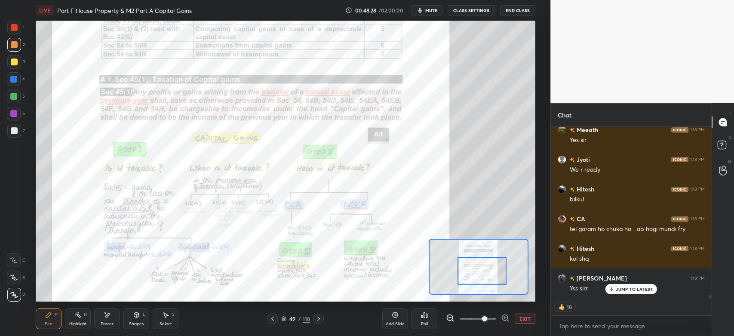
click at [13, 36] on div "1" at bounding box center [15, 29] width 17 height 17
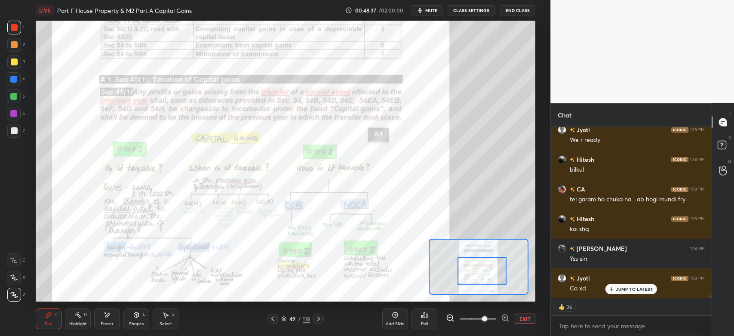
click at [14, 79] on div at bounding box center [13, 79] width 7 height 7
click at [284, 325] on div "Pen P Highlight H Eraser Shapes L Select S 49 / 118 Add Slide Poll EXIT" at bounding box center [286, 319] width 500 height 34
click at [285, 320] on icon at bounding box center [283, 318] width 5 height 5
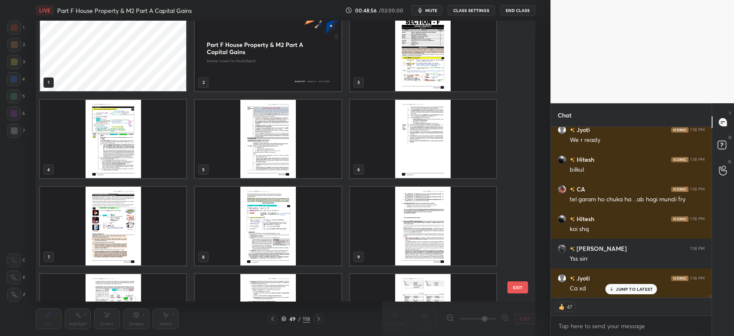
scroll to position [6, 0]
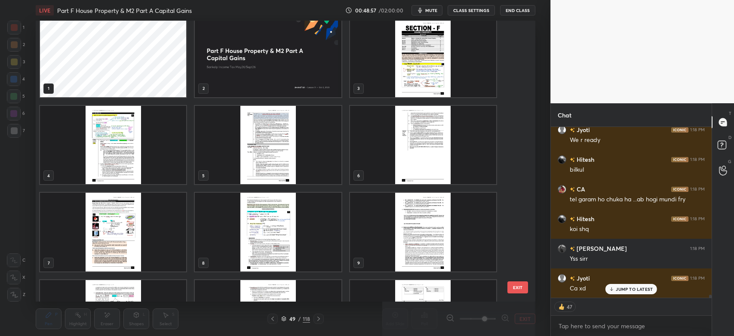
click at [110, 128] on img "grid" at bounding box center [113, 145] width 146 height 79
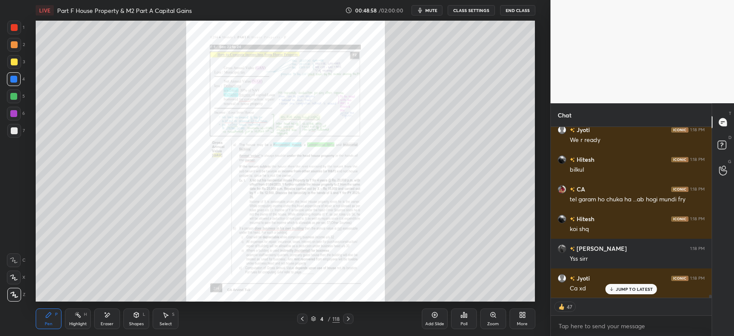
scroll to position [9610, 0]
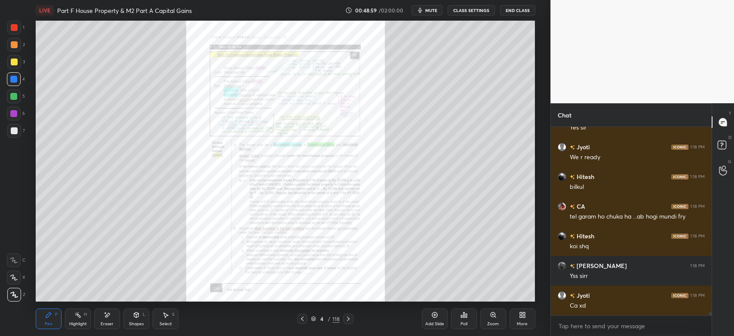
click at [492, 316] on icon at bounding box center [493, 314] width 5 height 5
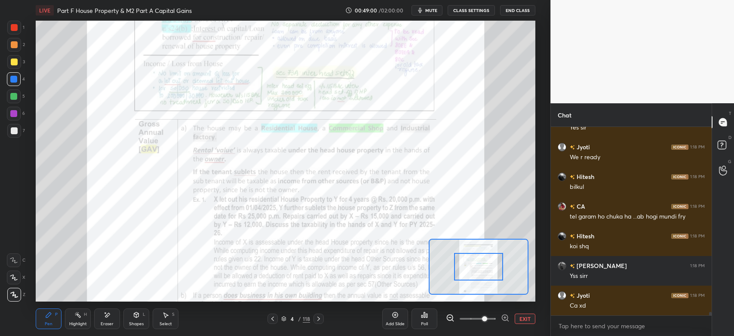
click at [79, 319] on div "Highlight H" at bounding box center [78, 318] width 26 height 21
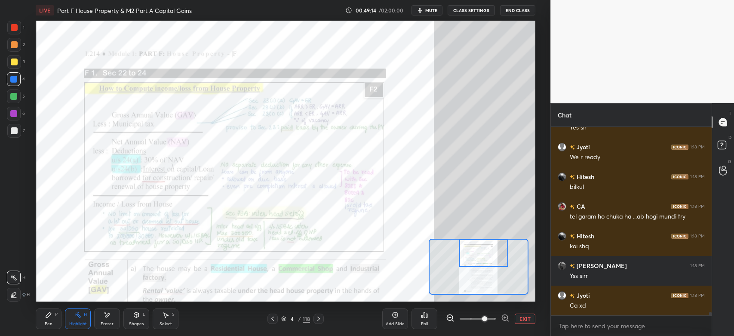
click at [287, 319] on div "4 / 118" at bounding box center [295, 319] width 29 height 8
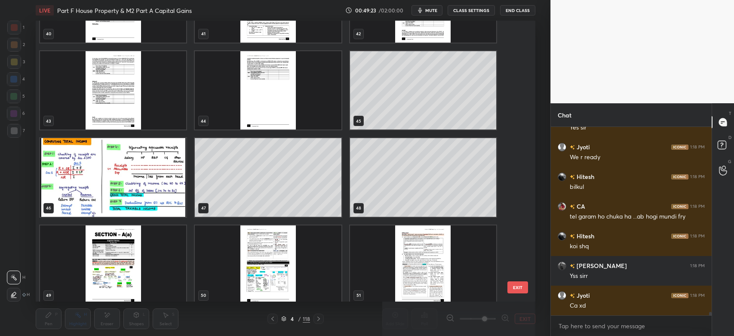
scroll to position [1291, 0]
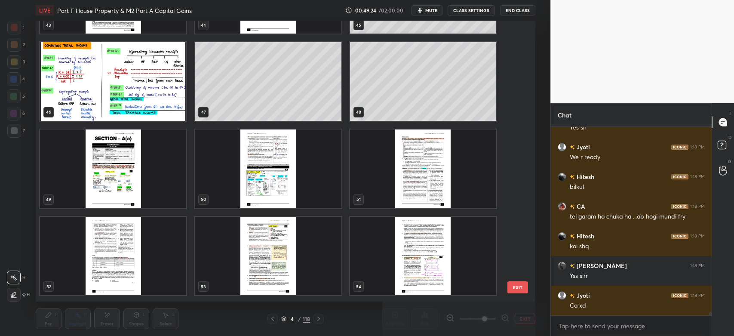
click at [116, 182] on img "grid" at bounding box center [113, 169] width 146 height 79
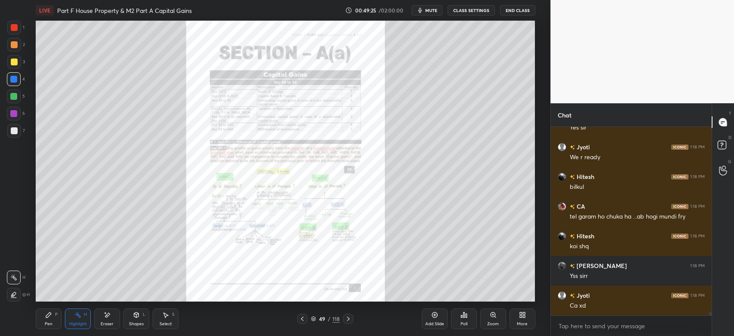
scroll to position [9631, 0]
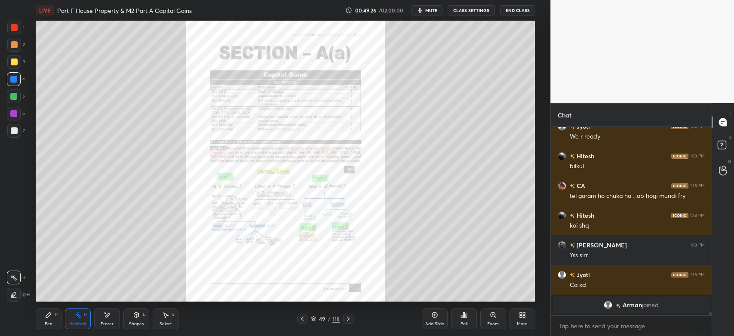
click at [490, 318] on icon at bounding box center [493, 315] width 7 height 7
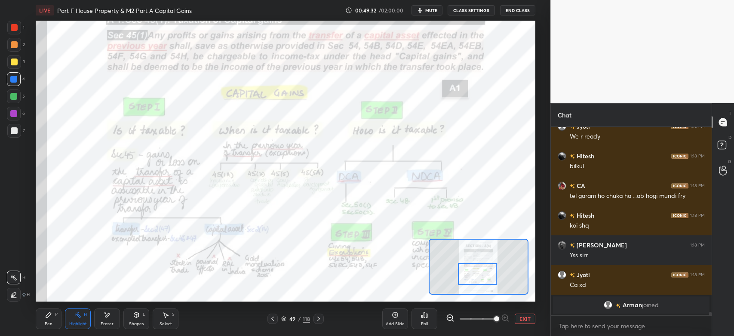
click at [14, 30] on div at bounding box center [14, 27] width 7 height 7
click at [17, 24] on div at bounding box center [14, 27] width 7 height 7
click at [43, 316] on div "Pen P" at bounding box center [49, 318] width 26 height 21
click at [14, 28] on div at bounding box center [14, 27] width 7 height 7
click at [6, 261] on div "1 2 3 4 5 6 7 C X Z E E Erase all H H" at bounding box center [14, 161] width 28 height 281
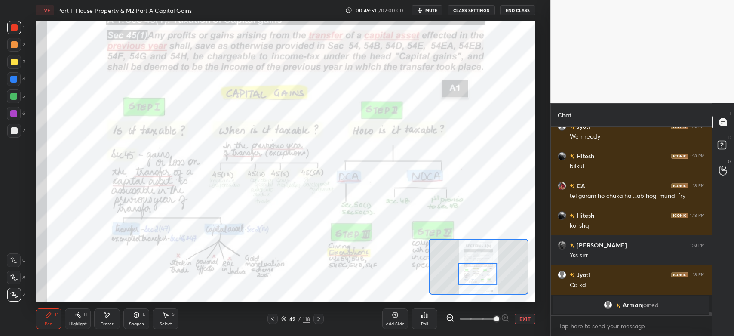
click at [12, 261] on icon at bounding box center [13, 260] width 7 height 5
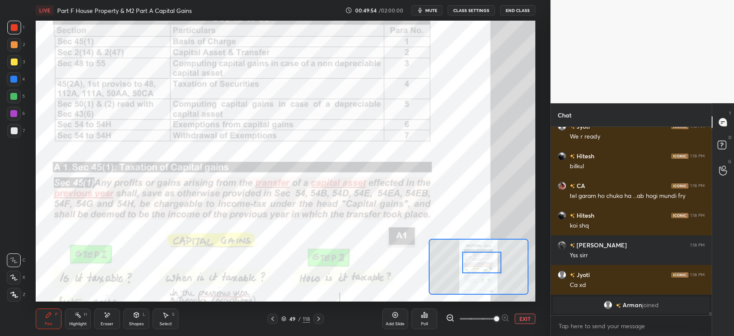
click at [15, 129] on div at bounding box center [14, 130] width 7 height 7
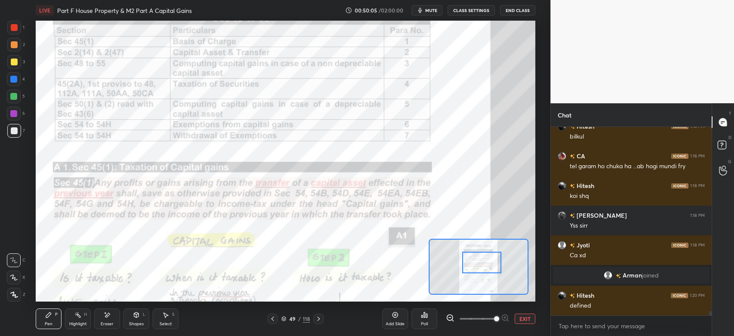
click at [16, 27] on div at bounding box center [14, 27] width 7 height 7
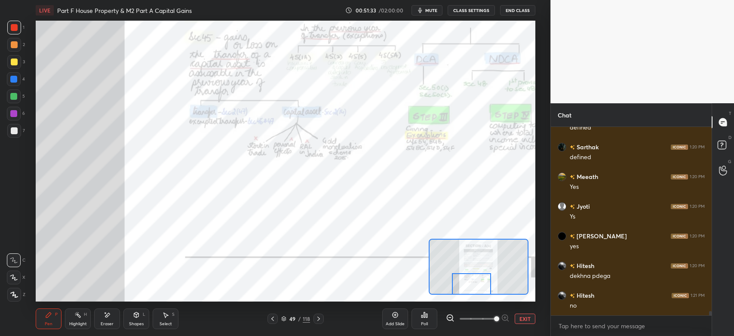
scroll to position [8017, 0]
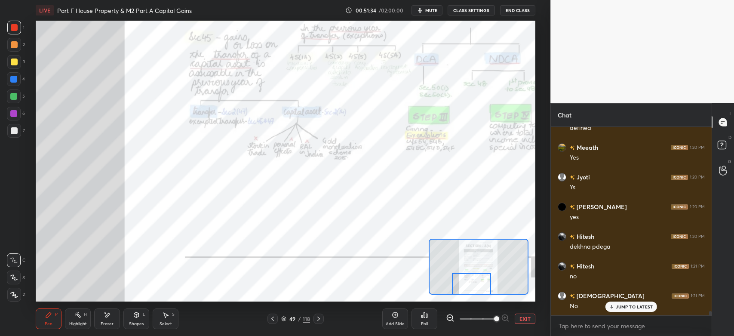
click at [14, 112] on div at bounding box center [13, 113] width 7 height 7
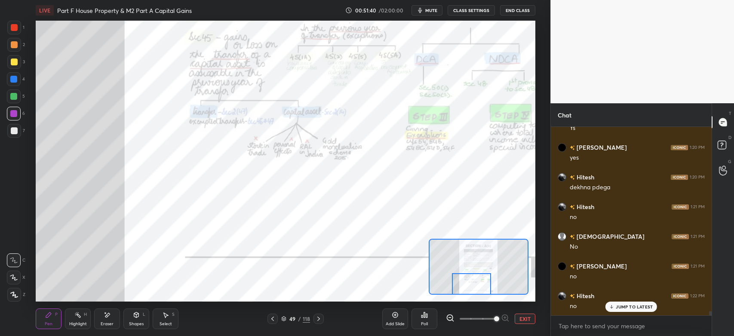
click at [15, 28] on div at bounding box center [14, 27] width 7 height 7
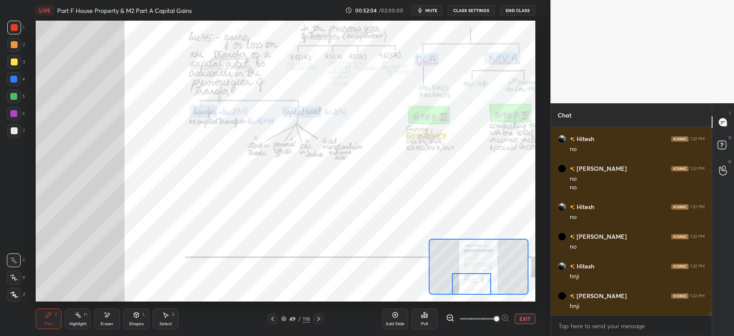
scroll to position [8264, 0]
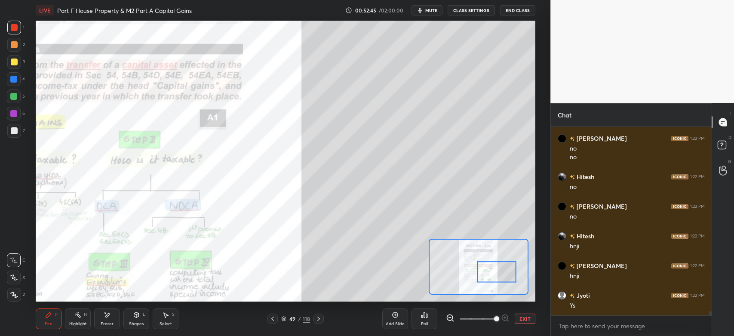
click at [14, 134] on div at bounding box center [14, 131] width 14 height 14
click at [14, 64] on div at bounding box center [14, 62] width 7 height 7
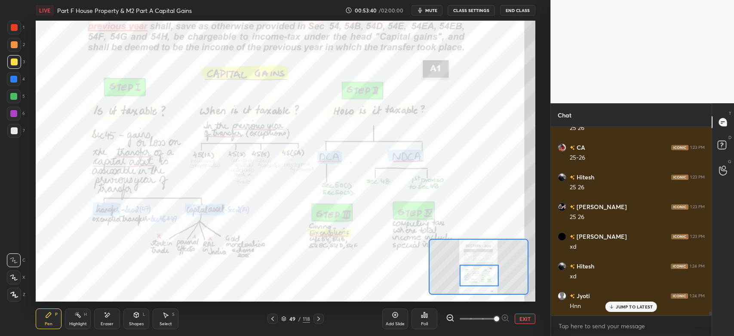
scroll to position [8650, 0]
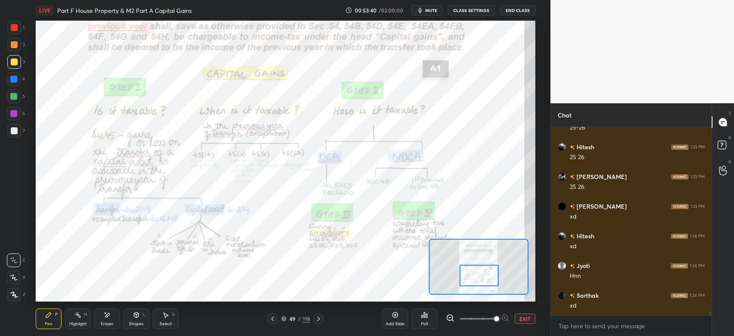
click at [10, 26] on div at bounding box center [14, 28] width 14 height 14
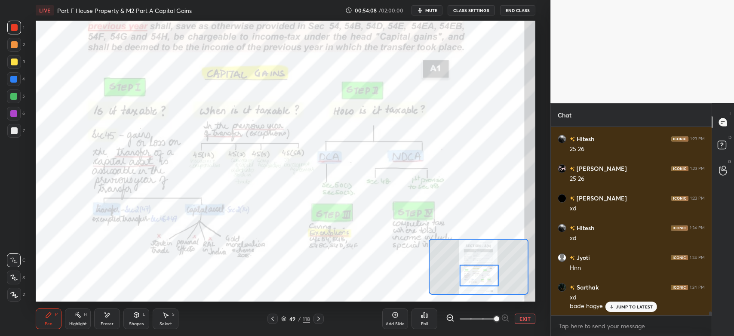
click at [83, 320] on div "Highlight H" at bounding box center [78, 318] width 26 height 21
click at [52, 322] on div "Pen" at bounding box center [49, 324] width 8 height 4
click at [20, 30] on div at bounding box center [14, 28] width 14 height 14
click at [17, 117] on div at bounding box center [14, 114] width 14 height 14
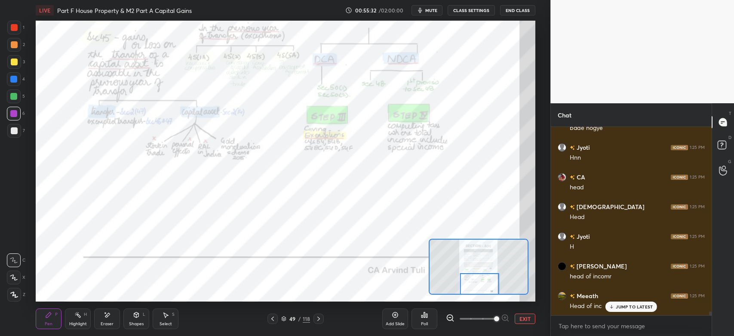
scroll to position [8866, 0]
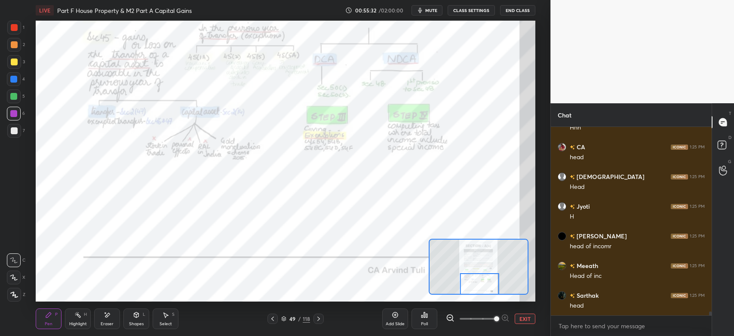
click at [13, 30] on div at bounding box center [14, 27] width 7 height 7
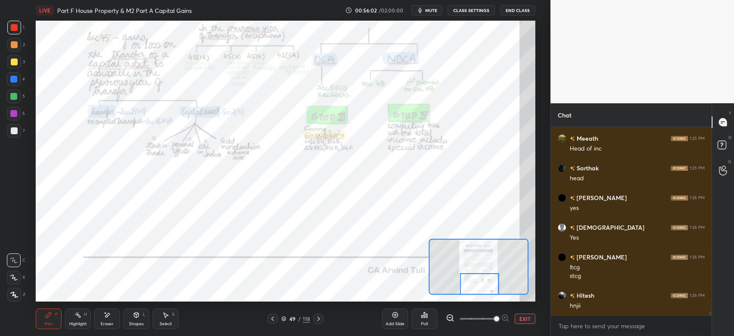
scroll to position [9023, 0]
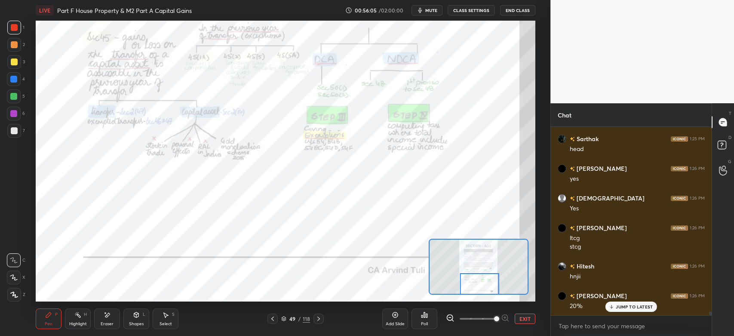
click at [13, 80] on div at bounding box center [13, 79] width 7 height 7
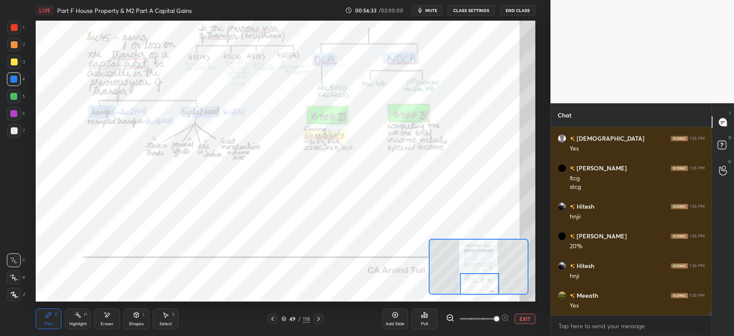
scroll to position [9112, 0]
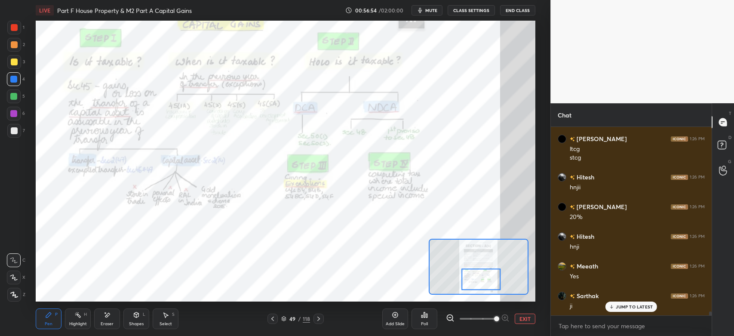
click at [450, 322] on icon at bounding box center [450, 318] width 9 height 9
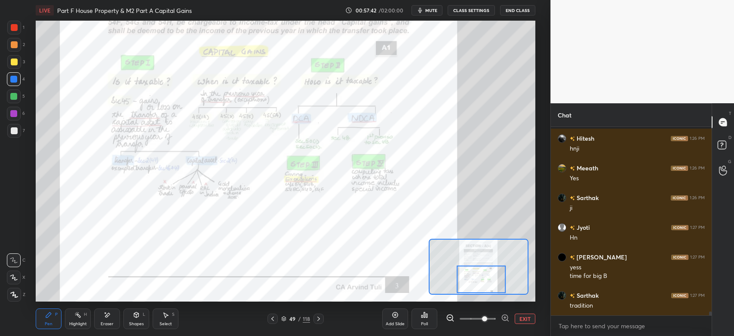
scroll to position [9247, 0]
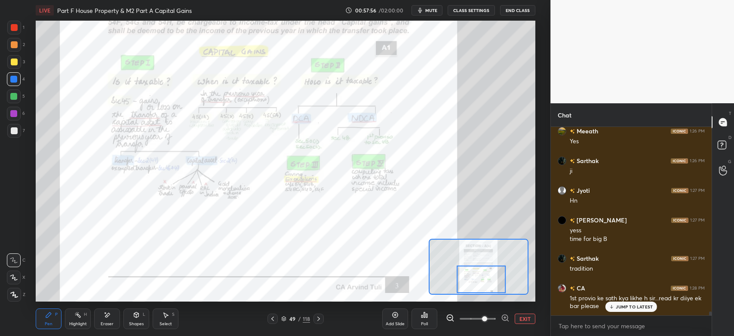
click at [630, 307] on p "JUMP TO LATEST" at bounding box center [634, 306] width 37 height 5
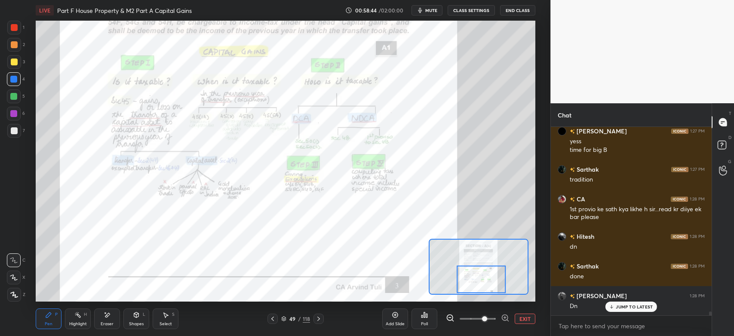
scroll to position [9366, 0]
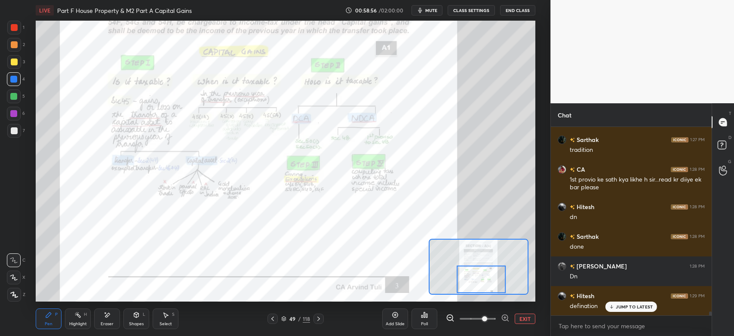
click at [529, 319] on button "EXIT" at bounding box center [525, 319] width 21 height 10
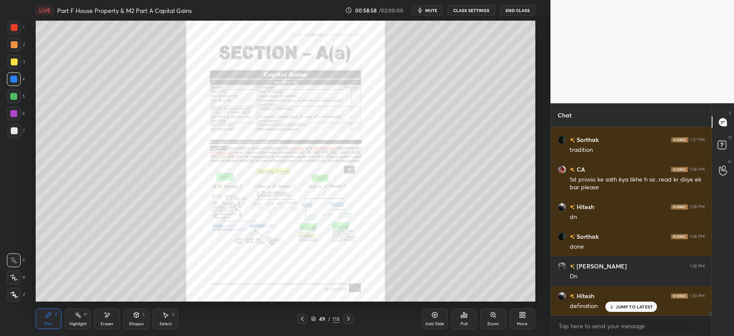
click at [521, 319] on div "More" at bounding box center [523, 318] width 26 height 21
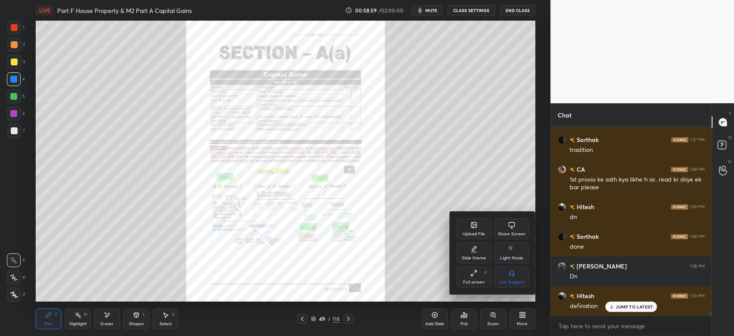
click at [512, 229] on div "Share Screen" at bounding box center [512, 229] width 34 height 21
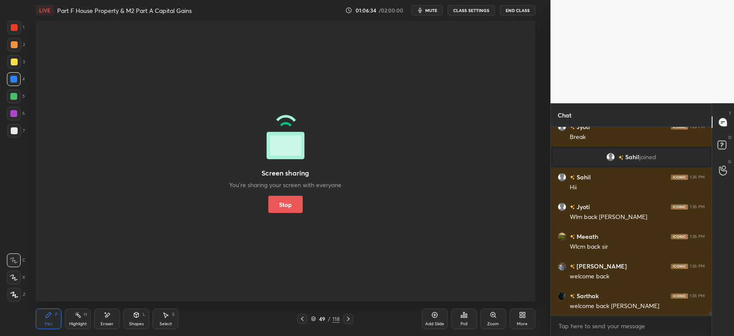
scroll to position [9252, 0]
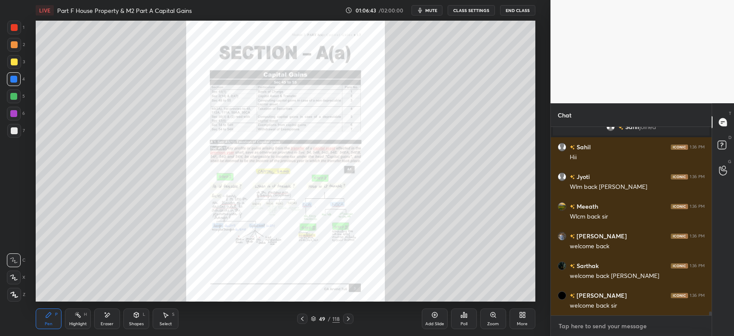
click at [564, 330] on textarea at bounding box center [631, 326] width 147 height 14
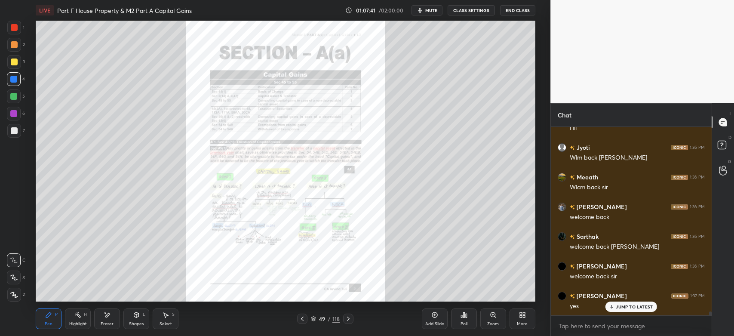
click at [351, 326] on div "Pen P Highlight H Eraser Shapes L Select S 49 / 118 Add Slide Poll Zoom More" at bounding box center [286, 319] width 500 height 34
click at [349, 321] on icon at bounding box center [348, 318] width 7 height 7
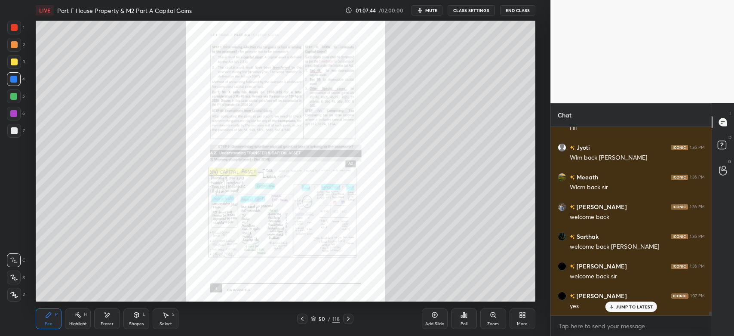
click at [491, 318] on icon at bounding box center [493, 315] width 7 height 7
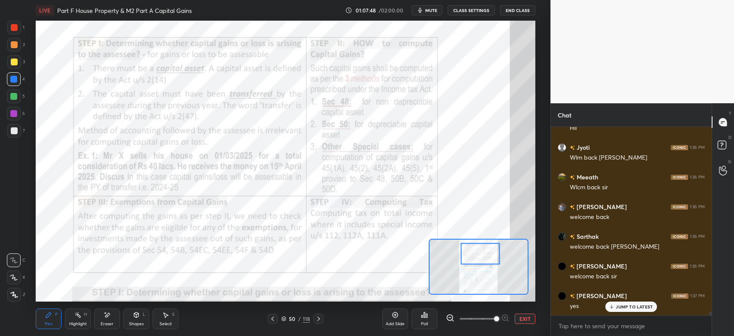
click at [75, 319] on div "Highlight H" at bounding box center [78, 318] width 26 height 21
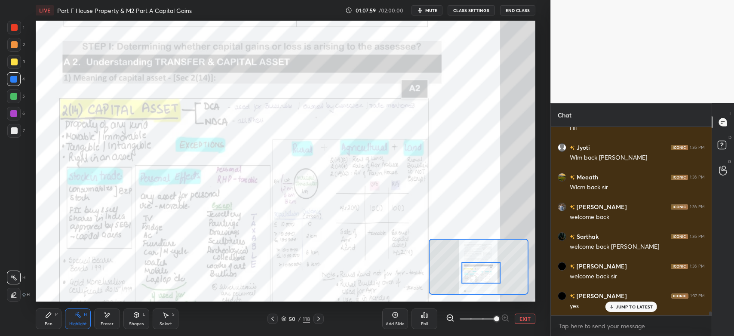
click at [54, 322] on div "Pen P" at bounding box center [49, 318] width 26 height 21
click at [23, 27] on div "1" at bounding box center [15, 28] width 17 height 14
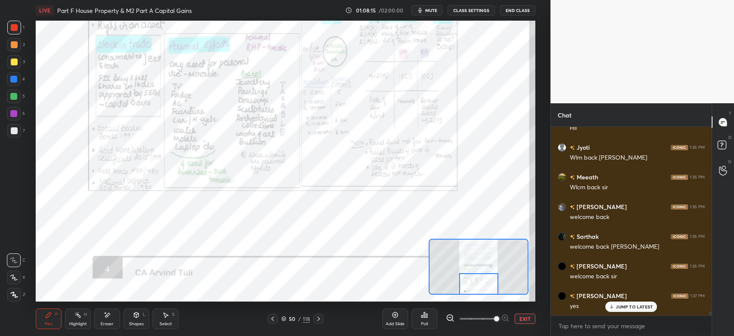
click at [320, 323] on div at bounding box center [319, 319] width 10 height 10
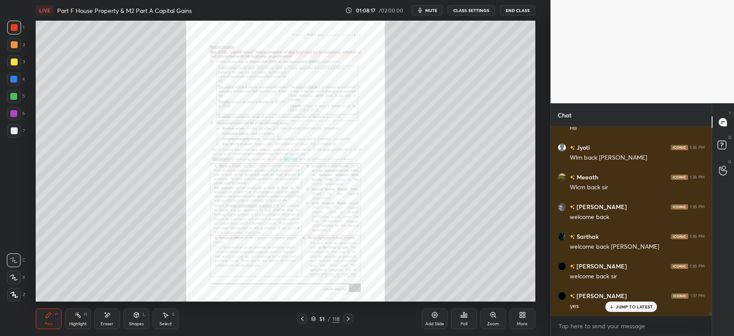
click at [305, 320] on icon at bounding box center [302, 318] width 7 height 7
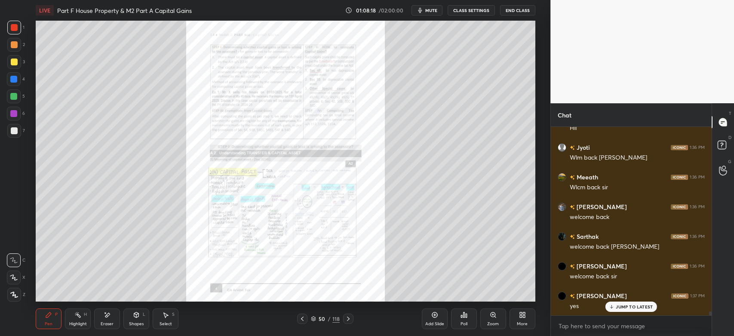
click at [494, 320] on div "Zoom" at bounding box center [494, 318] width 26 height 21
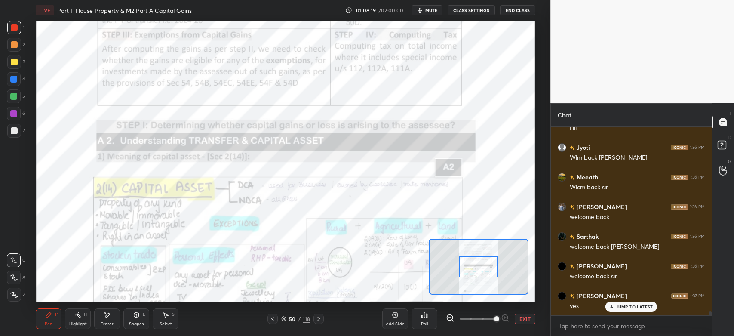
click at [14, 24] on div at bounding box center [14, 27] width 7 height 7
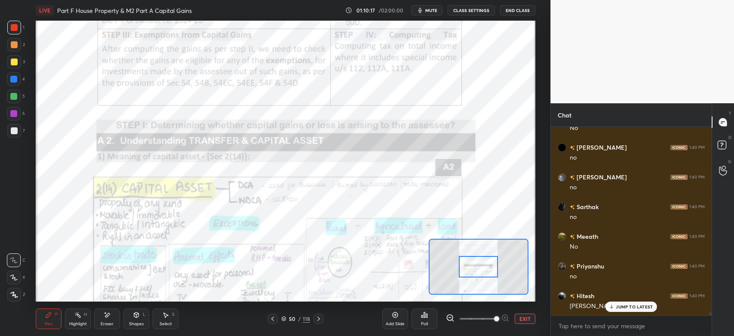
scroll to position [10113, 0]
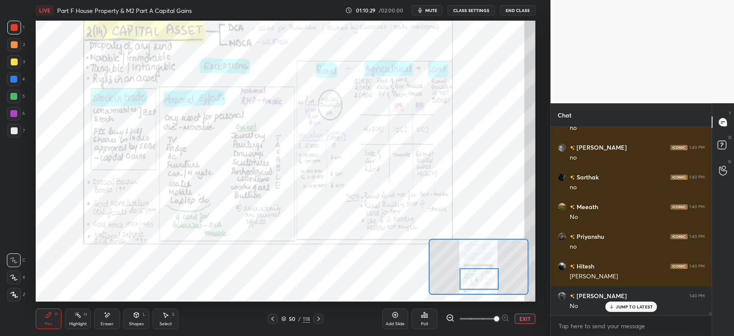
click at [27, 34] on div "1 2 3 4 5 6 7 C X Z E E Erase all H H" at bounding box center [14, 161] width 28 height 281
click at [318, 316] on icon at bounding box center [318, 318] width 7 height 7
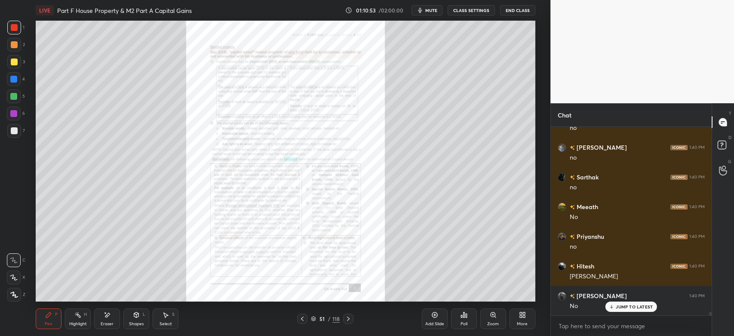
click at [493, 318] on icon at bounding box center [493, 315] width 7 height 7
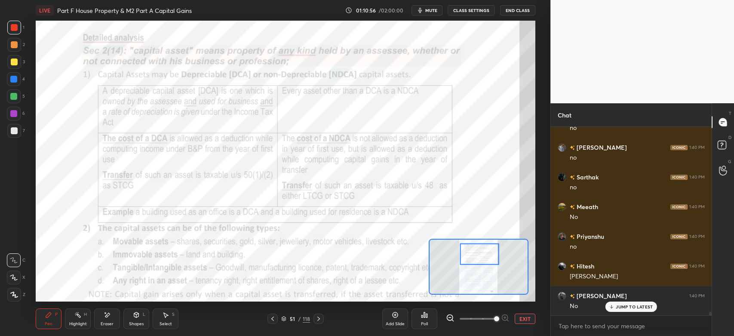
click at [272, 319] on icon at bounding box center [272, 319] width 3 height 4
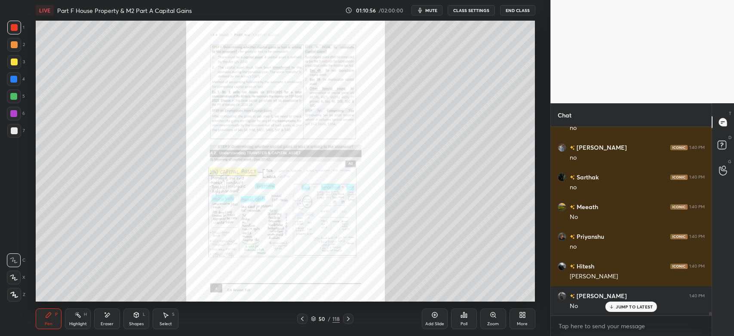
click at [302, 319] on icon at bounding box center [302, 319] width 3 height 4
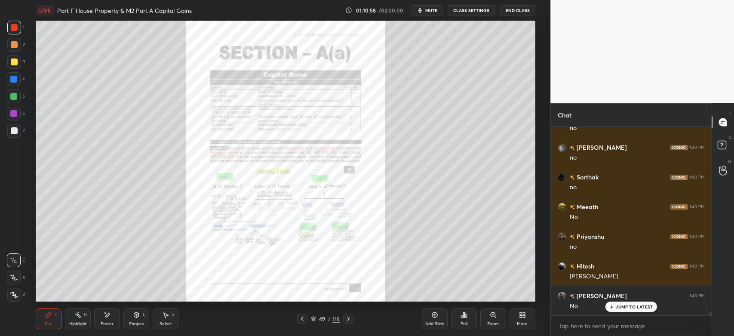
click at [494, 315] on icon at bounding box center [493, 314] width 5 height 5
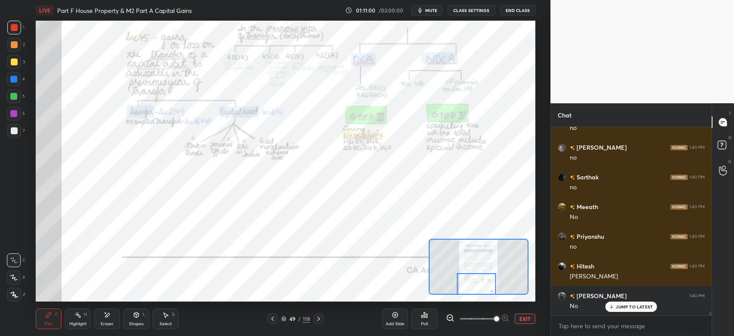
click at [22, 24] on div "1" at bounding box center [15, 28] width 17 height 14
click at [86, 312] on div "H" at bounding box center [85, 314] width 3 height 4
click at [320, 319] on icon at bounding box center [318, 318] width 7 height 7
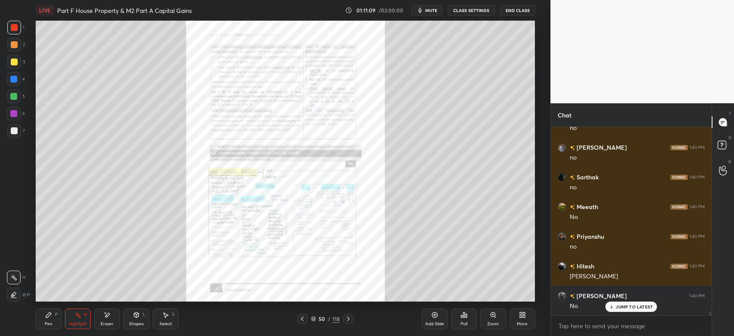
click at [349, 321] on icon at bounding box center [348, 318] width 7 height 7
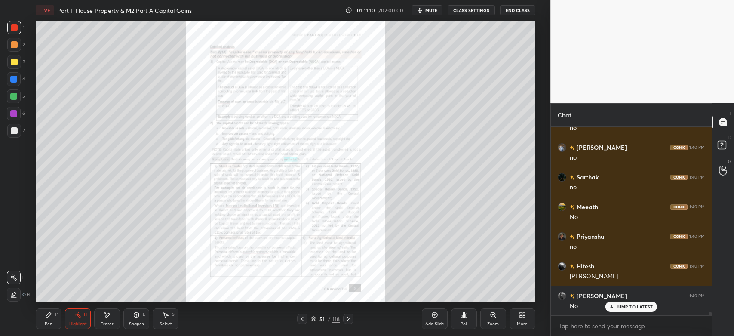
click at [494, 318] on icon at bounding box center [493, 315] width 7 height 7
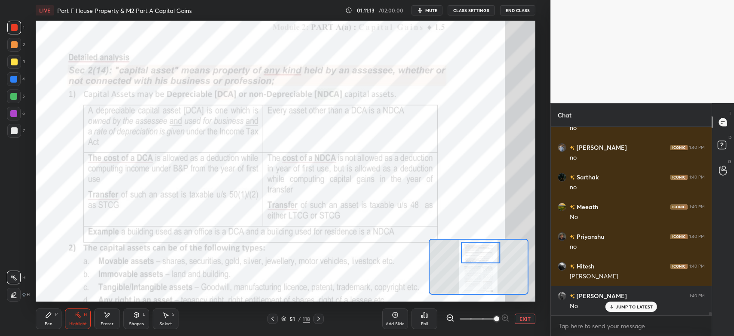
click at [16, 25] on div at bounding box center [14, 27] width 7 height 7
click at [52, 319] on div "Pen P" at bounding box center [49, 318] width 26 height 21
click at [82, 316] on div "Highlight H" at bounding box center [78, 318] width 26 height 21
click at [81, 317] on icon at bounding box center [77, 315] width 7 height 7
click at [76, 316] on icon at bounding box center [77, 315] width 7 height 7
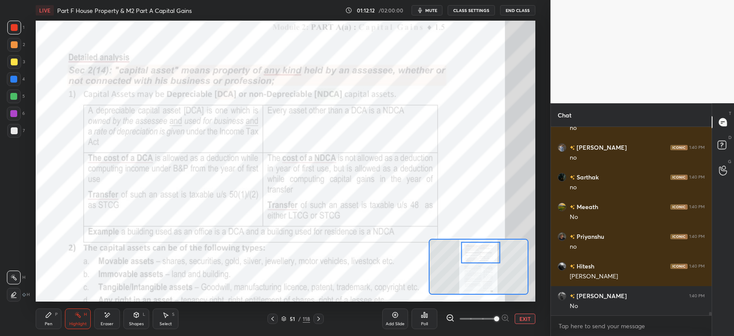
scroll to position [10143, 0]
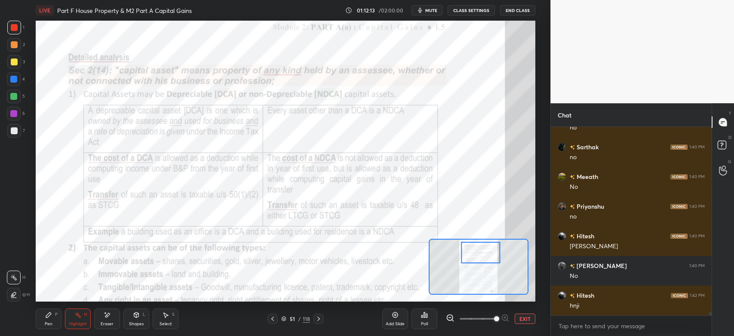
click at [19, 25] on div at bounding box center [14, 28] width 14 height 14
click at [47, 313] on icon at bounding box center [48, 315] width 7 height 7
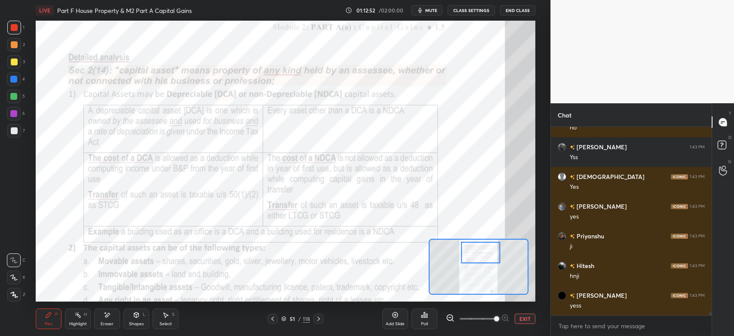
scroll to position [10647, 0]
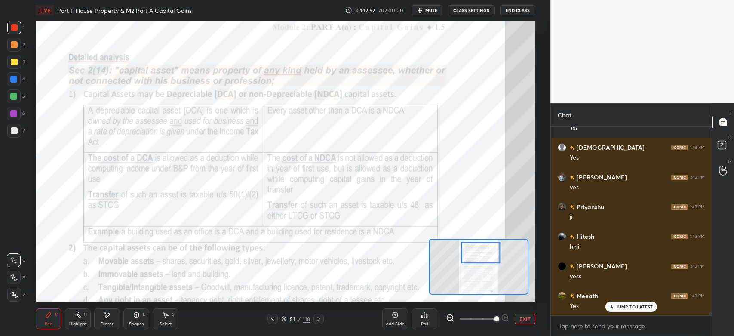
click at [19, 34] on div at bounding box center [14, 28] width 14 height 14
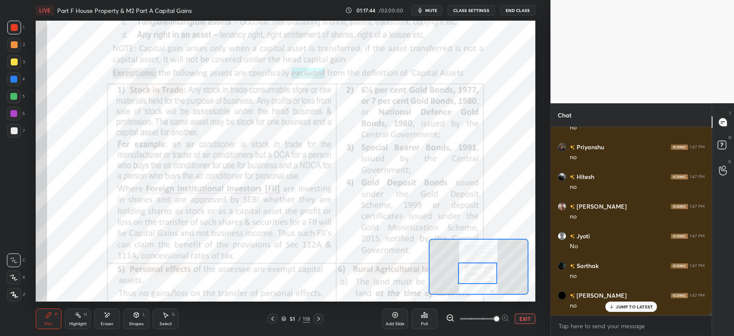
scroll to position [14121, 0]
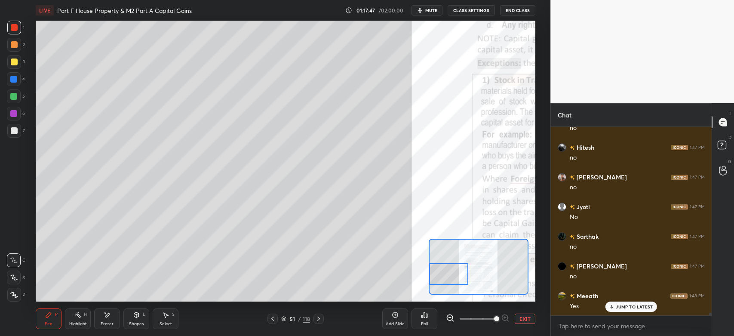
click at [18, 47] on div at bounding box center [14, 45] width 14 height 14
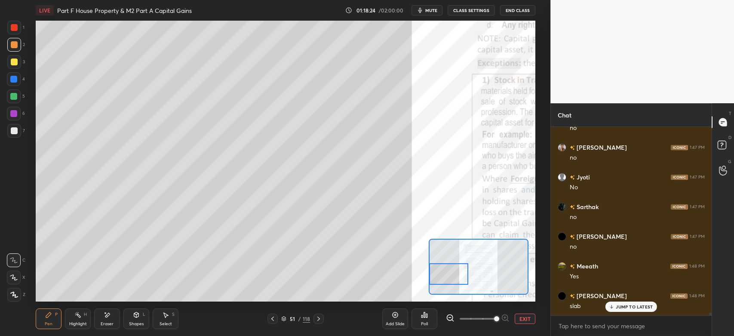
click at [16, 130] on div at bounding box center [14, 130] width 7 height 7
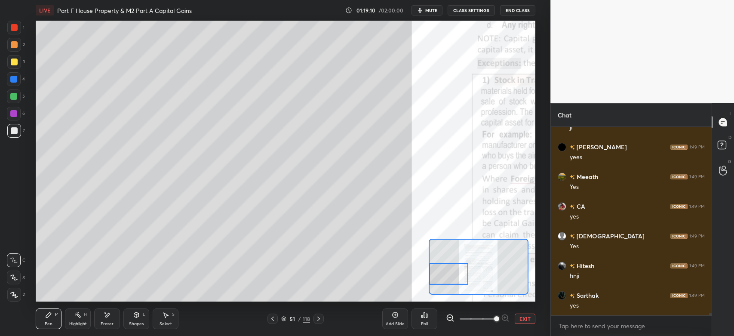
scroll to position [14485, 0]
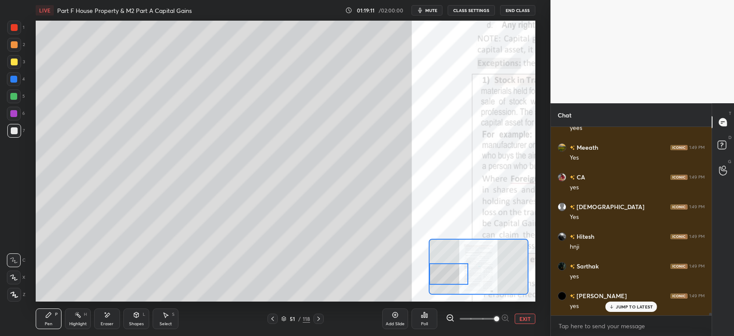
click at [107, 319] on div "Eraser" at bounding box center [107, 318] width 26 height 21
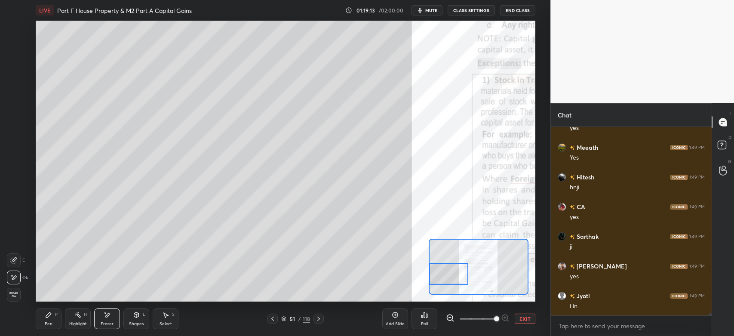
scroll to position [14694, 0]
click at [48, 319] on div "Pen P" at bounding box center [49, 318] width 26 height 21
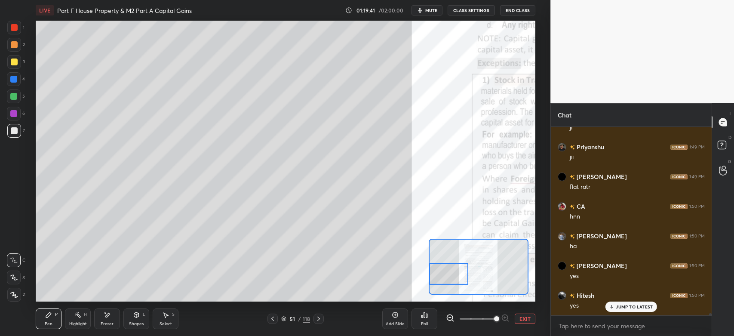
scroll to position [15198, 0]
click at [105, 317] on icon at bounding box center [107, 315] width 7 height 7
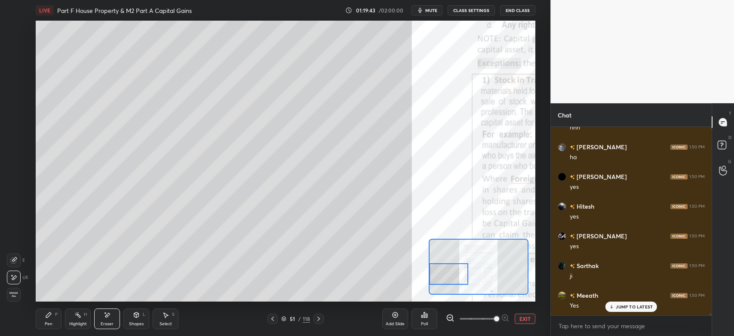
scroll to position [15287, 0]
click at [56, 315] on div "P" at bounding box center [56, 314] width 3 height 4
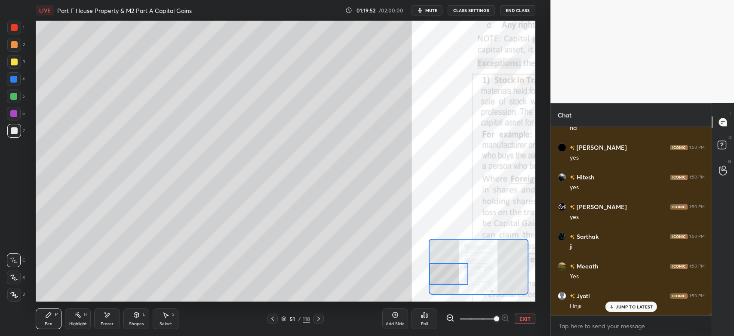
click at [12, 65] on div at bounding box center [14, 62] width 7 height 7
click at [137, 319] on div "Shapes L" at bounding box center [136, 318] width 26 height 21
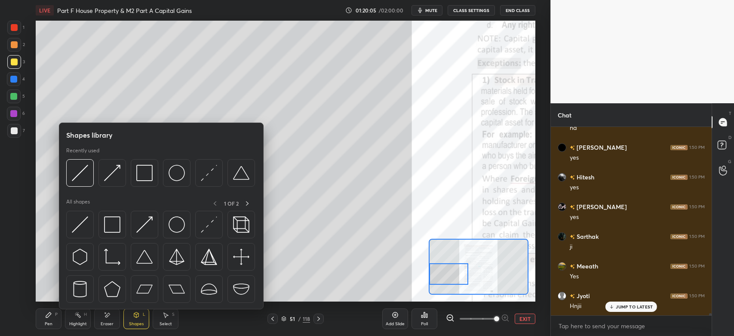
click at [114, 172] on img at bounding box center [112, 173] width 16 height 16
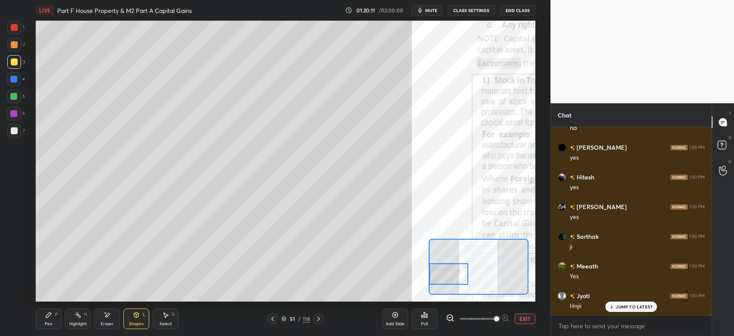
click at [52, 318] on icon at bounding box center [48, 315] width 7 height 7
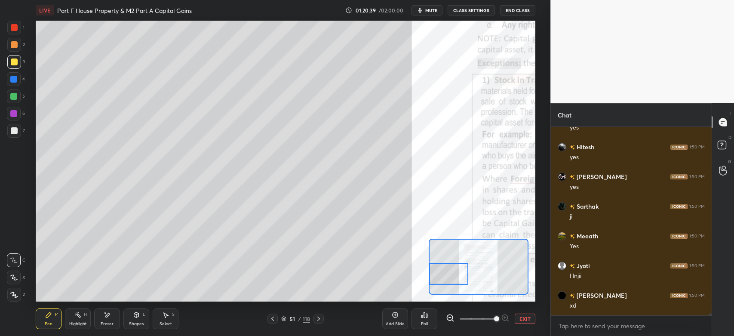
scroll to position [15346, 0]
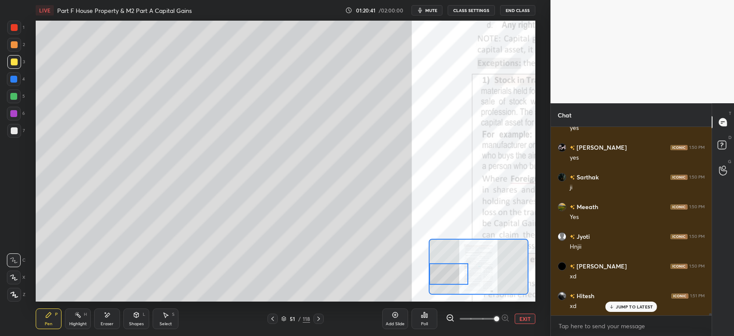
click at [11, 46] on div at bounding box center [14, 44] width 7 height 7
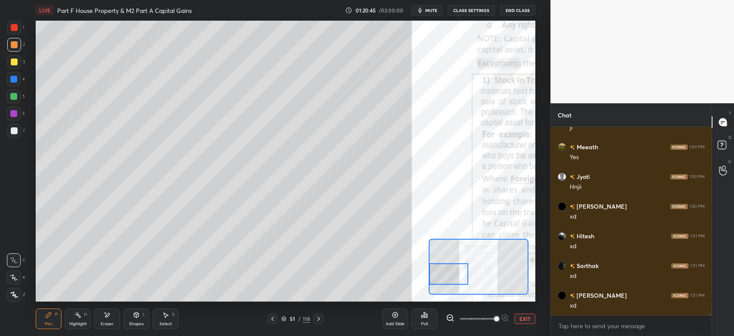
click at [15, 132] on div at bounding box center [14, 130] width 7 height 7
click at [15, 46] on div at bounding box center [14, 44] width 7 height 7
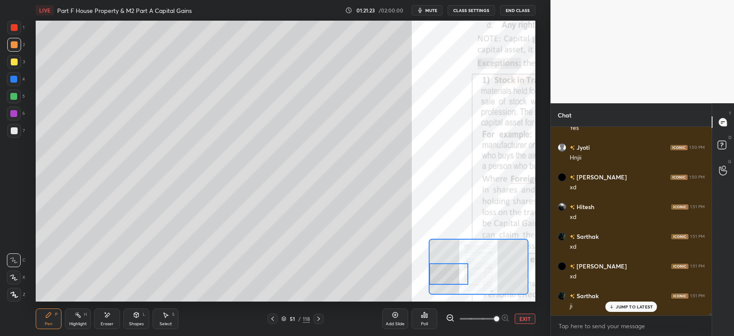
scroll to position [15465, 0]
click at [14, 65] on div at bounding box center [14, 62] width 14 height 14
click at [15, 138] on div "7" at bounding box center [16, 132] width 18 height 17
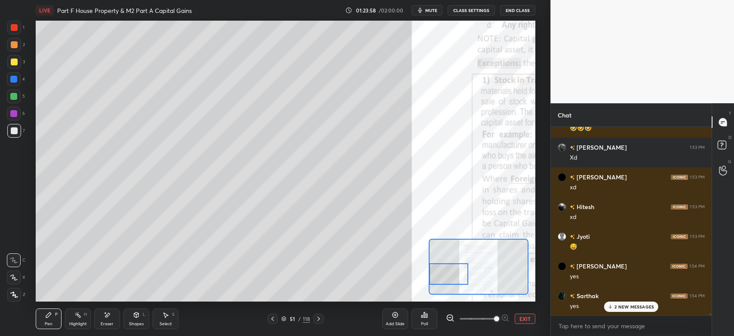
scroll to position [15889, 0]
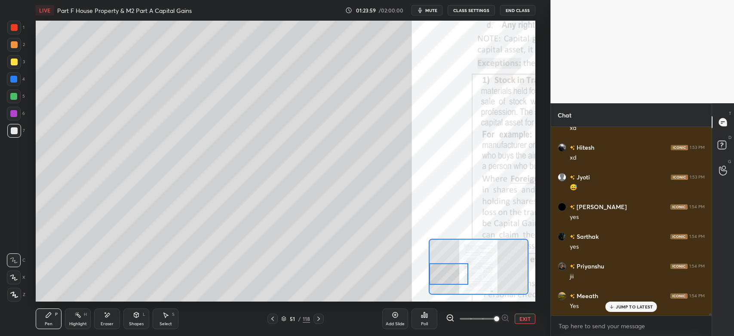
click at [11, 83] on div at bounding box center [14, 79] width 14 height 14
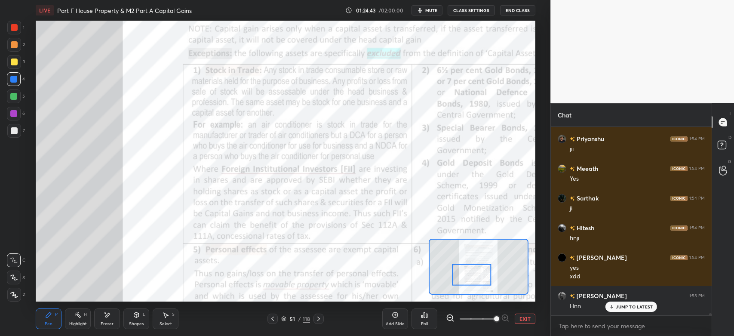
scroll to position [16076, 0]
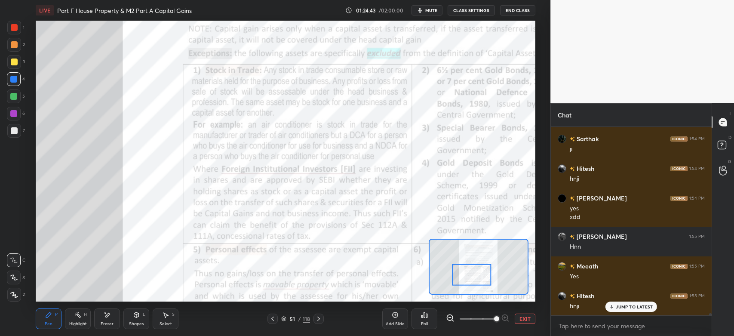
click at [14, 29] on div at bounding box center [14, 27] width 7 height 7
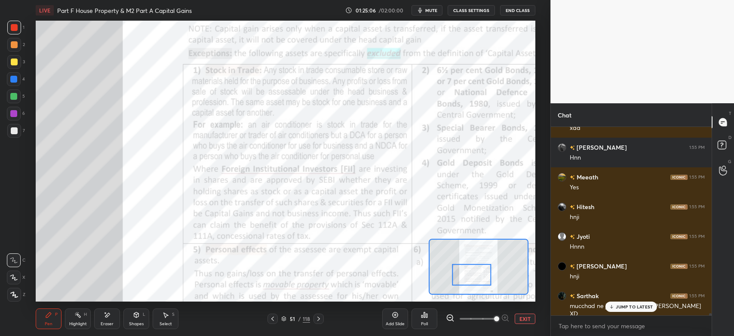
click at [17, 120] on div at bounding box center [14, 114] width 14 height 14
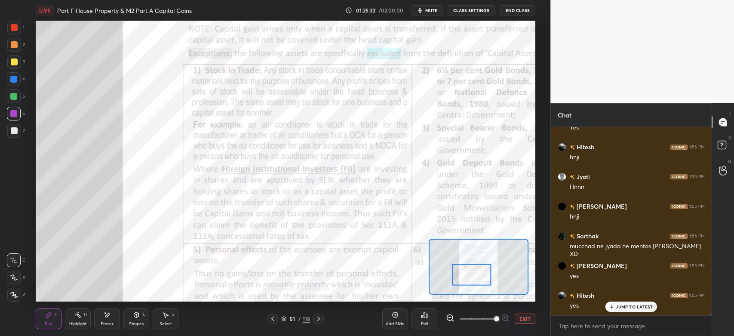
scroll to position [16254, 0]
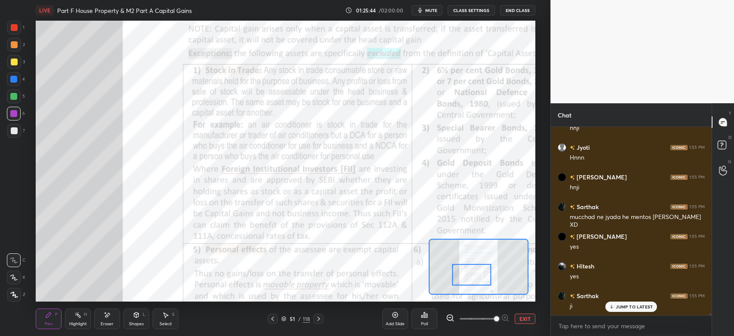
click at [272, 320] on icon at bounding box center [272, 318] width 7 height 7
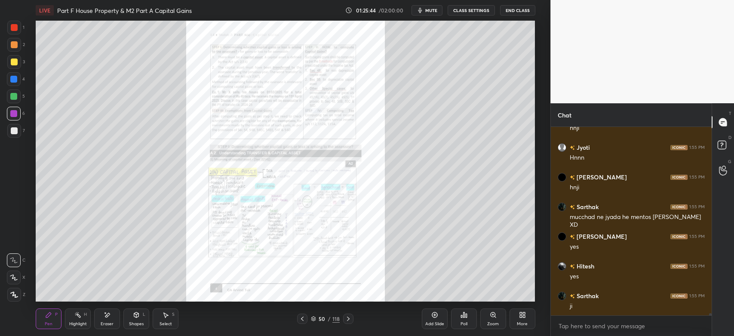
scroll to position [16284, 0]
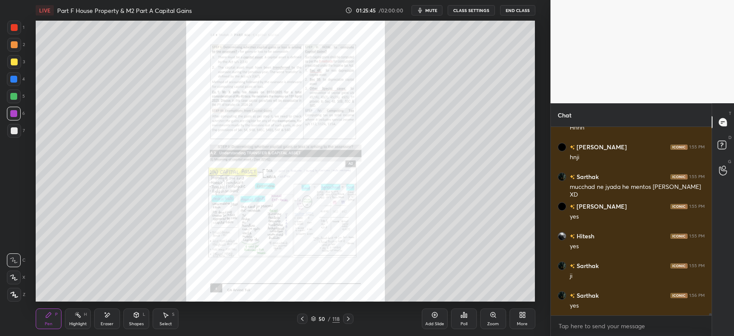
click at [437, 318] on icon at bounding box center [435, 315] width 7 height 7
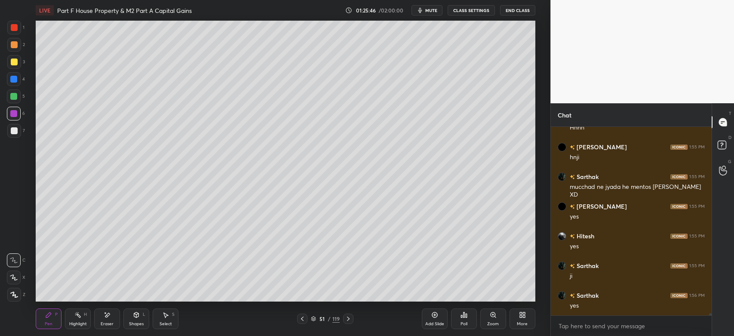
click at [19, 136] on div at bounding box center [14, 131] width 14 height 14
click at [16, 293] on icon at bounding box center [14, 295] width 8 height 6
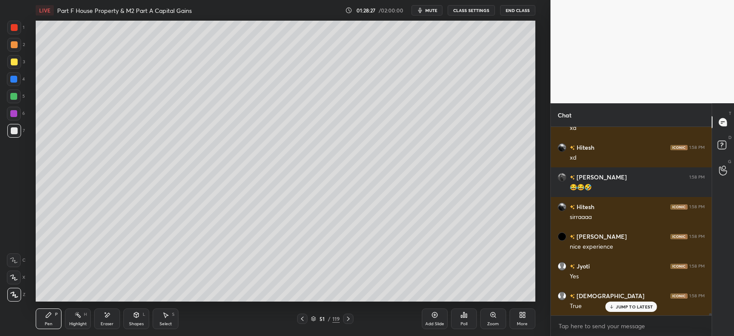
scroll to position [17272, 0]
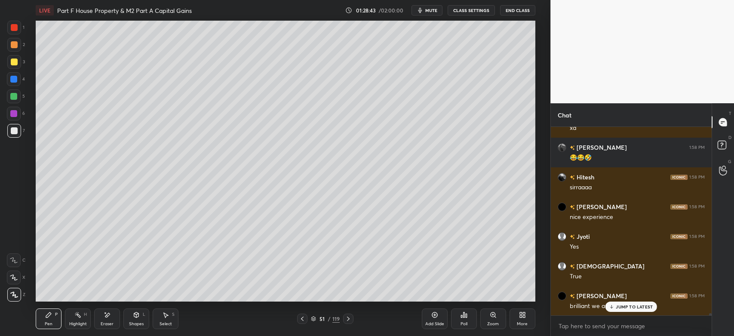
click at [12, 126] on div at bounding box center [14, 131] width 14 height 14
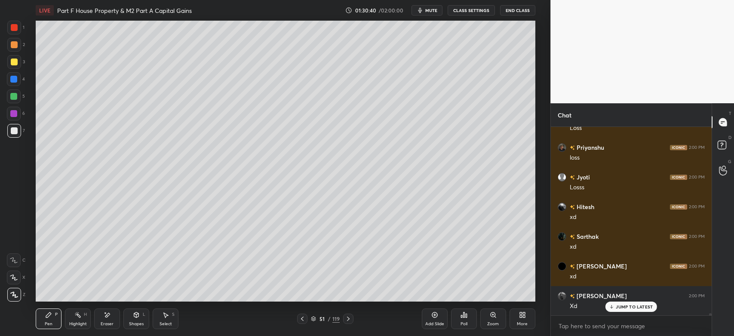
scroll to position [18112, 0]
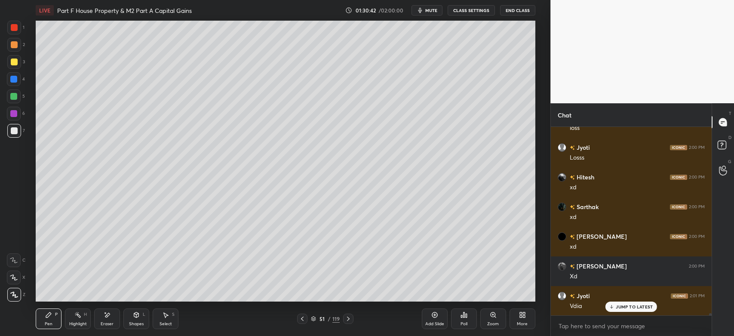
click at [351, 319] on icon at bounding box center [348, 318] width 7 height 7
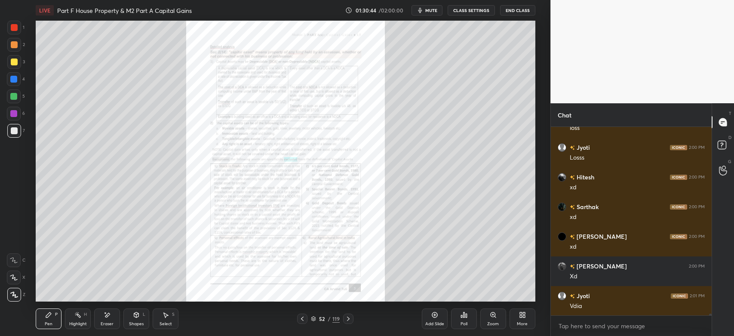
scroll to position [18142, 0]
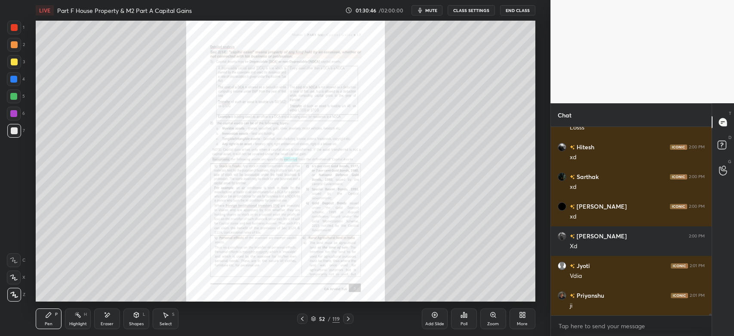
click at [304, 319] on icon at bounding box center [302, 318] width 7 height 7
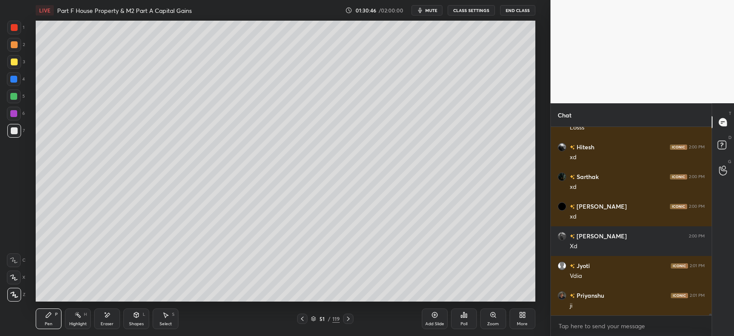
click at [303, 322] on icon at bounding box center [302, 318] width 7 height 7
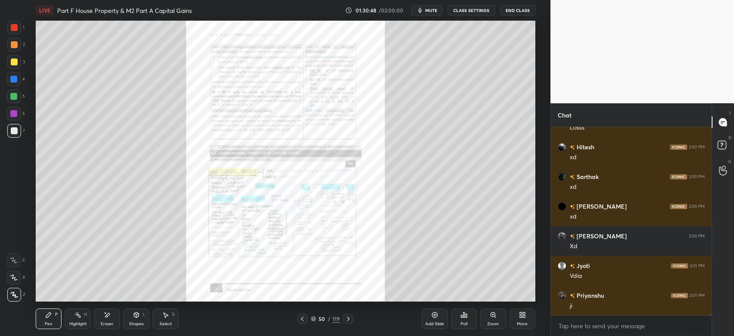
click at [349, 320] on icon at bounding box center [348, 318] width 7 height 7
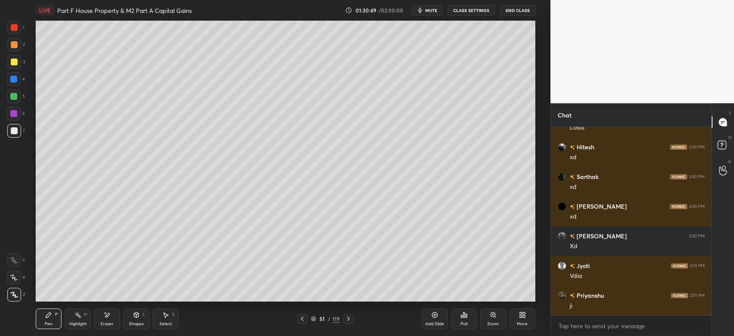
click at [351, 319] on icon at bounding box center [348, 318] width 7 height 7
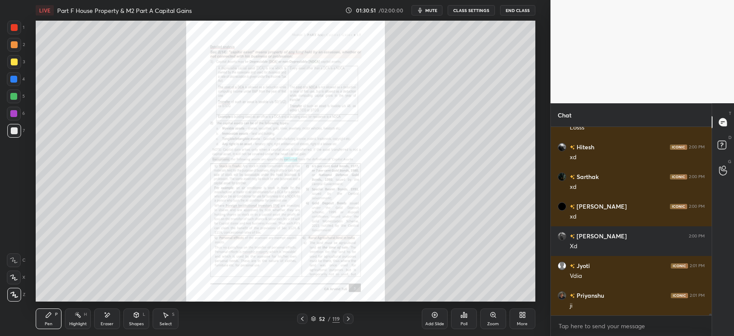
click at [492, 315] on icon at bounding box center [493, 314] width 5 height 5
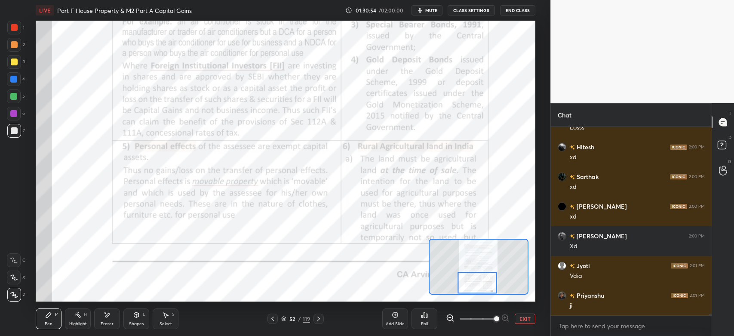
click at [12, 32] on div at bounding box center [14, 28] width 14 height 14
click at [13, 261] on icon at bounding box center [14, 260] width 8 height 6
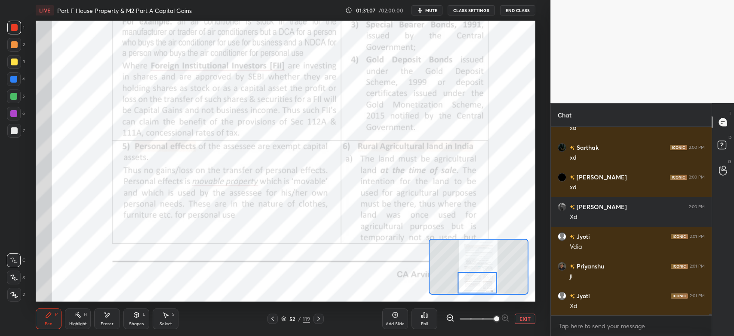
scroll to position [18202, 0]
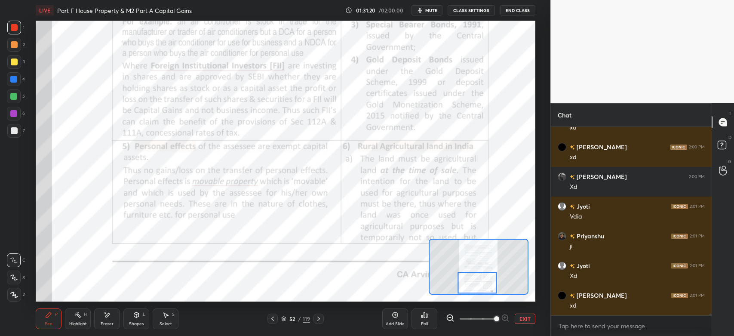
click at [271, 319] on icon at bounding box center [272, 318] width 7 height 7
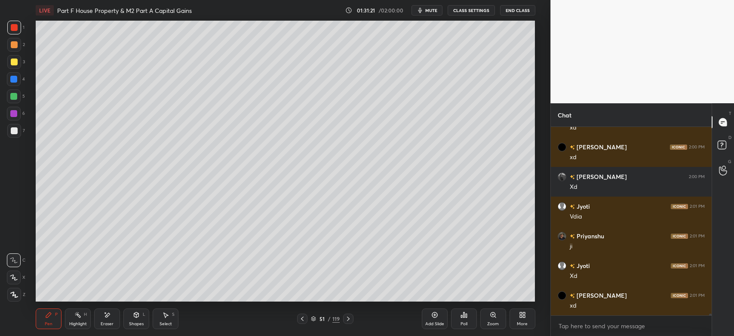
click at [304, 321] on icon at bounding box center [302, 318] width 7 height 7
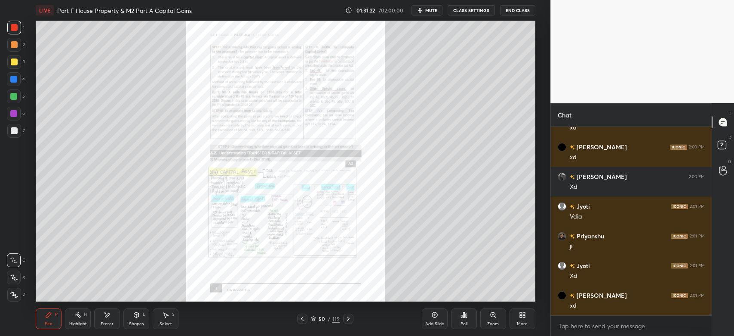
click at [489, 317] on div "Zoom" at bounding box center [494, 318] width 26 height 21
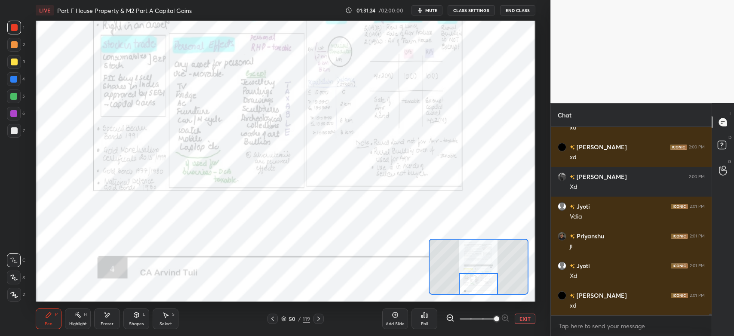
scroll to position [18231, 0]
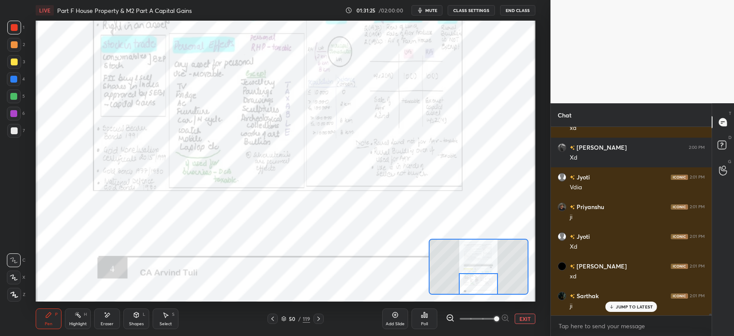
click at [79, 317] on rect at bounding box center [79, 316] width 4 height 4
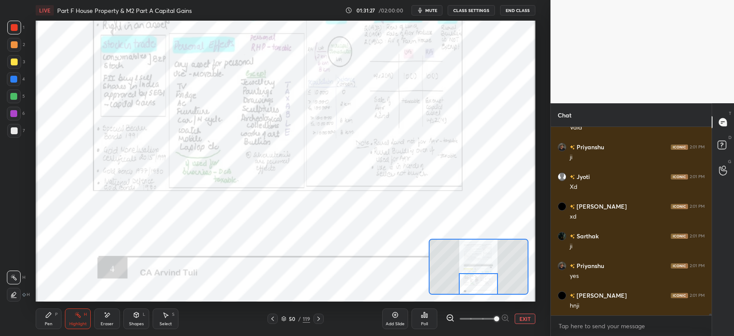
scroll to position [18320, 0]
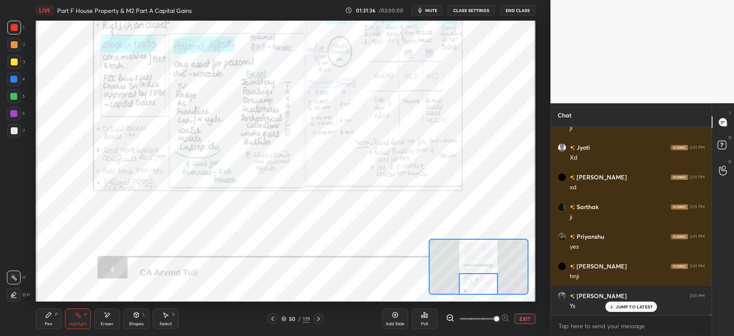
click at [48, 323] on div "Pen" at bounding box center [49, 324] width 8 height 4
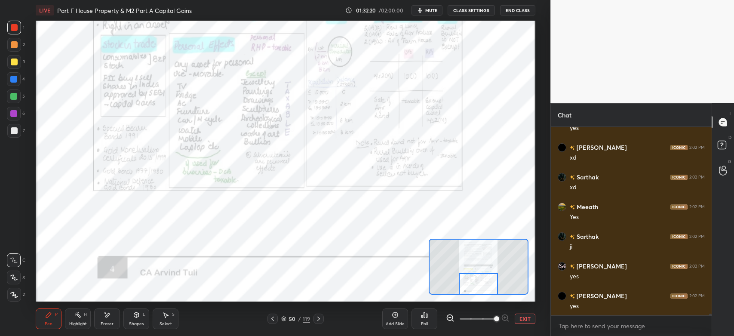
scroll to position [18825, 0]
click at [321, 319] on icon at bounding box center [318, 318] width 7 height 7
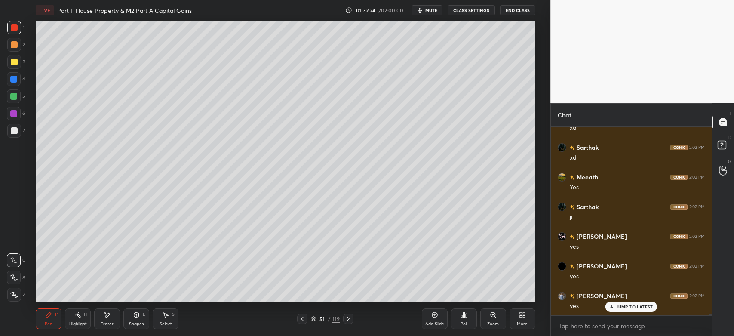
click at [347, 319] on icon at bounding box center [348, 318] width 7 height 7
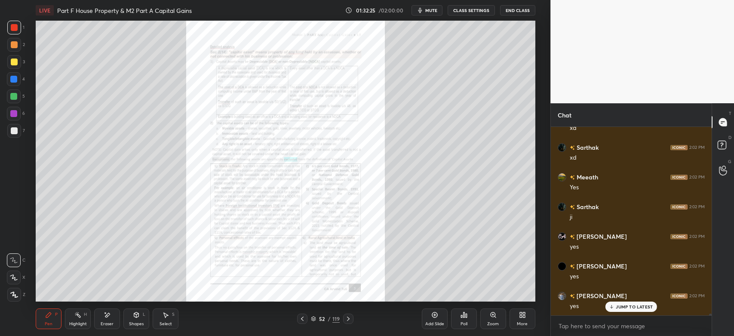
click at [493, 319] on div "Zoom" at bounding box center [494, 318] width 26 height 21
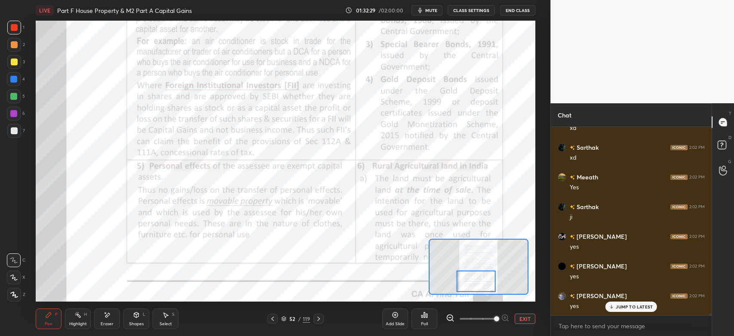
click at [320, 321] on icon at bounding box center [318, 318] width 7 height 7
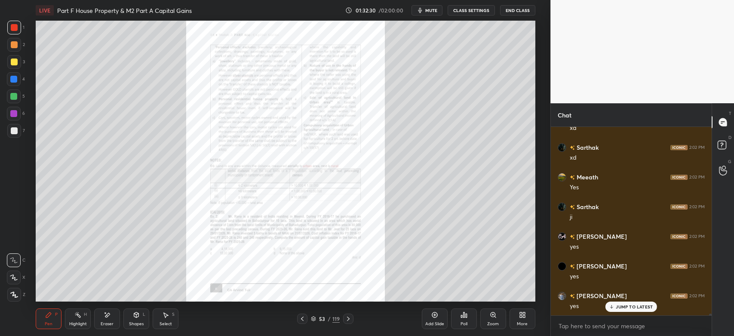
click at [495, 316] on icon at bounding box center [493, 314] width 5 height 5
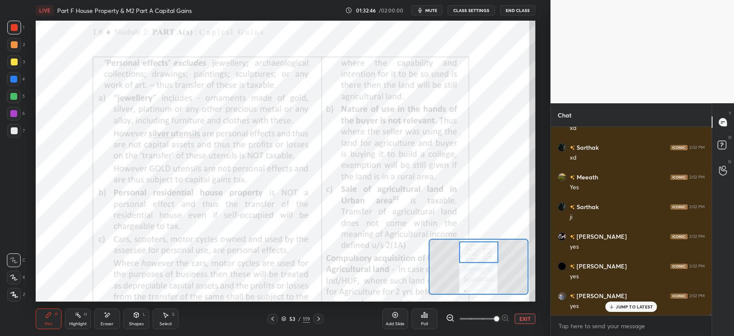
click at [272, 321] on icon at bounding box center [272, 318] width 7 height 7
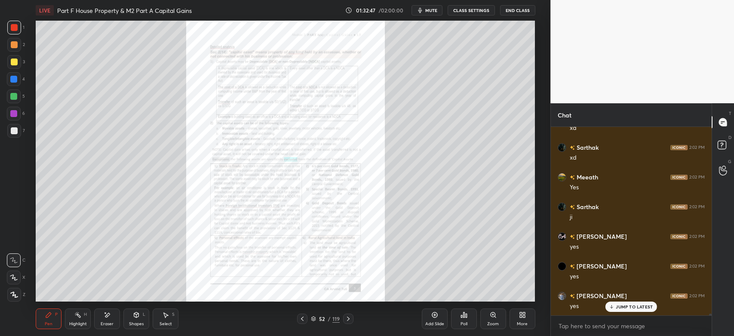
click at [492, 317] on icon at bounding box center [493, 314] width 5 height 5
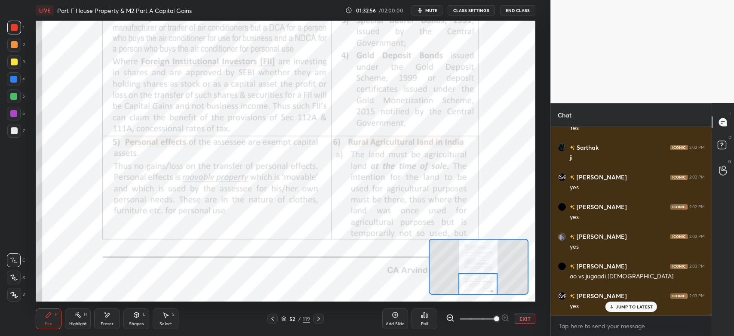
scroll to position [18914, 0]
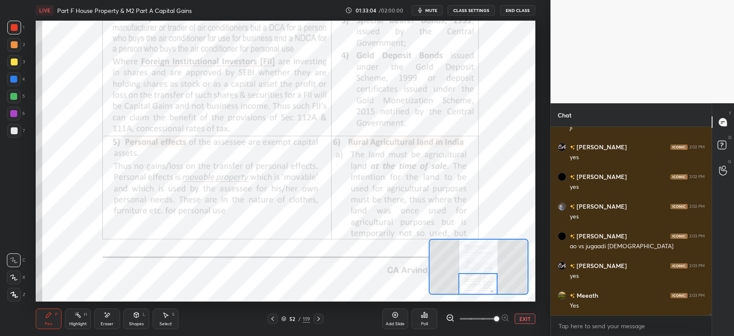
click at [275, 319] on icon at bounding box center [272, 318] width 7 height 7
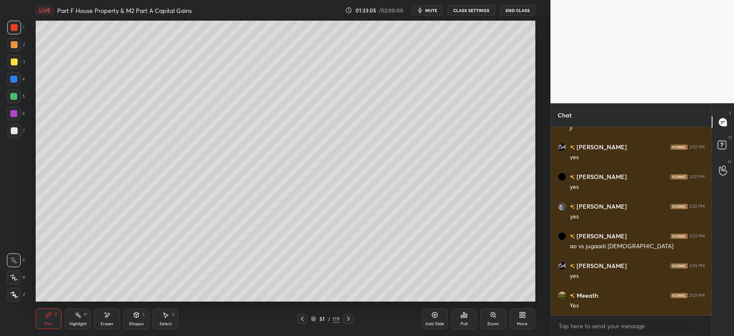
click at [303, 320] on icon at bounding box center [302, 318] width 7 height 7
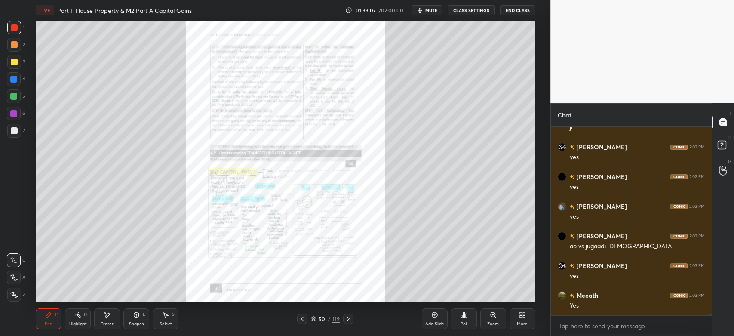
click at [494, 318] on icon at bounding box center [493, 315] width 7 height 7
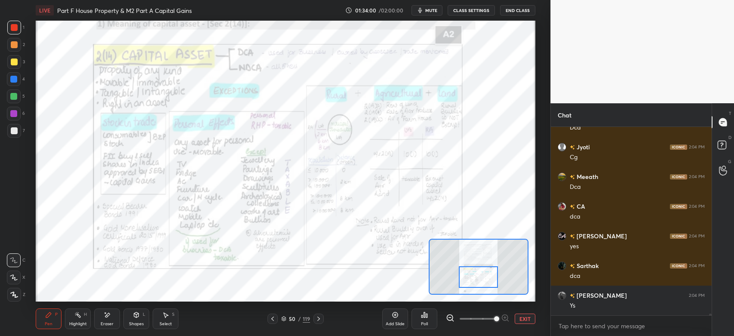
scroll to position [20110, 0]
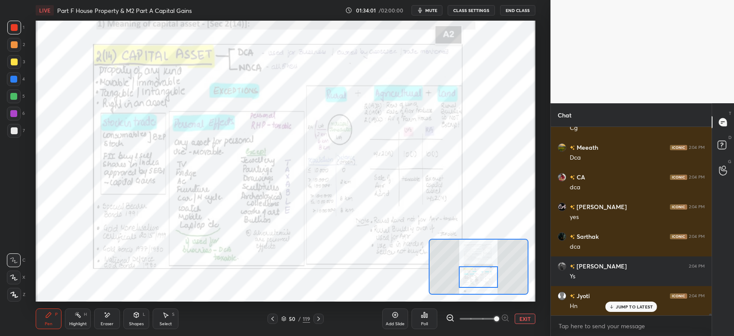
click at [85, 322] on div "Highlight" at bounding box center [78, 324] width 18 height 4
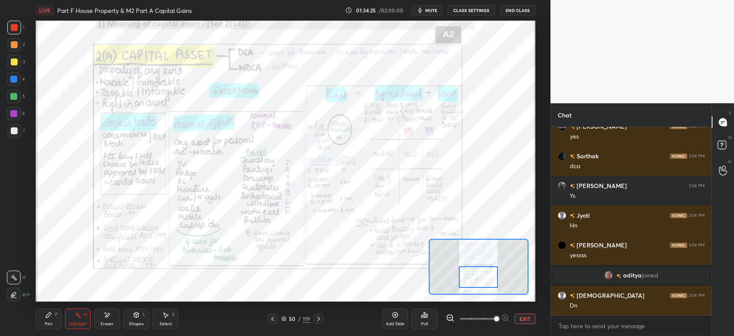
scroll to position [20219, 0]
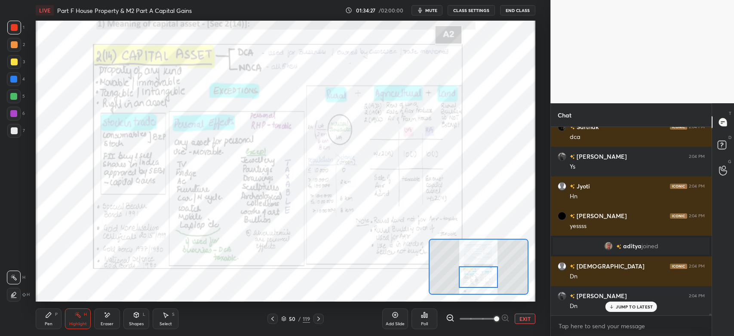
click at [321, 321] on icon at bounding box center [318, 318] width 7 height 7
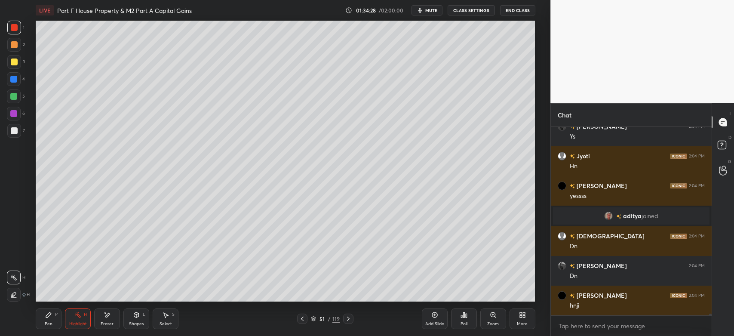
click at [351, 320] on icon at bounding box center [348, 318] width 7 height 7
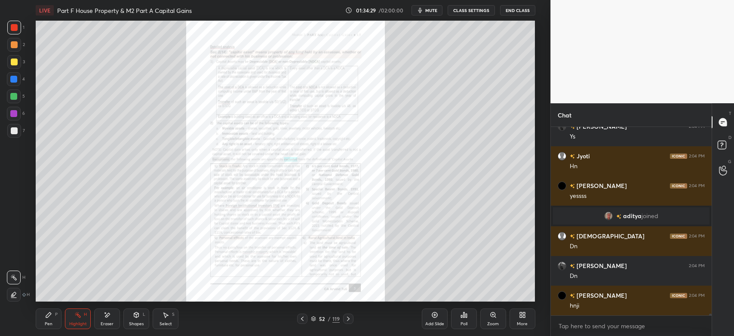
scroll to position [20279, 0]
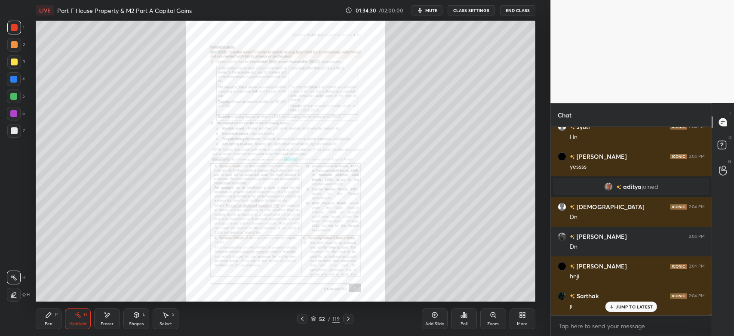
click at [351, 321] on icon at bounding box center [348, 318] width 7 height 7
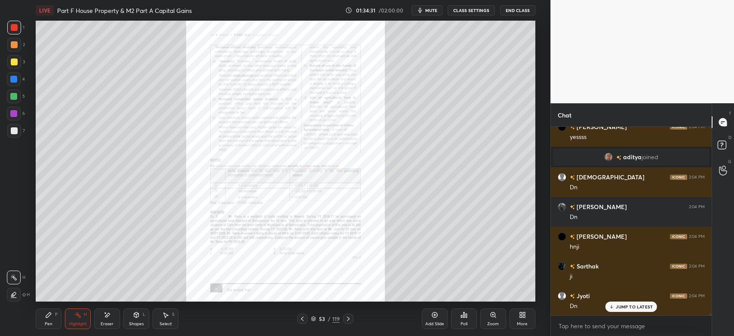
click at [492, 319] on div "Zoom" at bounding box center [494, 318] width 26 height 21
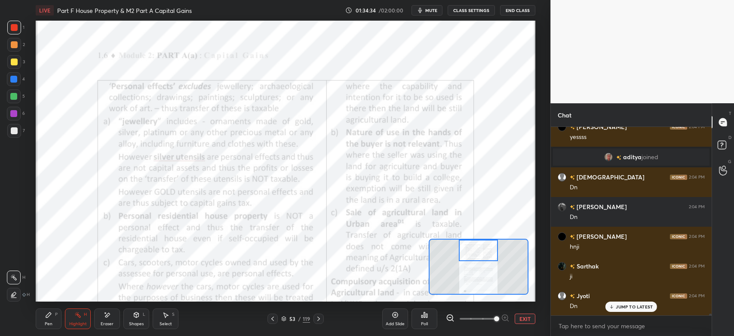
click at [20, 32] on div at bounding box center [14, 28] width 14 height 14
click at [47, 319] on div "Pen P" at bounding box center [49, 318] width 26 height 21
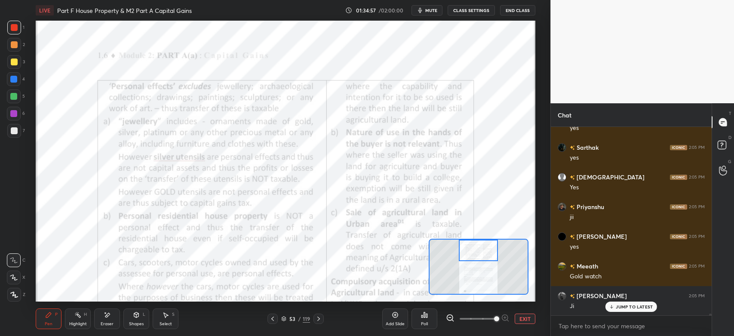
scroll to position [20546, 0]
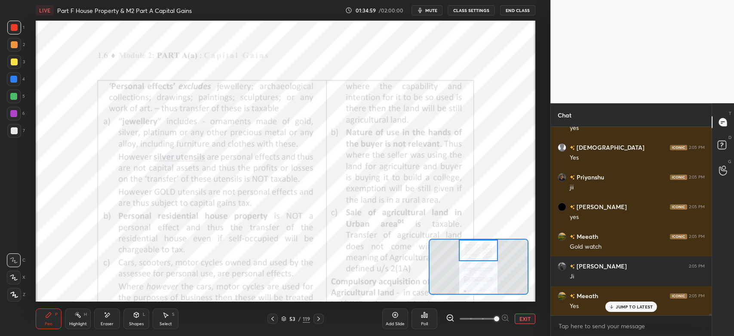
click at [13, 116] on div at bounding box center [13, 113] width 7 height 7
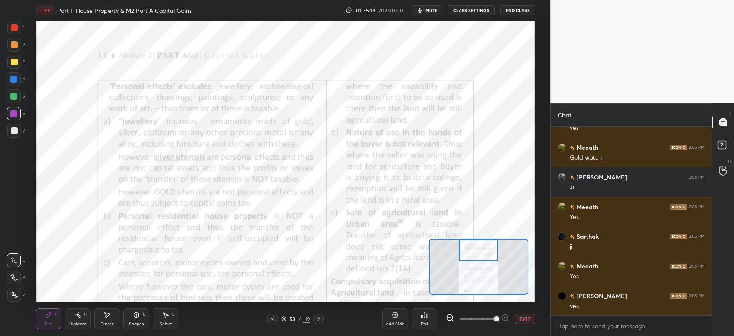
scroll to position [20665, 0]
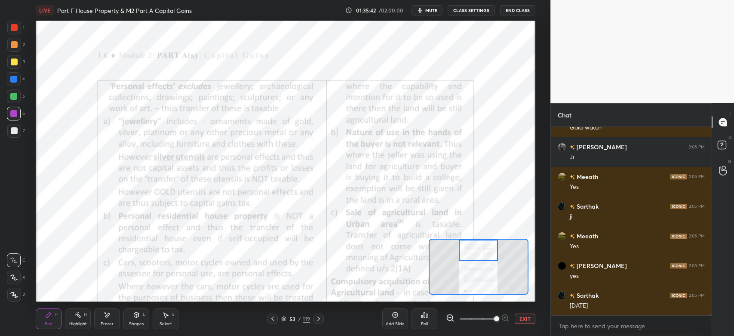
click at [277, 320] on div at bounding box center [273, 319] width 10 height 10
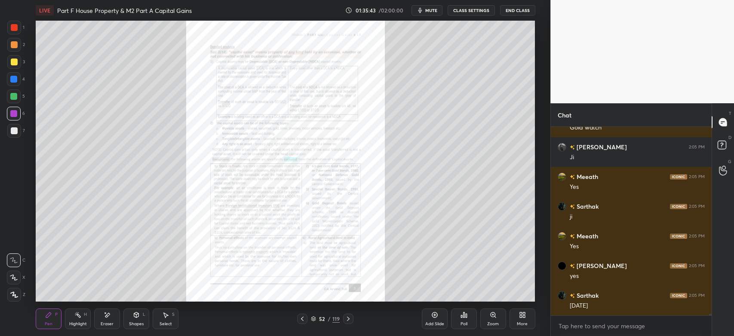
click at [305, 319] on icon at bounding box center [302, 318] width 7 height 7
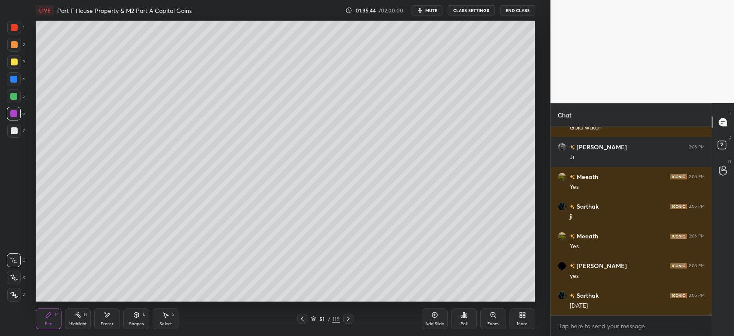
click at [351, 320] on icon at bounding box center [348, 318] width 7 height 7
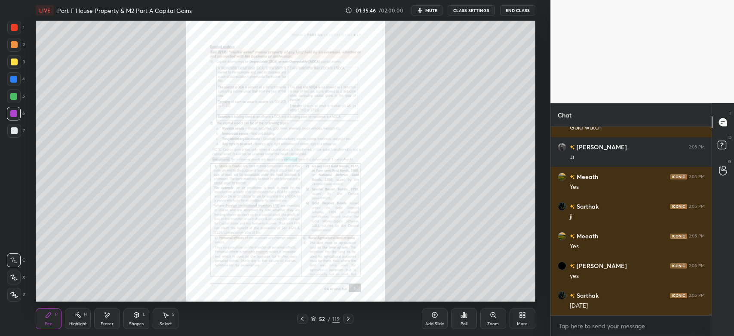
click at [306, 321] on div at bounding box center [302, 319] width 10 height 10
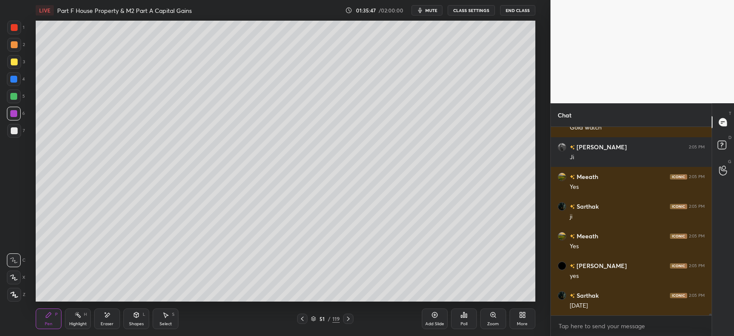
click at [305, 321] on icon at bounding box center [302, 318] width 7 height 7
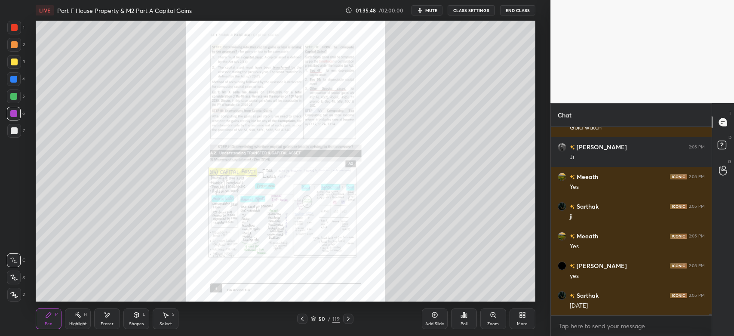
click at [492, 318] on icon at bounding box center [493, 315] width 7 height 7
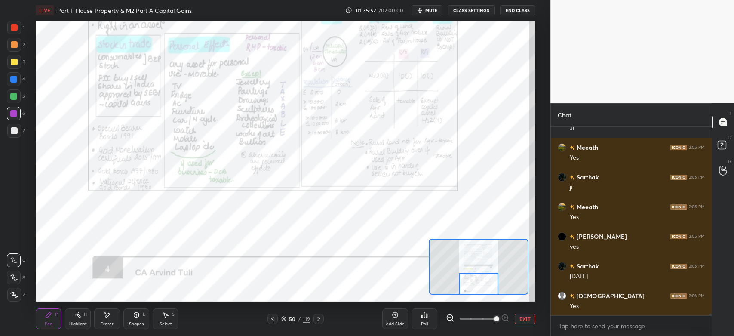
scroll to position [20725, 0]
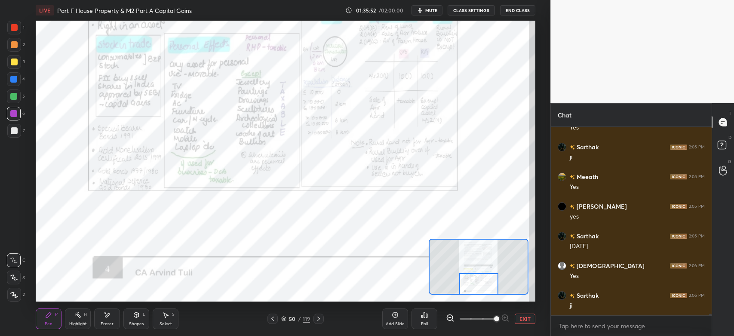
click at [320, 318] on icon at bounding box center [318, 318] width 7 height 7
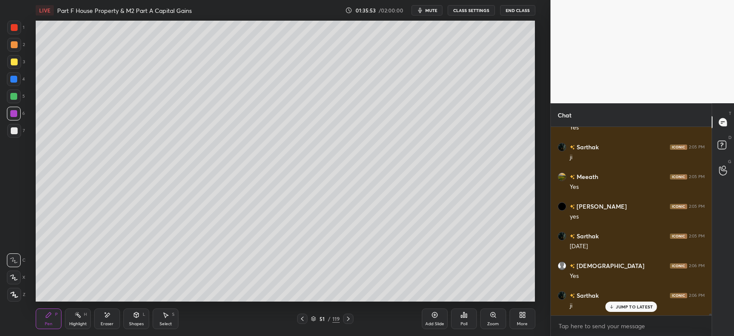
scroll to position [20754, 0]
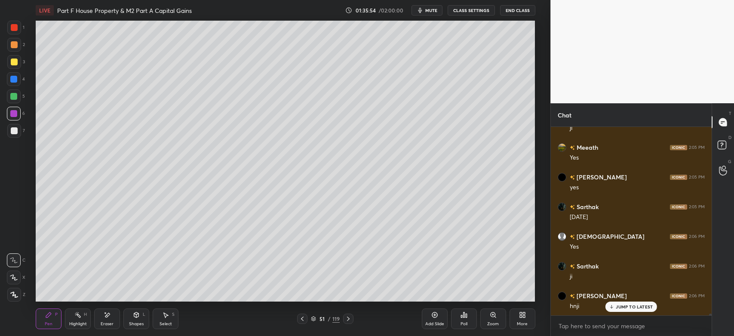
click at [346, 321] on icon at bounding box center [348, 318] width 7 height 7
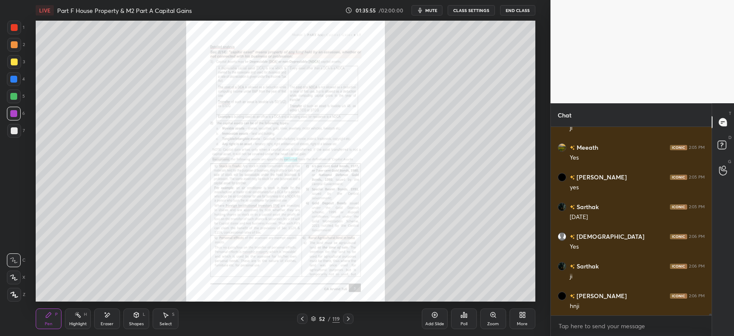
scroll to position [20783, 0]
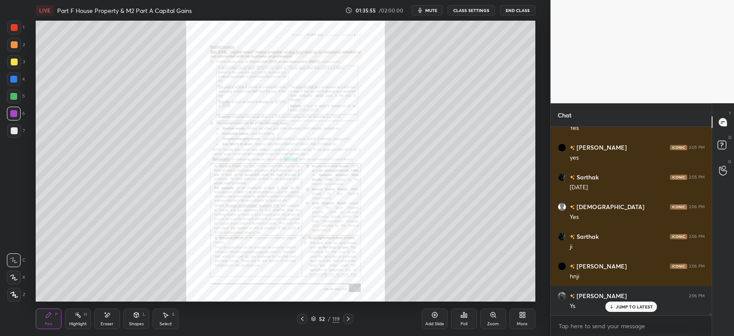
click at [354, 321] on div "52 / 119" at bounding box center [325, 319] width 193 height 10
click at [352, 319] on div at bounding box center [348, 319] width 10 height 10
click at [490, 316] on icon at bounding box center [493, 315] width 7 height 7
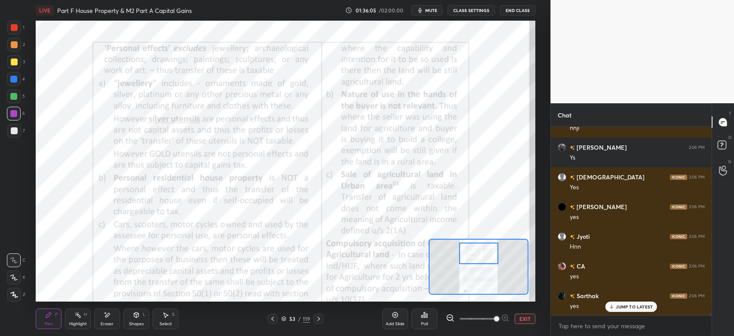
scroll to position [20962, 0]
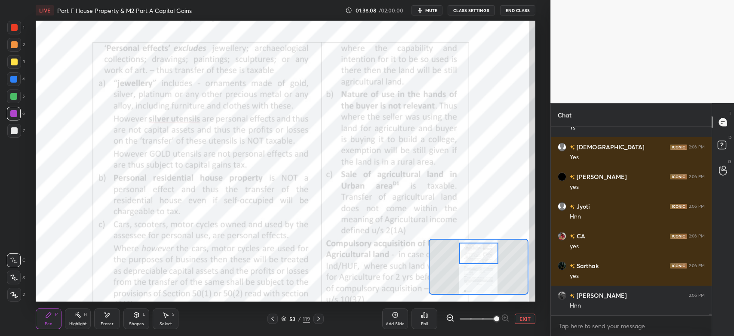
click at [12, 116] on div at bounding box center [13, 113] width 7 height 7
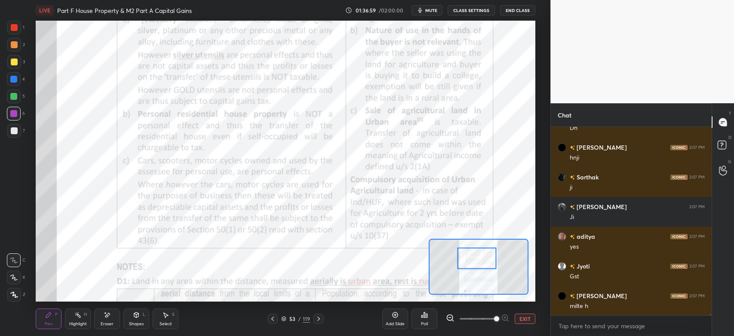
scroll to position [21200, 0]
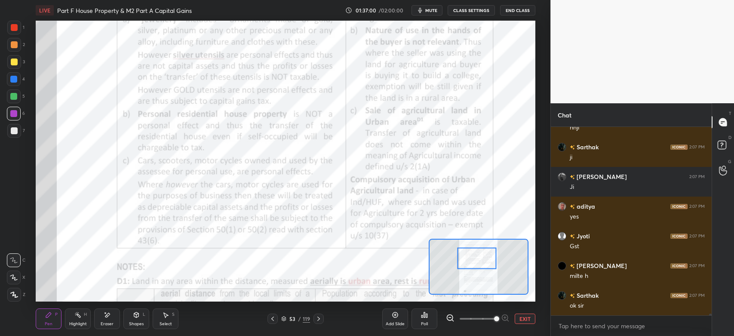
click at [521, 9] on button "End Class" at bounding box center [517, 10] width 35 height 10
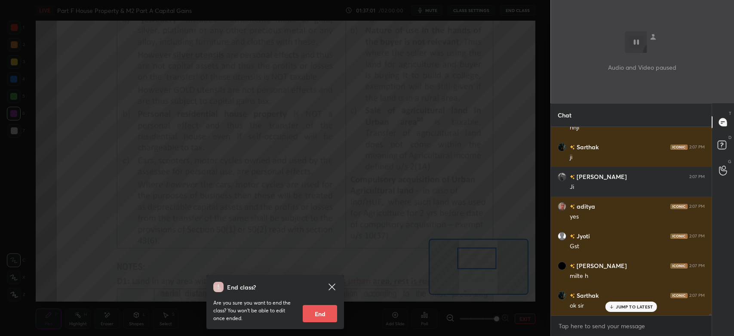
scroll to position [21229, 0]
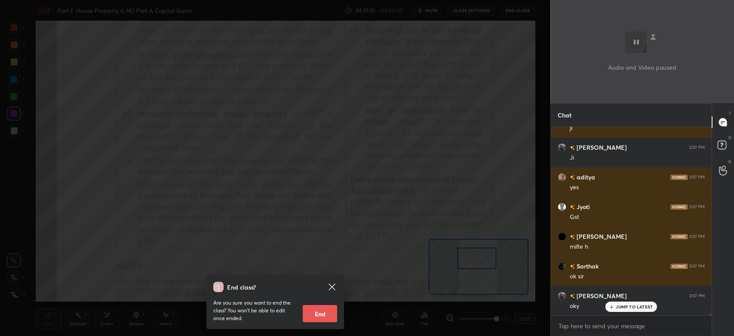
click at [319, 312] on button "End" at bounding box center [320, 313] width 34 height 17
type textarea "x"
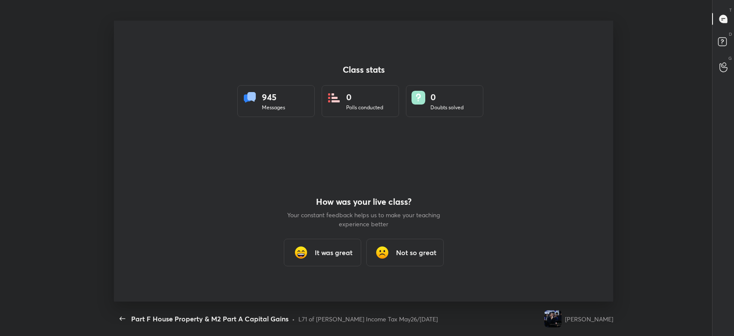
scroll to position [0, 0]
